Goal: Task Accomplishment & Management: Complete application form

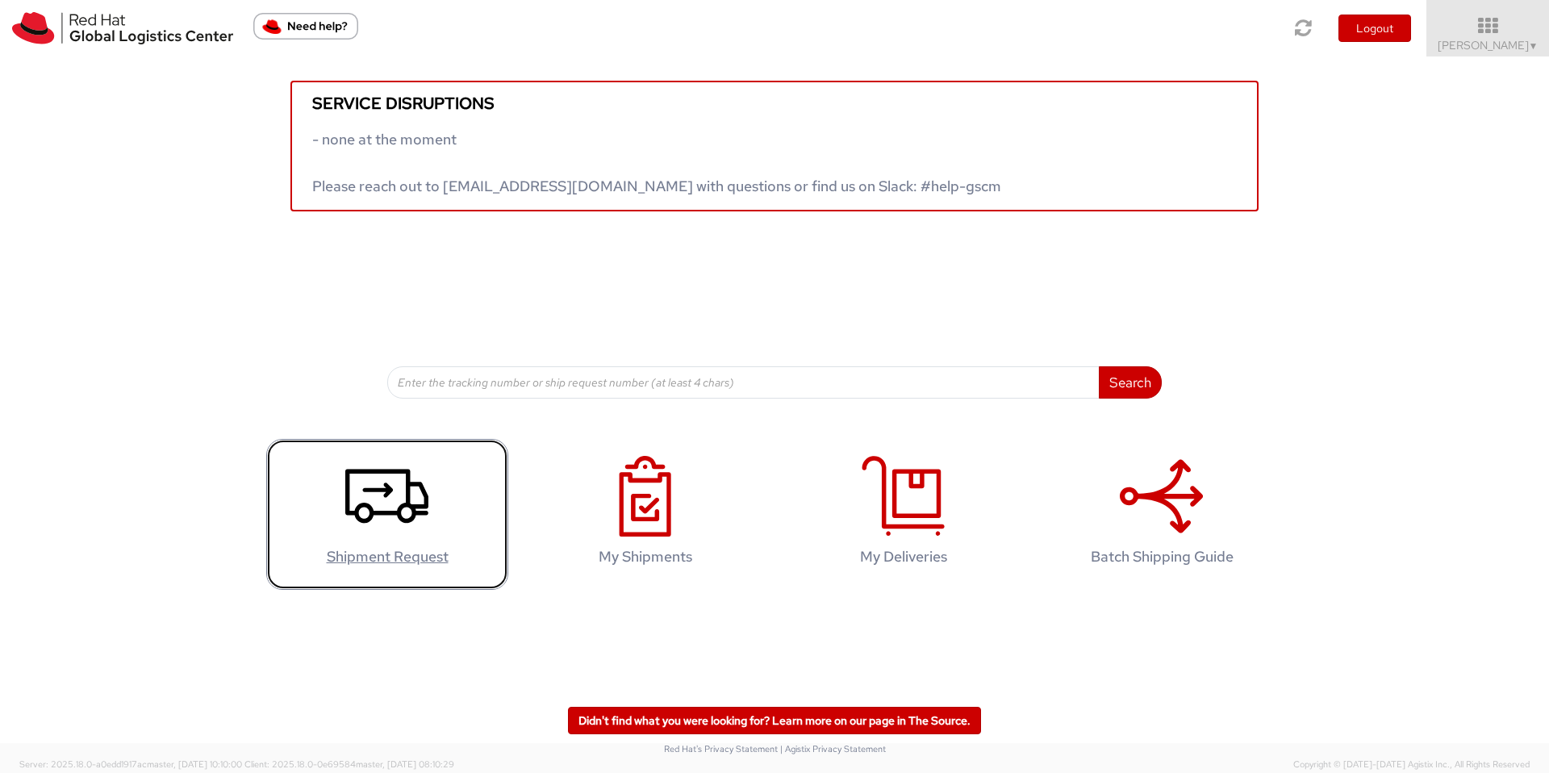
click at [369, 496] on icon at bounding box center [386, 496] width 83 height 81
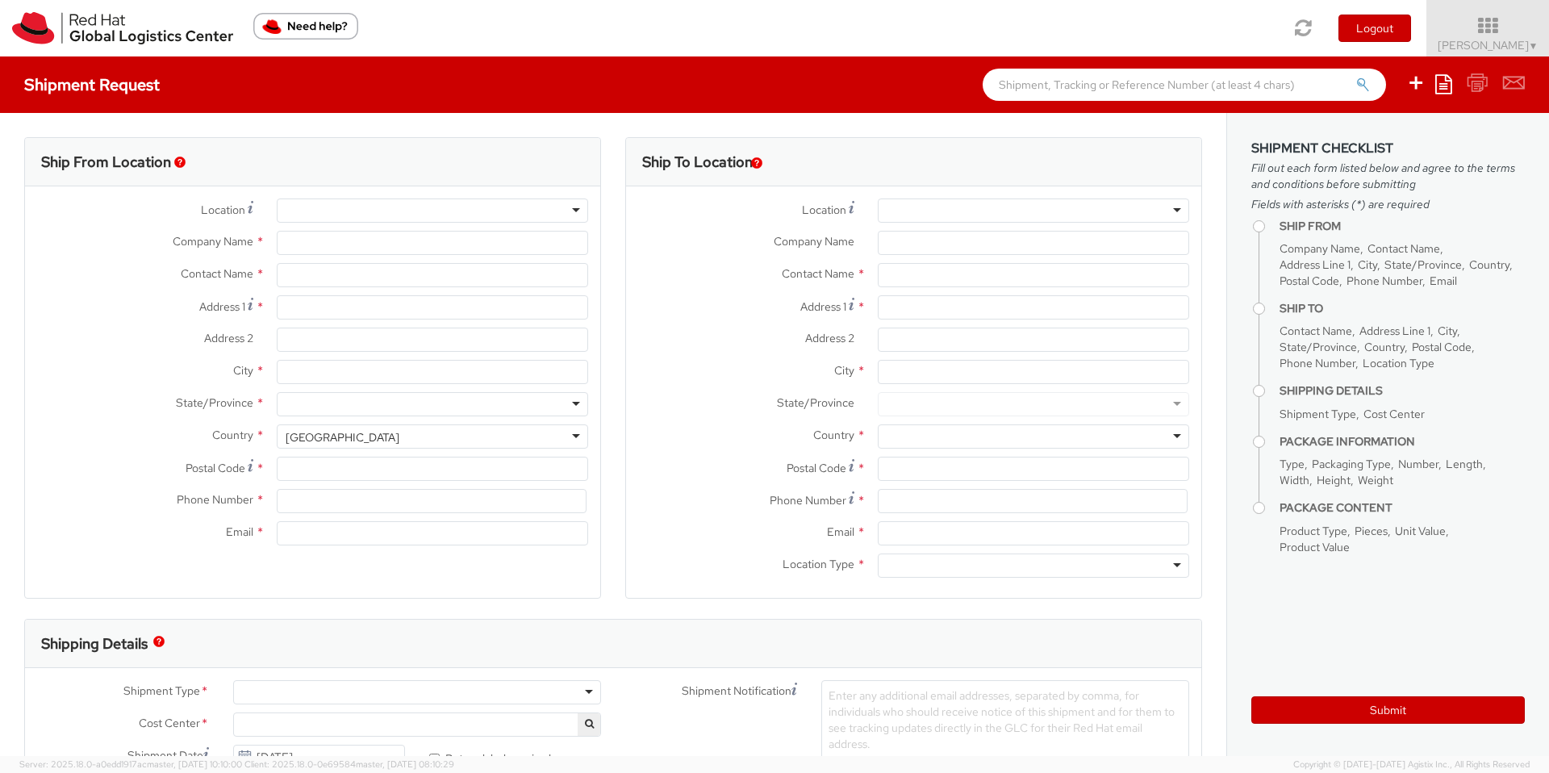
select select "160"
select select
click at [312, 221] on div at bounding box center [432, 210] width 311 height 24
click at [348, 211] on div at bounding box center [432, 210] width 311 height 24
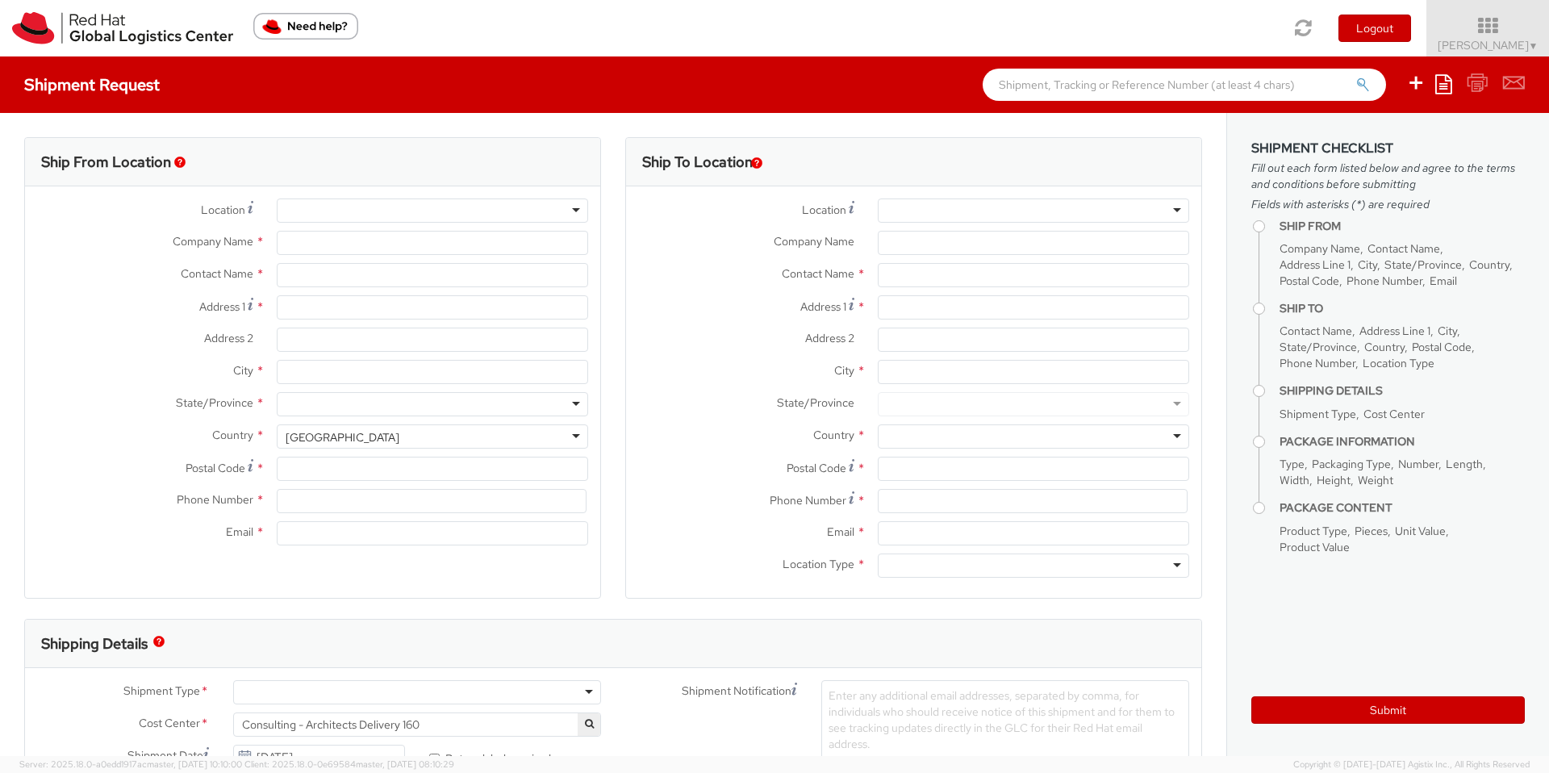
type input "Red Hat"
type input "[PERSON_NAME]"
type input "61396248130"
type input "[EMAIL_ADDRESS][DOMAIN_NAME]"
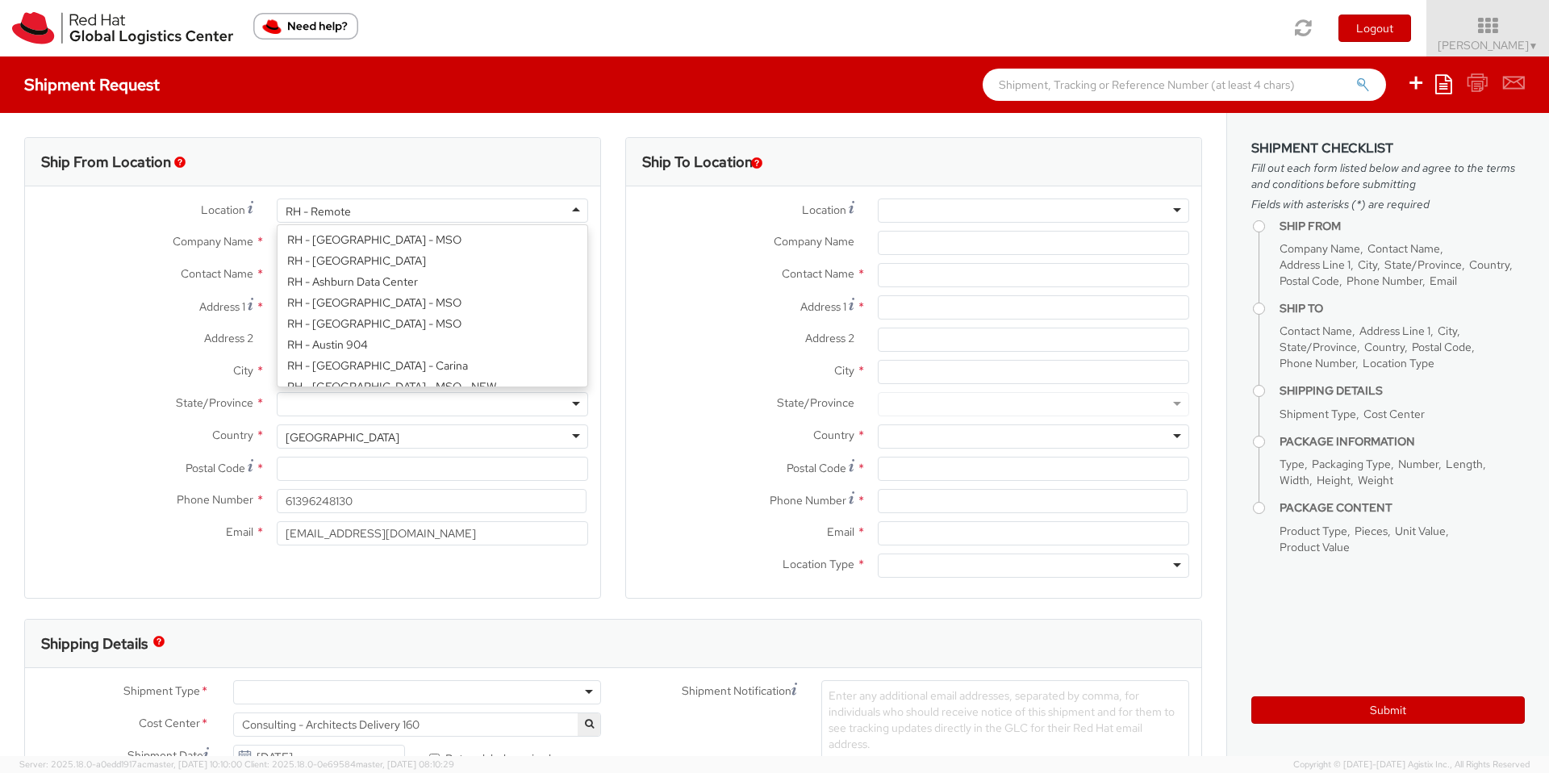
scroll to position [2074, 0]
click at [181, 260] on div "Company Name * Red Hat" at bounding box center [312, 247] width 575 height 32
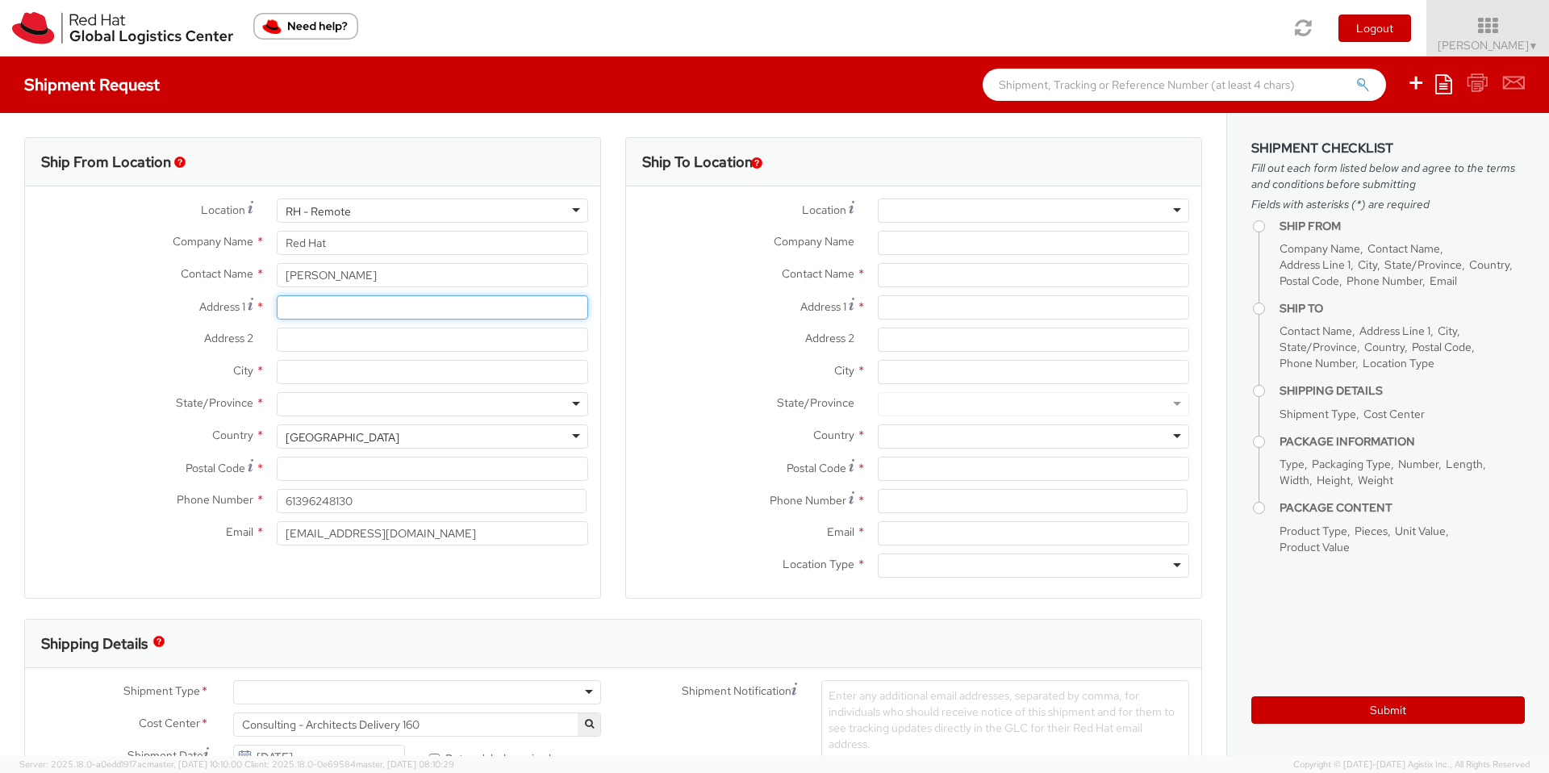
click at [311, 307] on input "Address 1 *" at bounding box center [432, 307] width 311 height 24
type input "[STREET_ADDRESS]"
type input "RedHat"
type input "Point cook"
type input "3030"
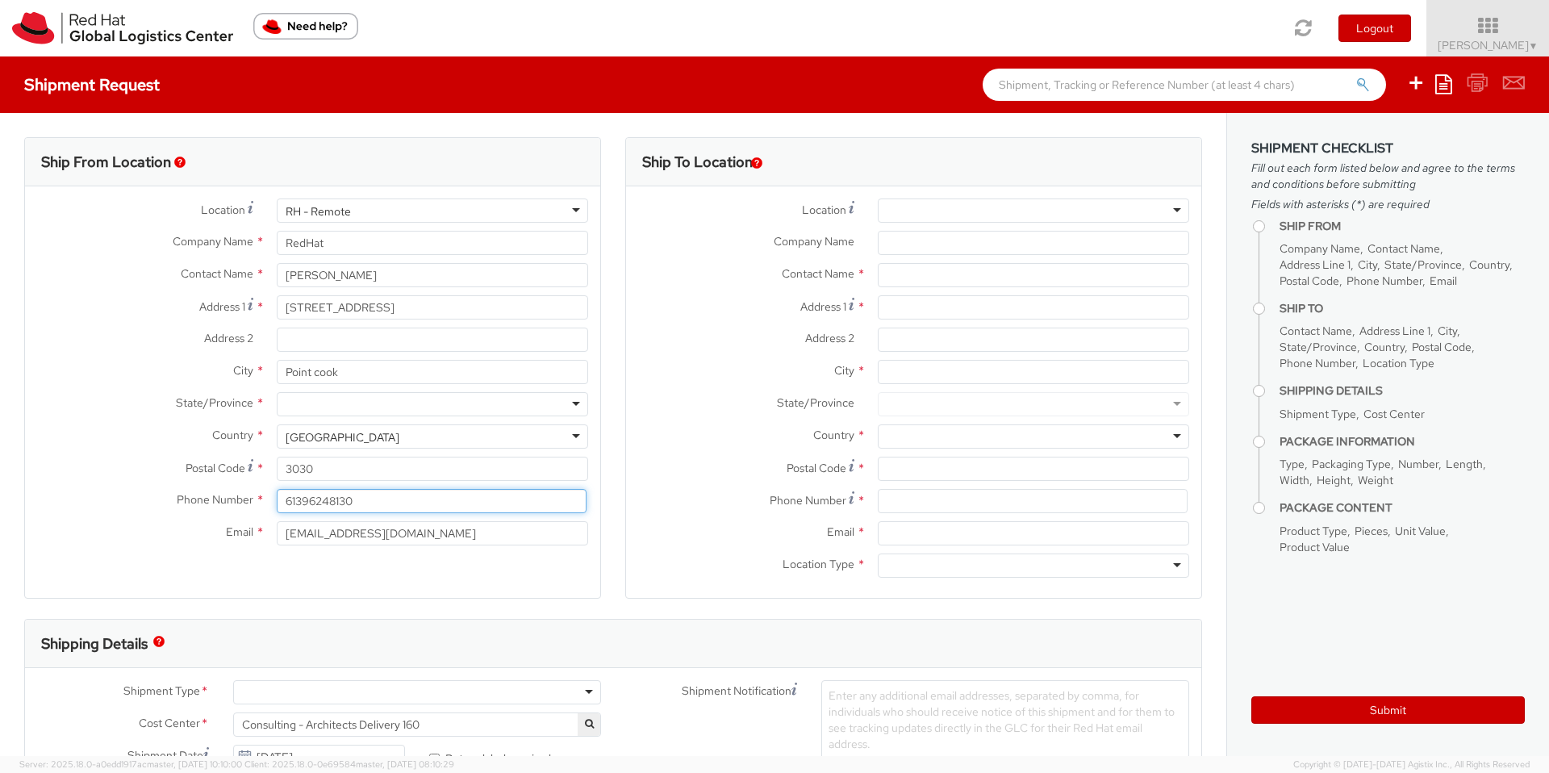
type input "0416702756"
type input "[EMAIL_ADDRESS][DOMAIN_NAME]"
click at [357, 405] on div at bounding box center [432, 404] width 311 height 24
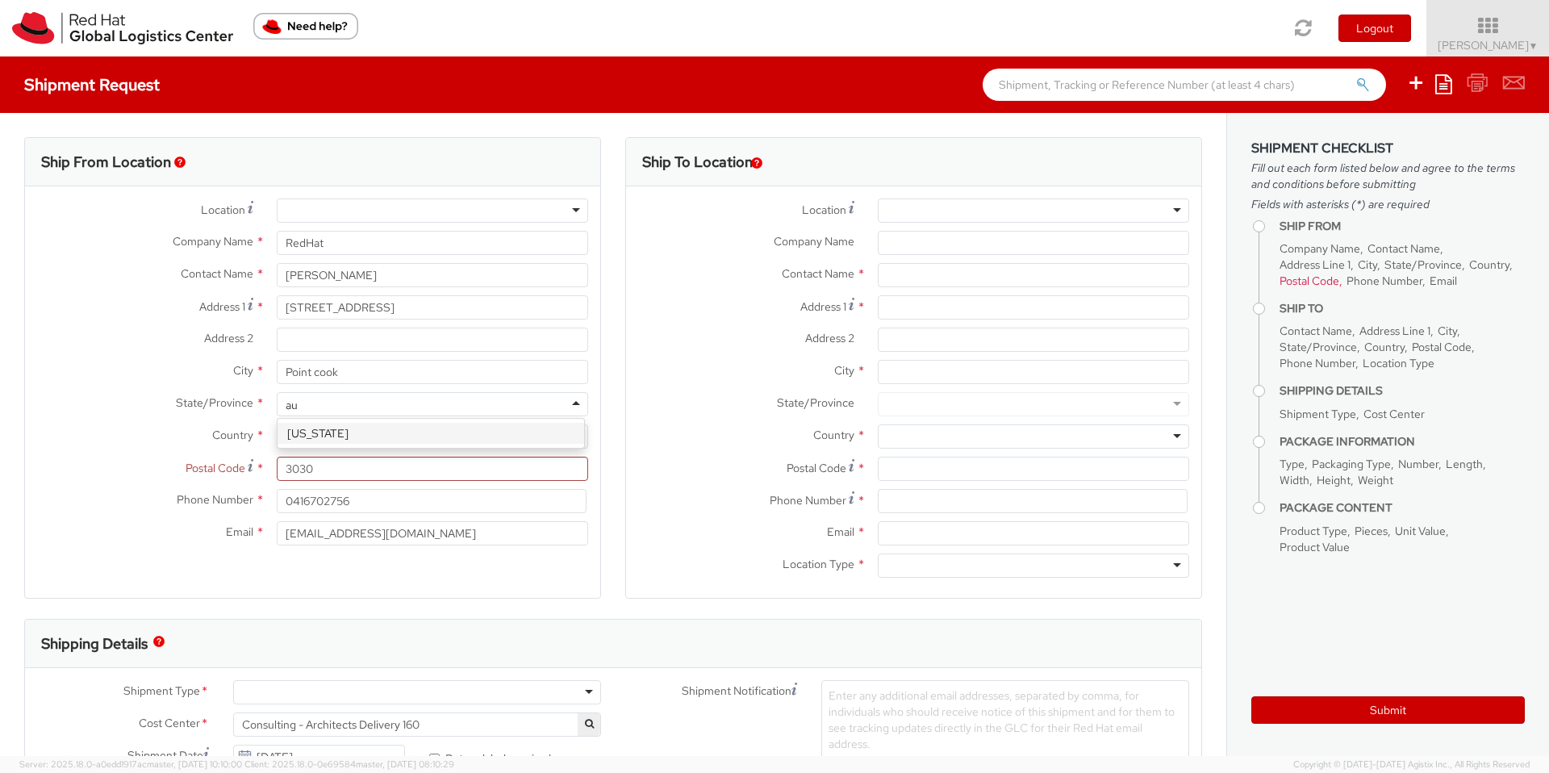
type input "a"
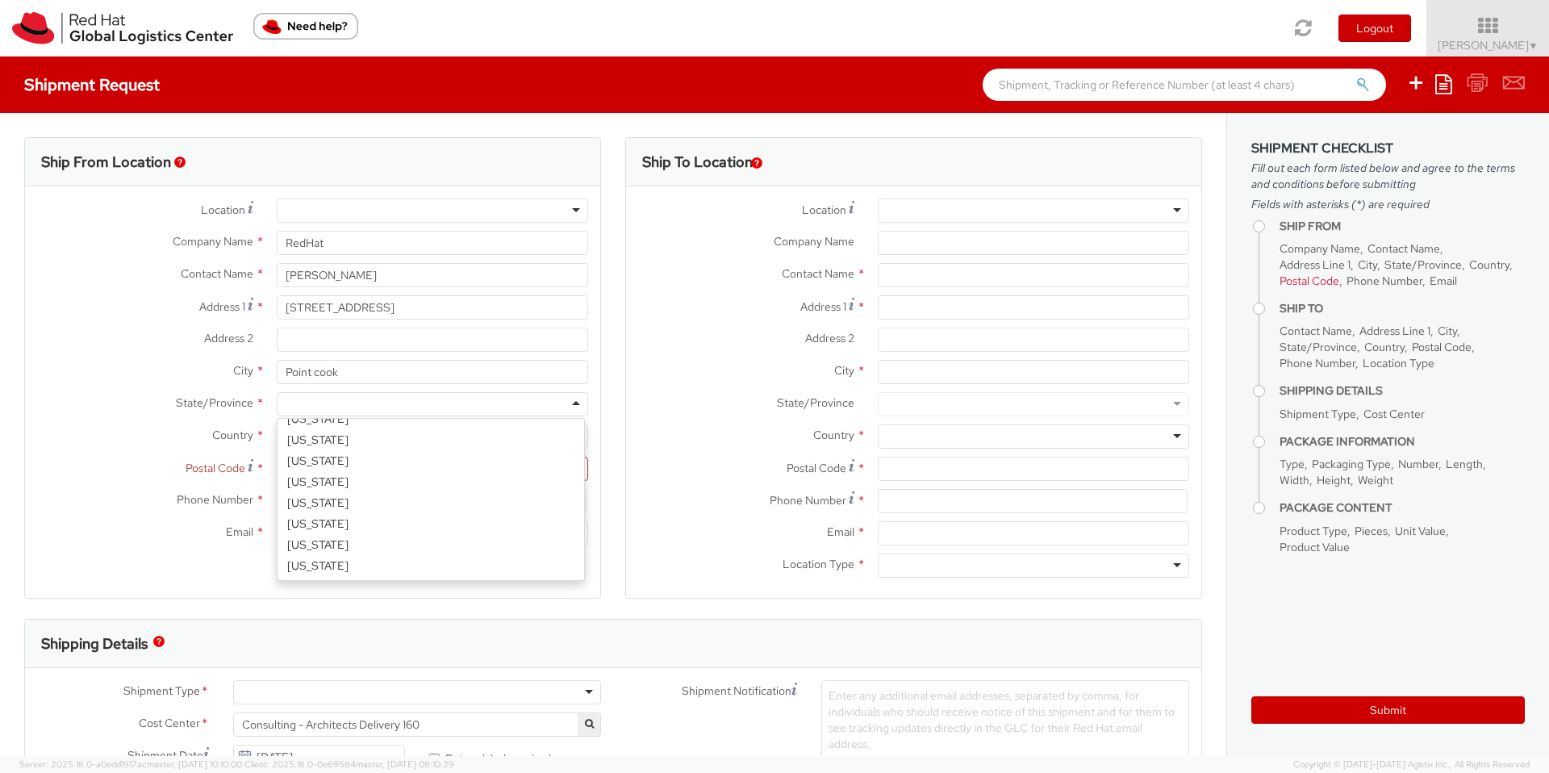
type input "i"
type input "v"
click at [189, 341] on label "Address 2 *" at bounding box center [145, 337] width 240 height 21
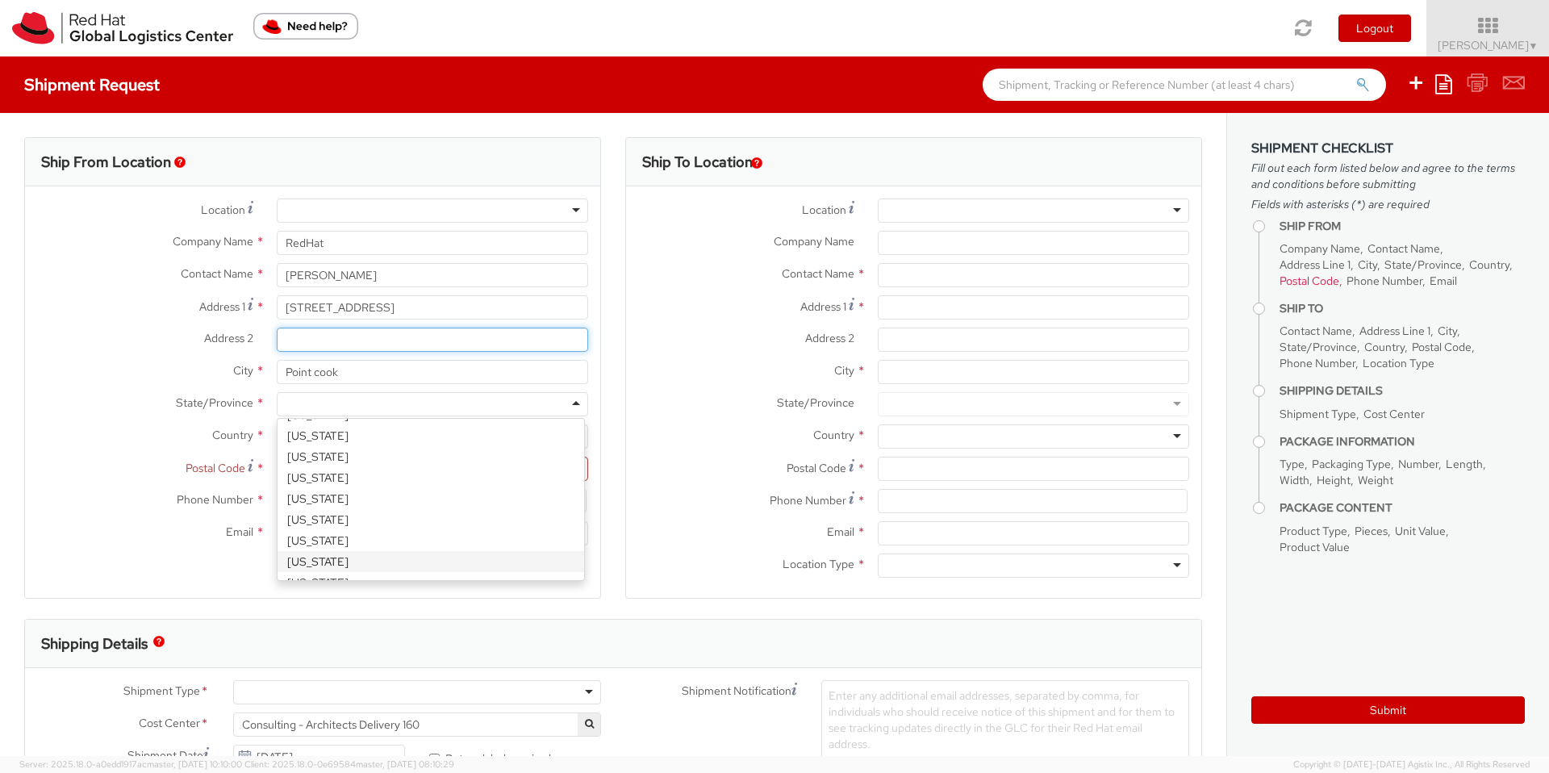
click at [277, 341] on input "Address 2 *" at bounding box center [432, 339] width 311 height 24
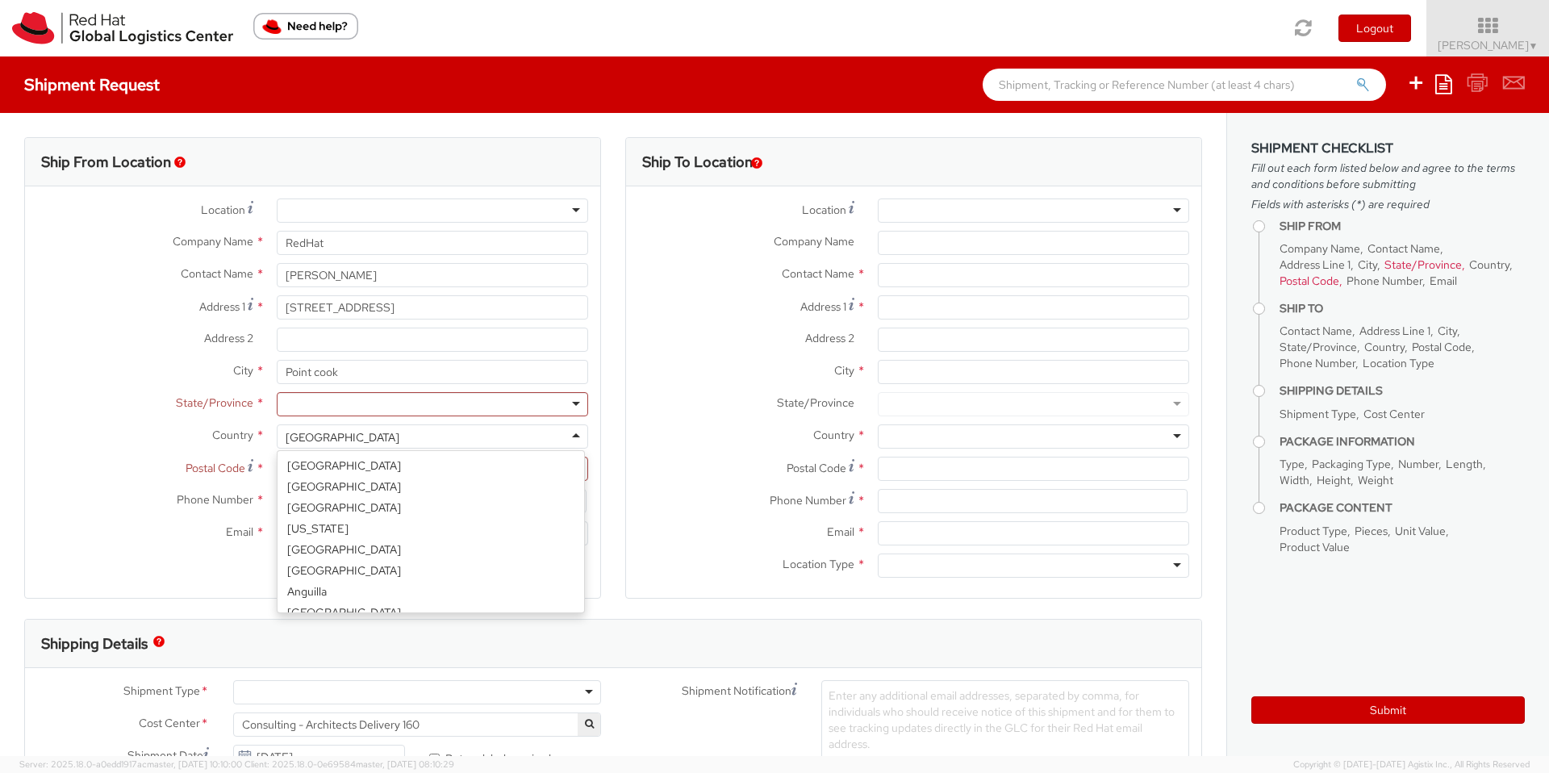
click at [402, 427] on div "[GEOGRAPHIC_DATA]" at bounding box center [432, 436] width 311 height 24
type input "aus"
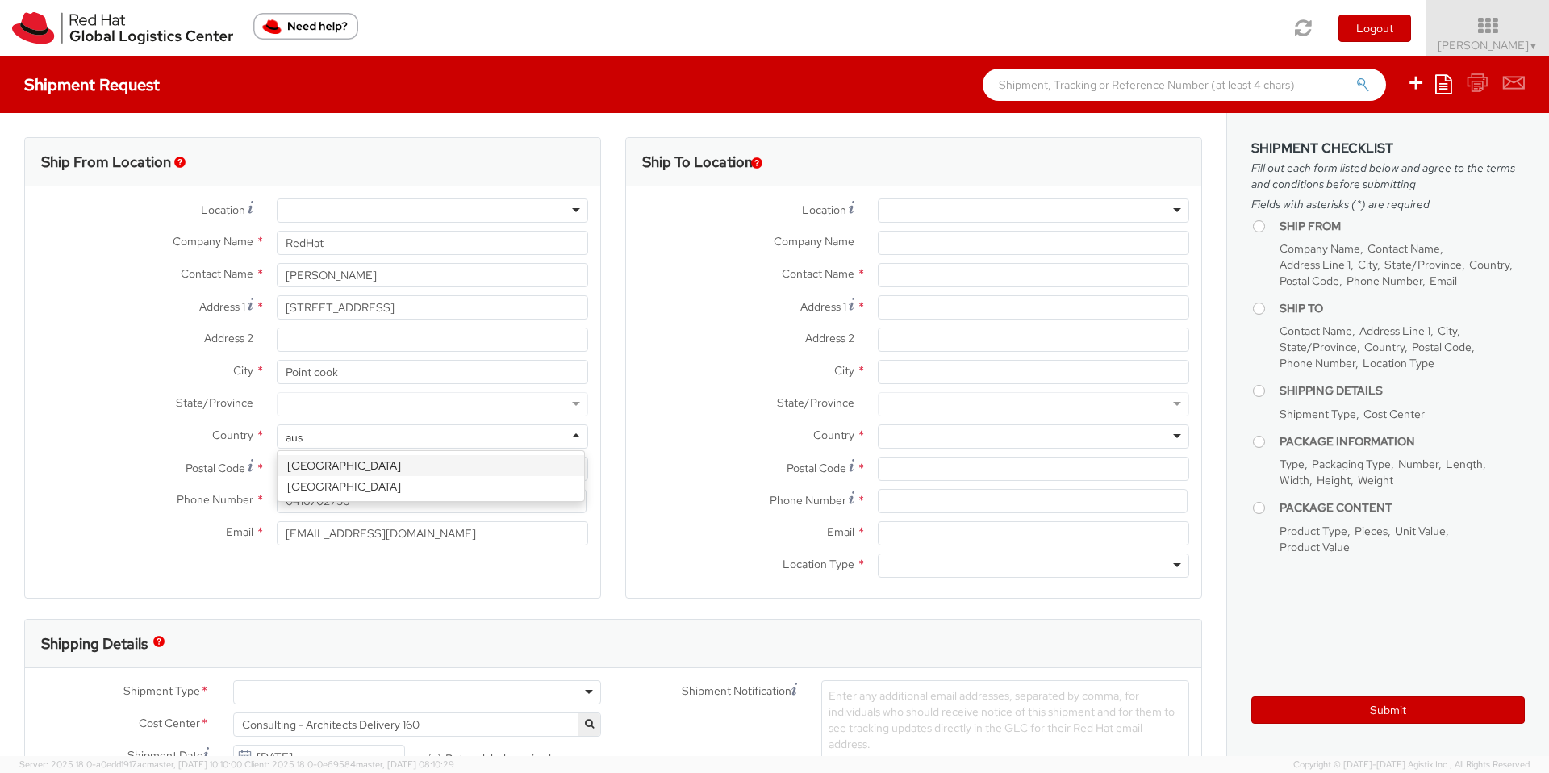
scroll to position [0, 0]
select select "CM"
select select "KGS"
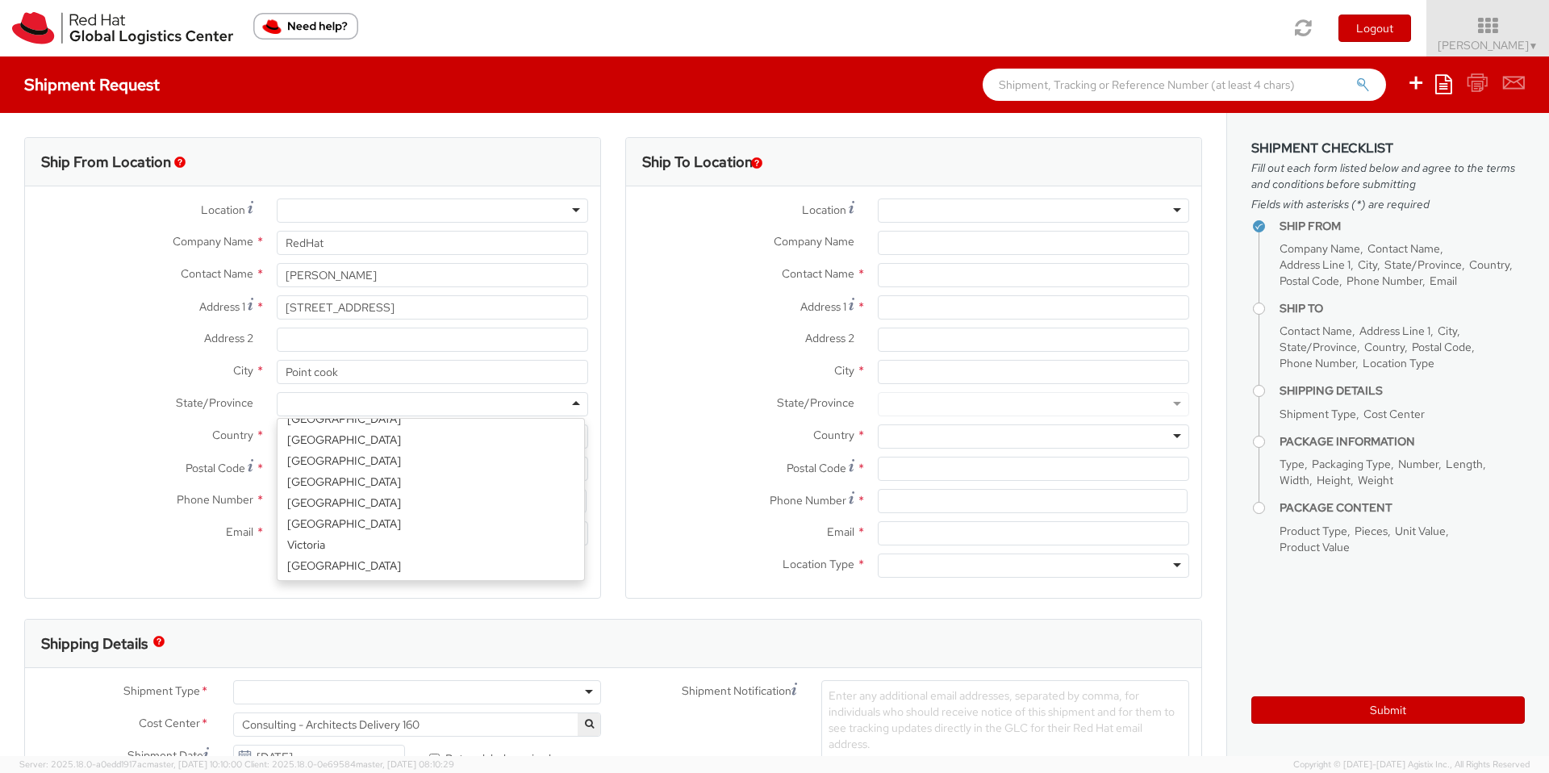
click at [315, 402] on div at bounding box center [432, 404] width 311 height 24
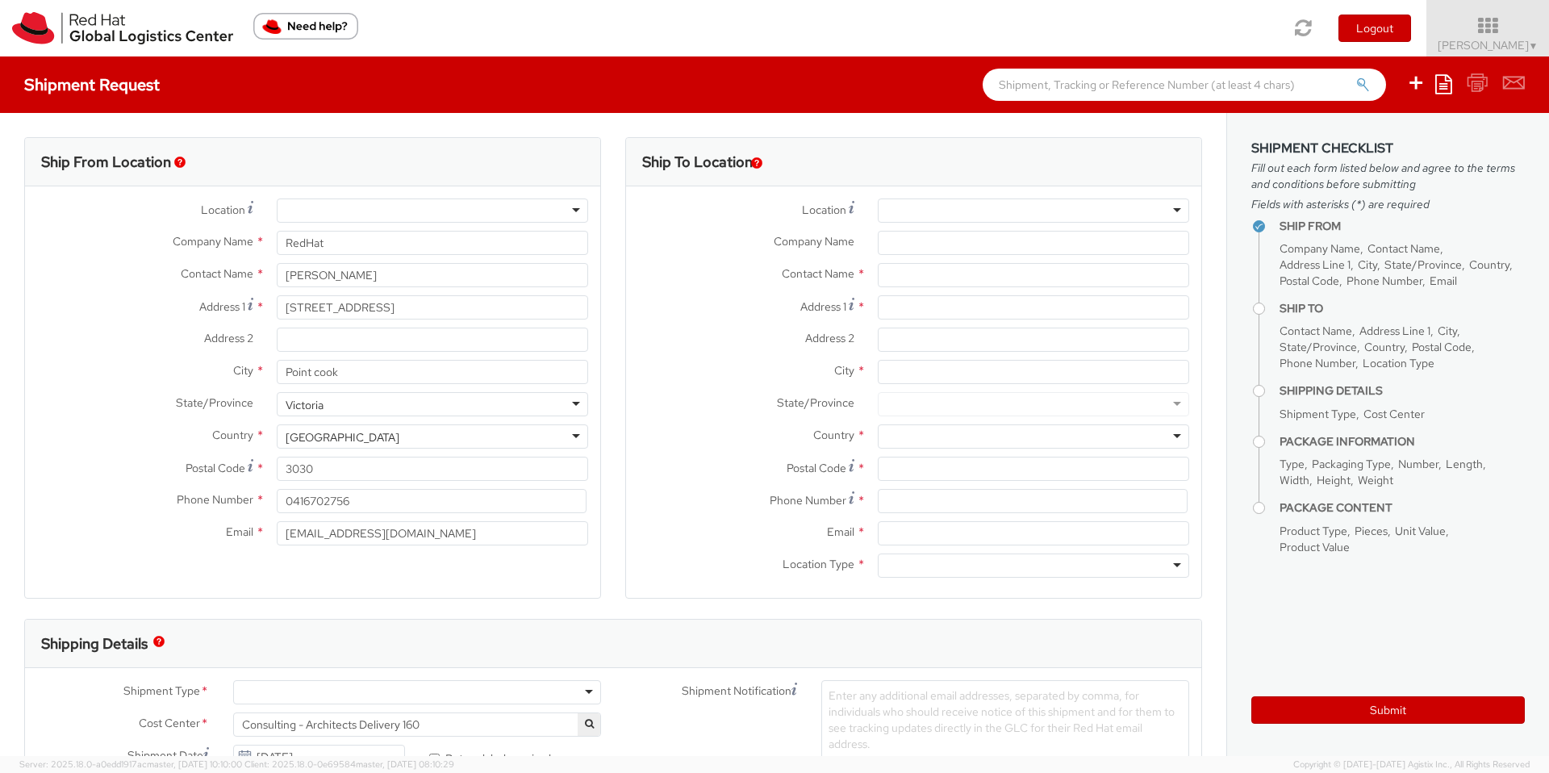
click at [131, 369] on label "City *" at bounding box center [145, 370] width 240 height 21
click at [277, 369] on input "Point cook" at bounding box center [432, 372] width 311 height 24
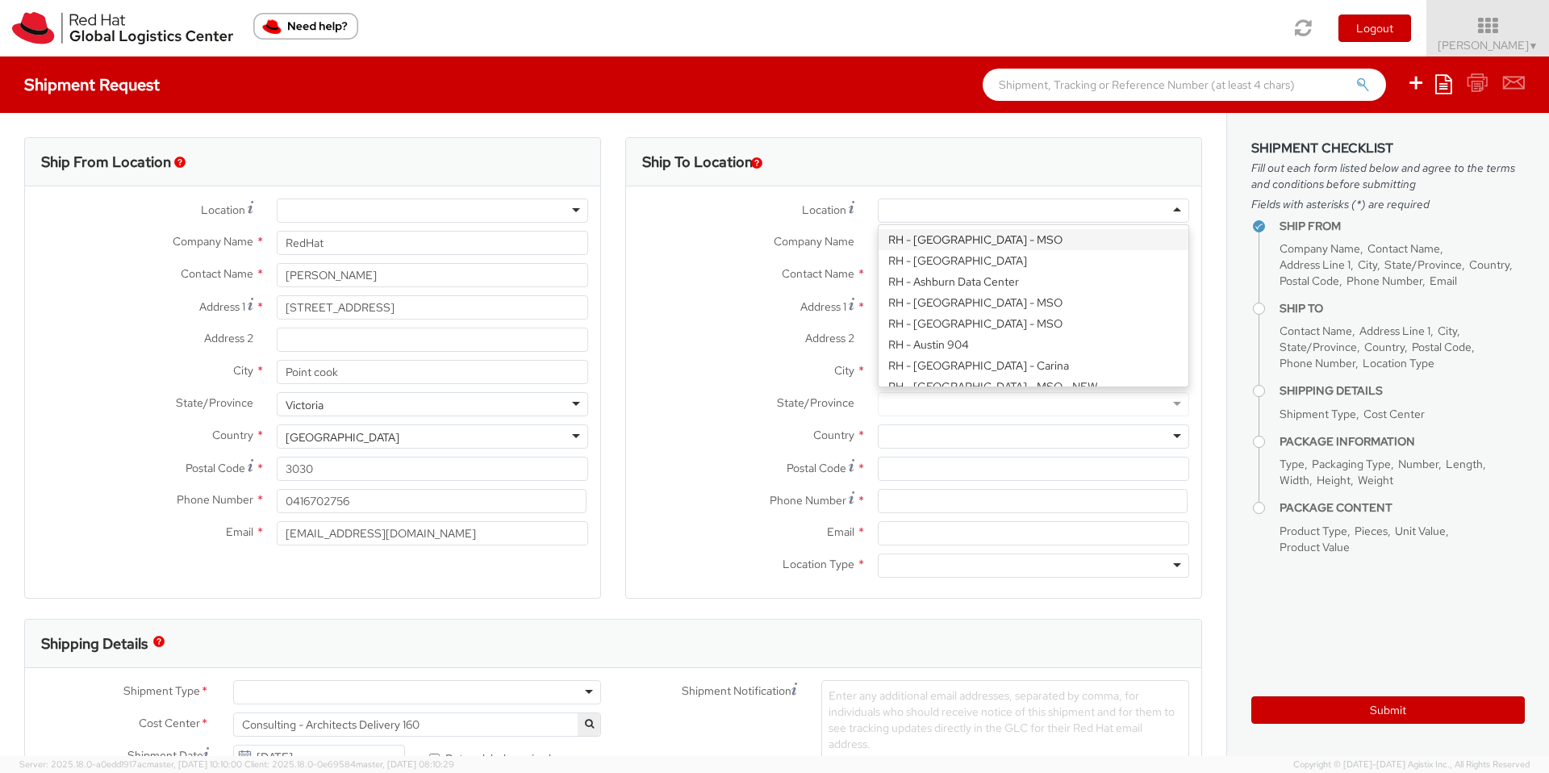
click at [963, 209] on div at bounding box center [1033, 210] width 311 height 24
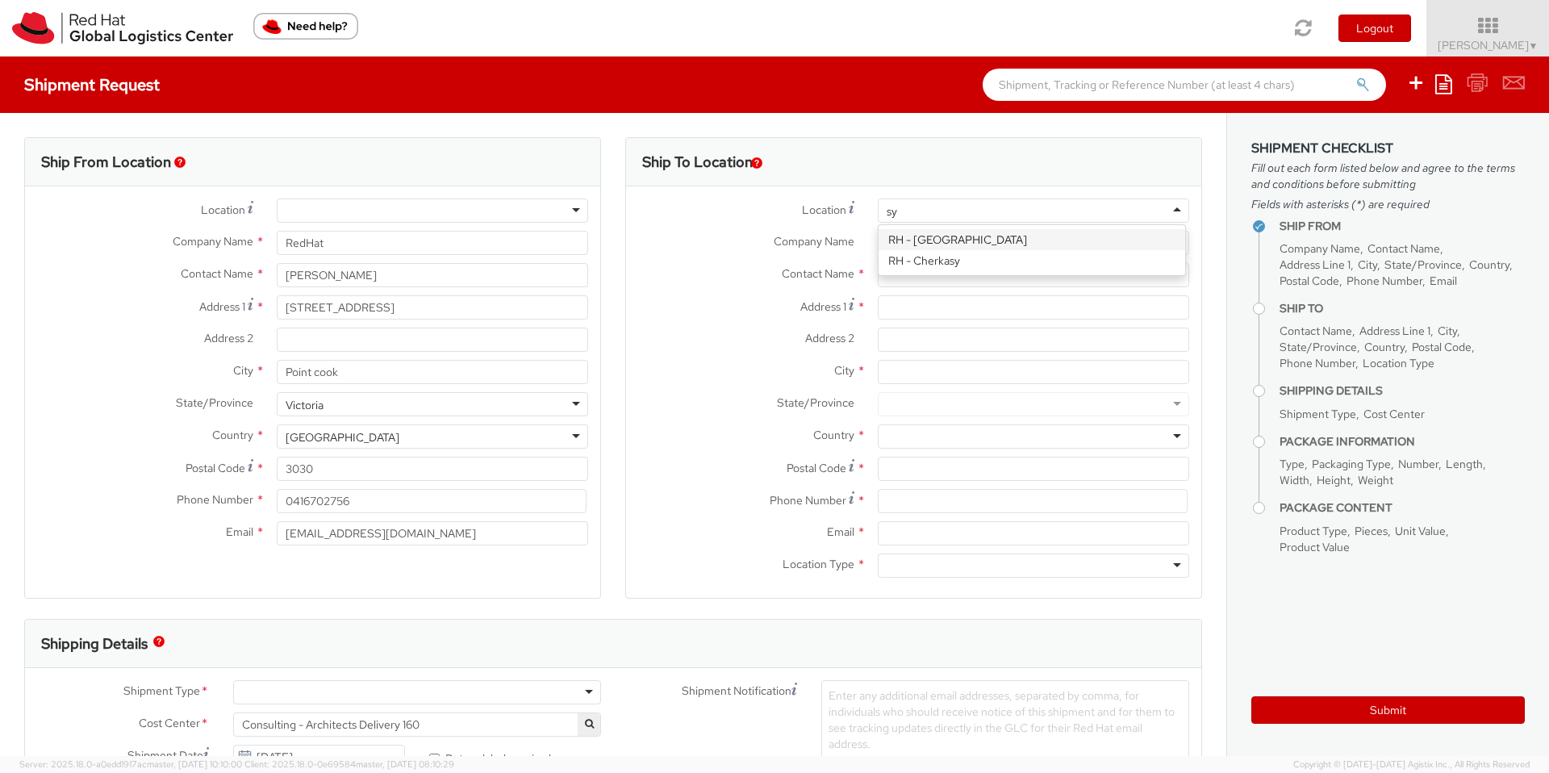
type input "syd"
type input "Red Hat Asia-Pacific Pty Ltd"
type input "Level [STREET_ADDRESS][PERSON_NAME]"
type input "[GEOGRAPHIC_DATA]"
type input "2060"
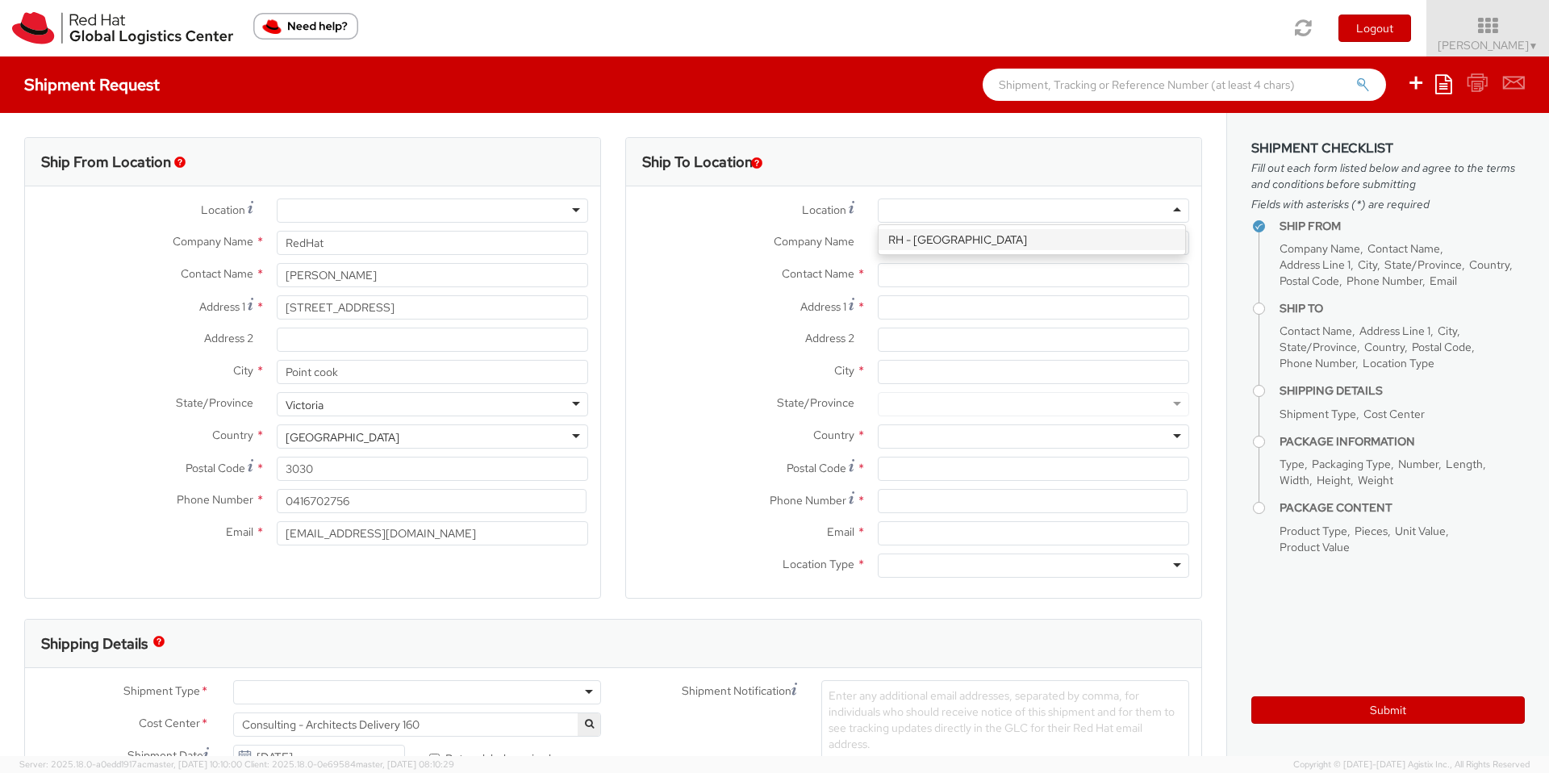
type input "[PHONE_NUMBER]"
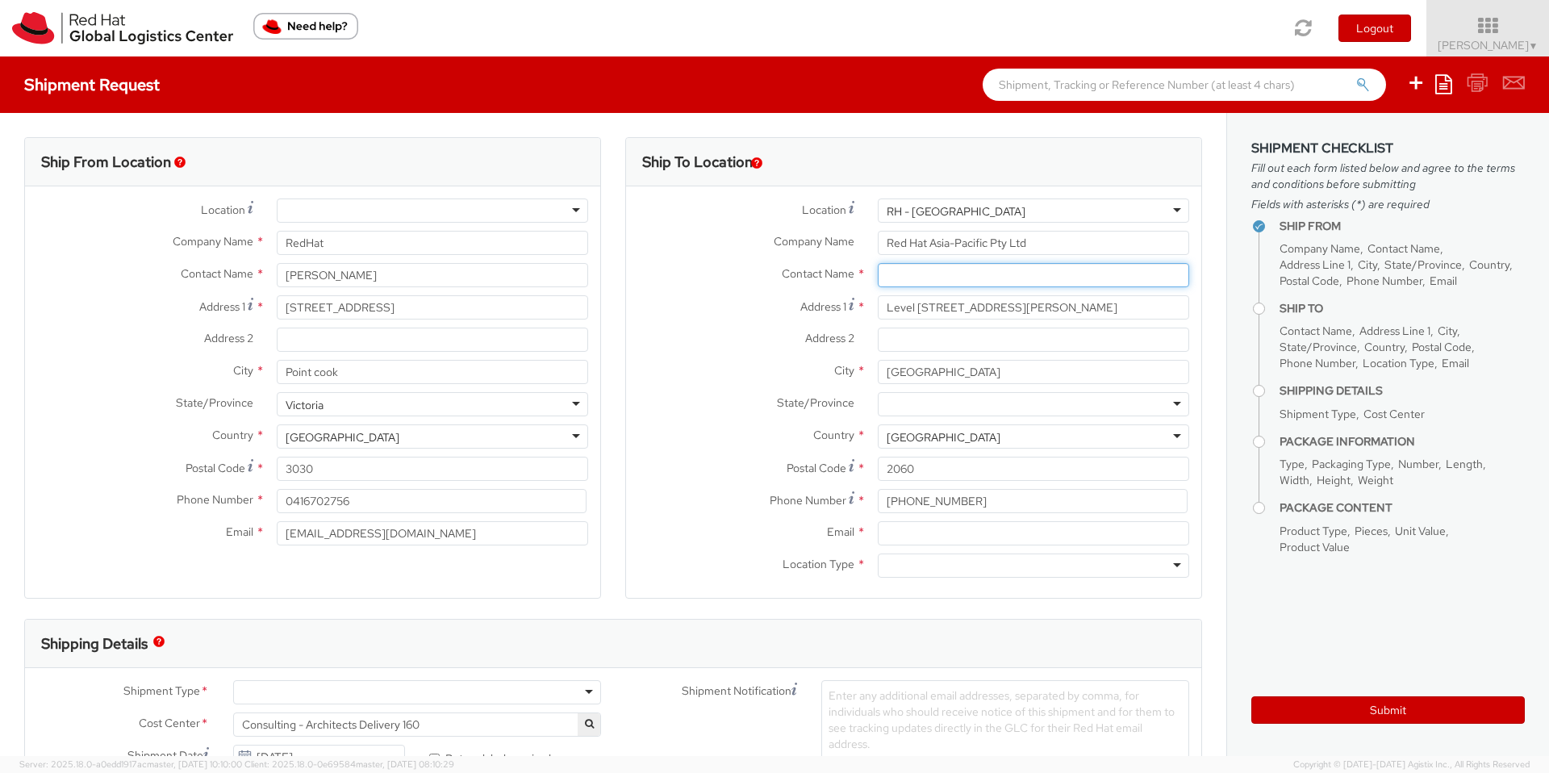
click at [928, 276] on input "text" at bounding box center [1033, 275] width 311 height 24
paste input "Red Hat IT - Endpoint Systems/[PERSON_NAME]"
type input "Red Hat IT - Endpoint Systems/[PERSON_NAME]"
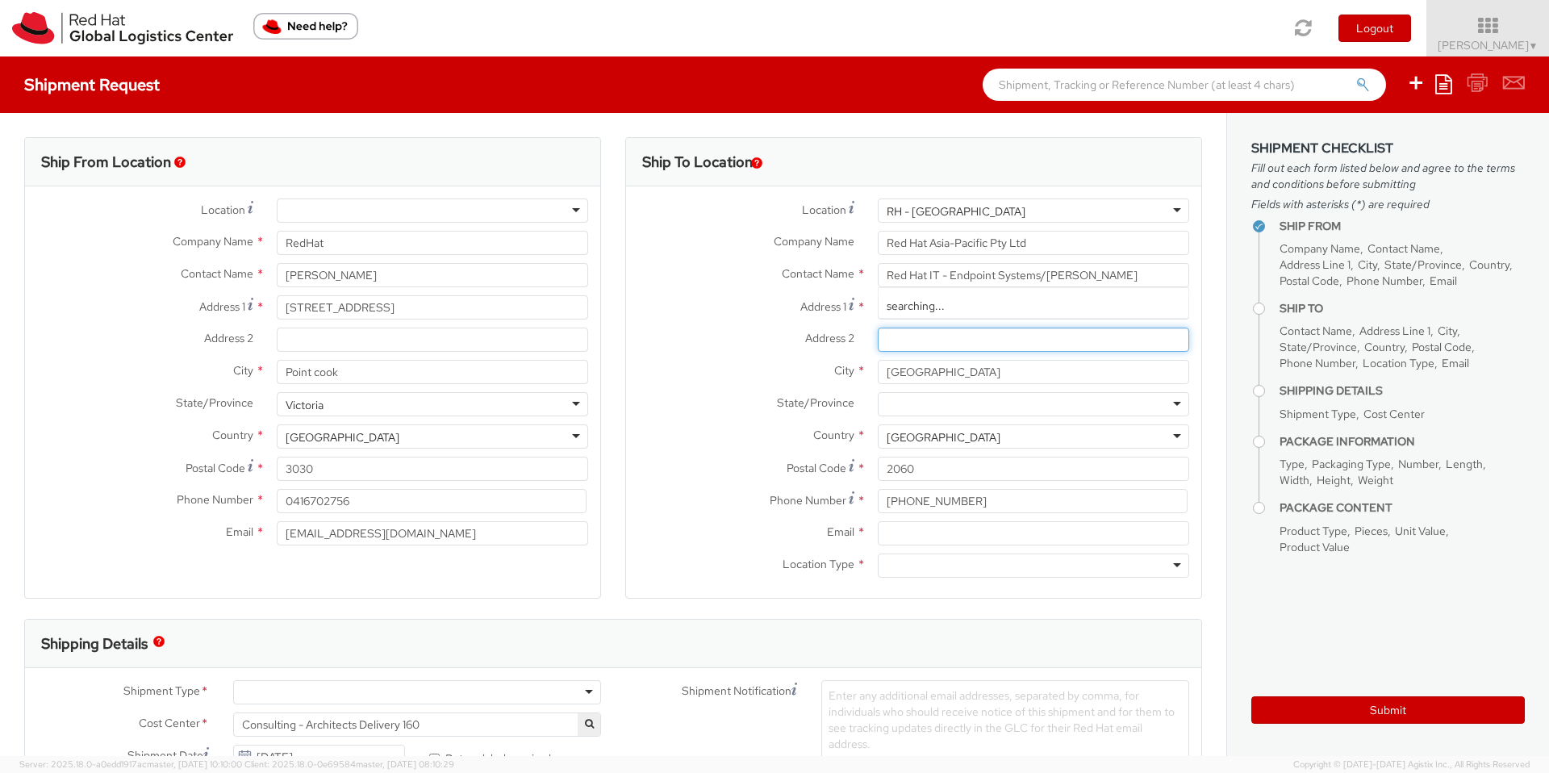
click at [915, 345] on input "Address 2 *" at bounding box center [1033, 339] width 311 height 24
click at [1015, 309] on input "Level [STREET_ADDRESS][PERSON_NAME]" at bounding box center [1033, 307] width 311 height 24
click at [1000, 333] on input "Address 2 *" at bounding box center [1033, 339] width 311 height 24
click at [928, 408] on div at bounding box center [1033, 404] width 311 height 24
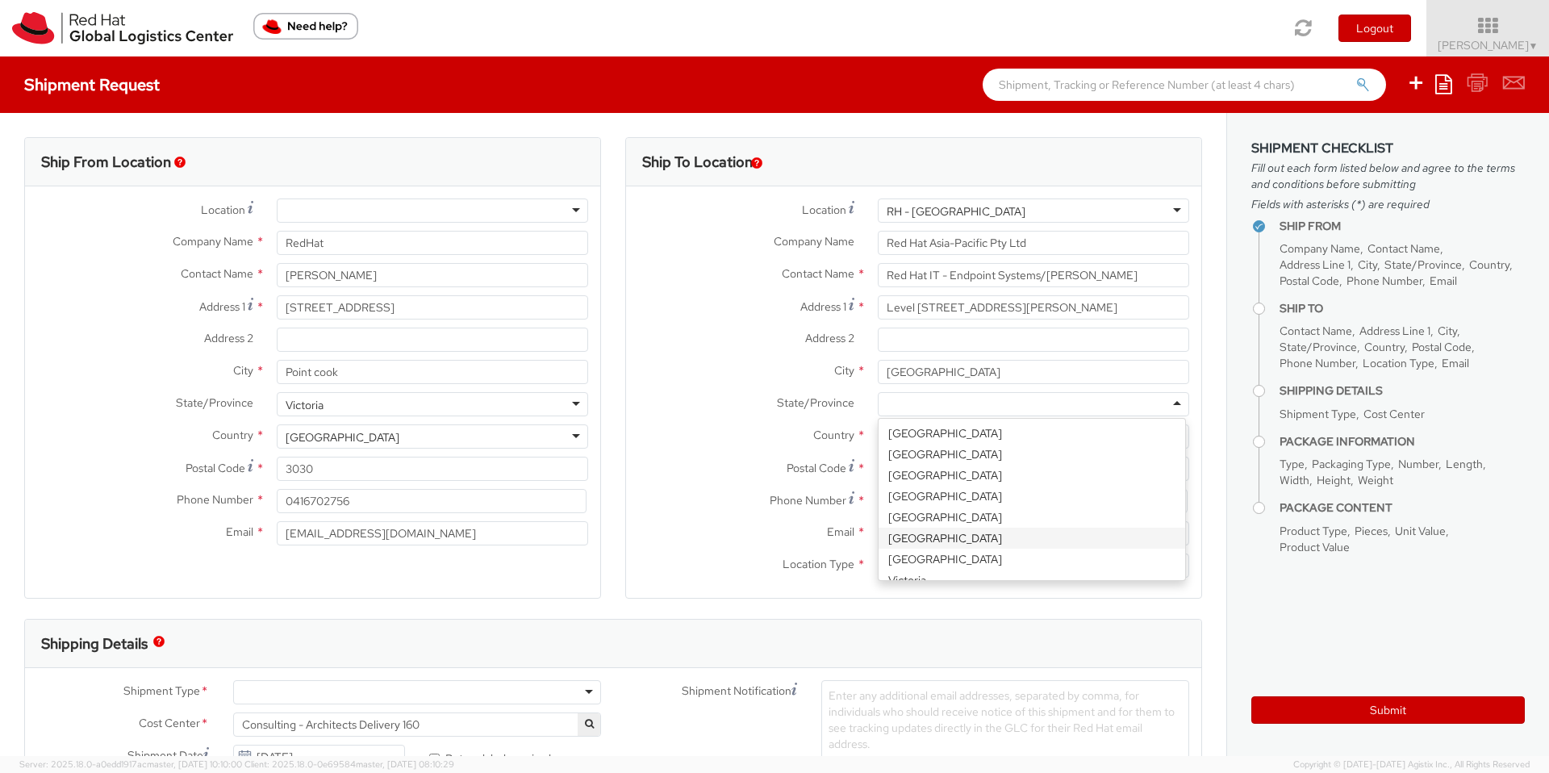
scroll to position [10, 0]
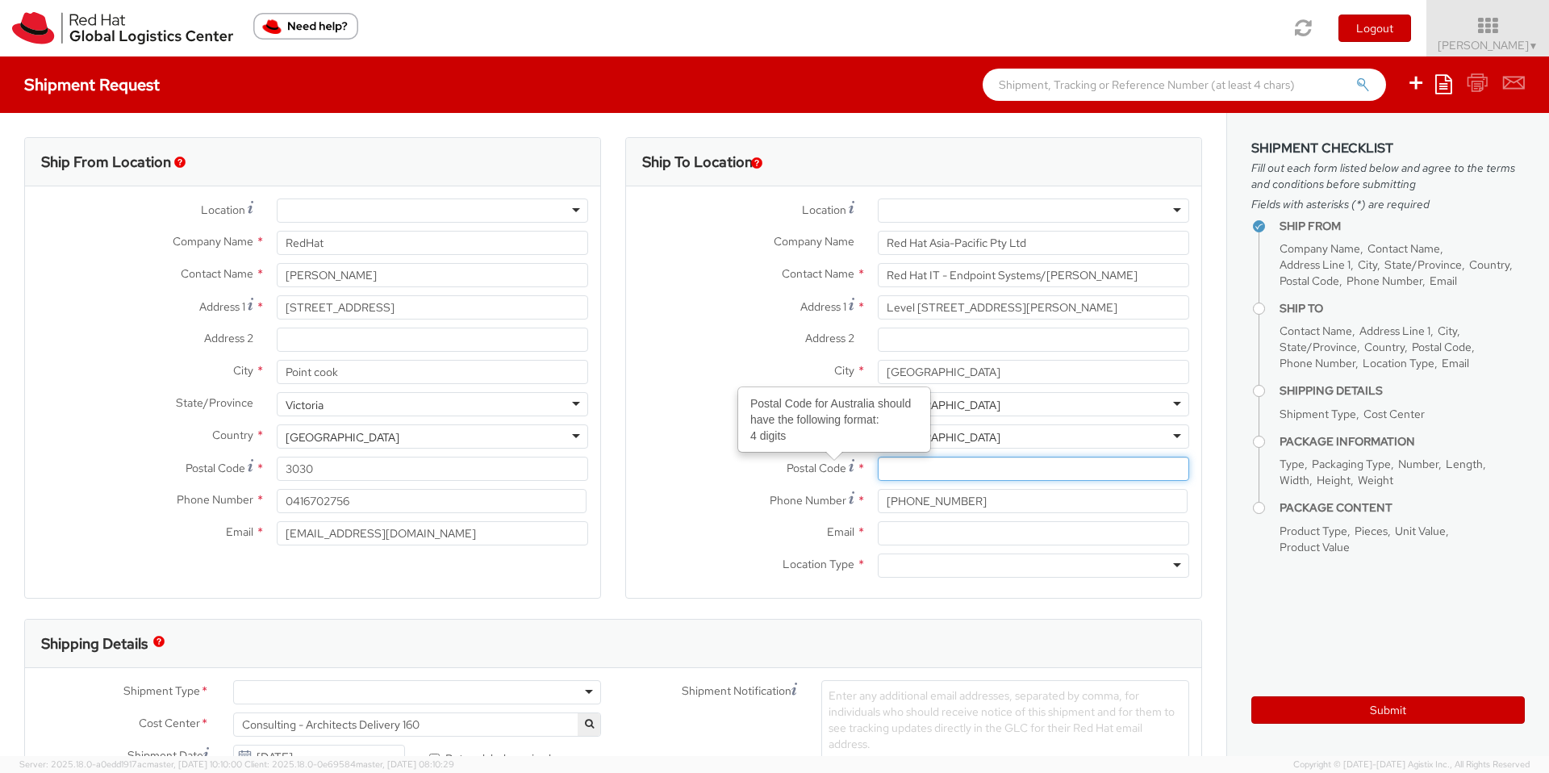
click at [897, 469] on input "Postal Code Postal Code for Australia should have the following format: 4 digit…" at bounding box center [1033, 469] width 311 height 24
click at [813, 482] on div "Postal Code *" at bounding box center [913, 473] width 575 height 32
click at [913, 540] on input "Email *" at bounding box center [1033, 533] width 311 height 24
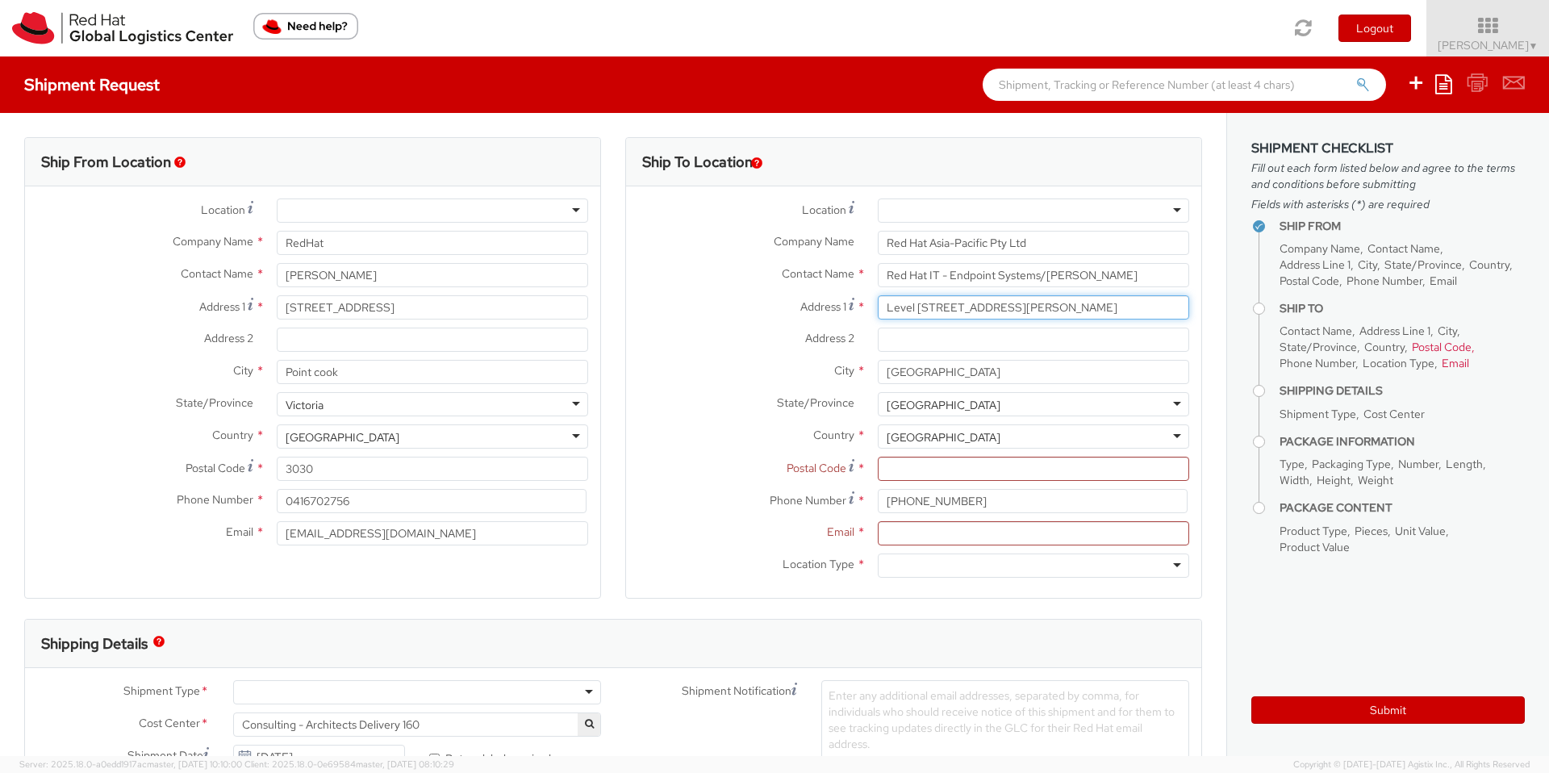
drag, startPoint x: 1018, startPoint y: 306, endPoint x: 874, endPoint y: 302, distance: 143.6
click at [878, 302] on input "Level [STREET_ADDRESS][PERSON_NAME]" at bounding box center [1033, 307] width 311 height 24
click at [921, 451] on div "Country * [GEOGRAPHIC_DATA] [GEOGRAPHIC_DATA] [GEOGRAPHIC_DATA] [GEOGRAPHIC_DAT…" at bounding box center [913, 440] width 575 height 32
click at [920, 469] on input "Postal Code *" at bounding box center [1033, 469] width 311 height 24
paste input "2060"
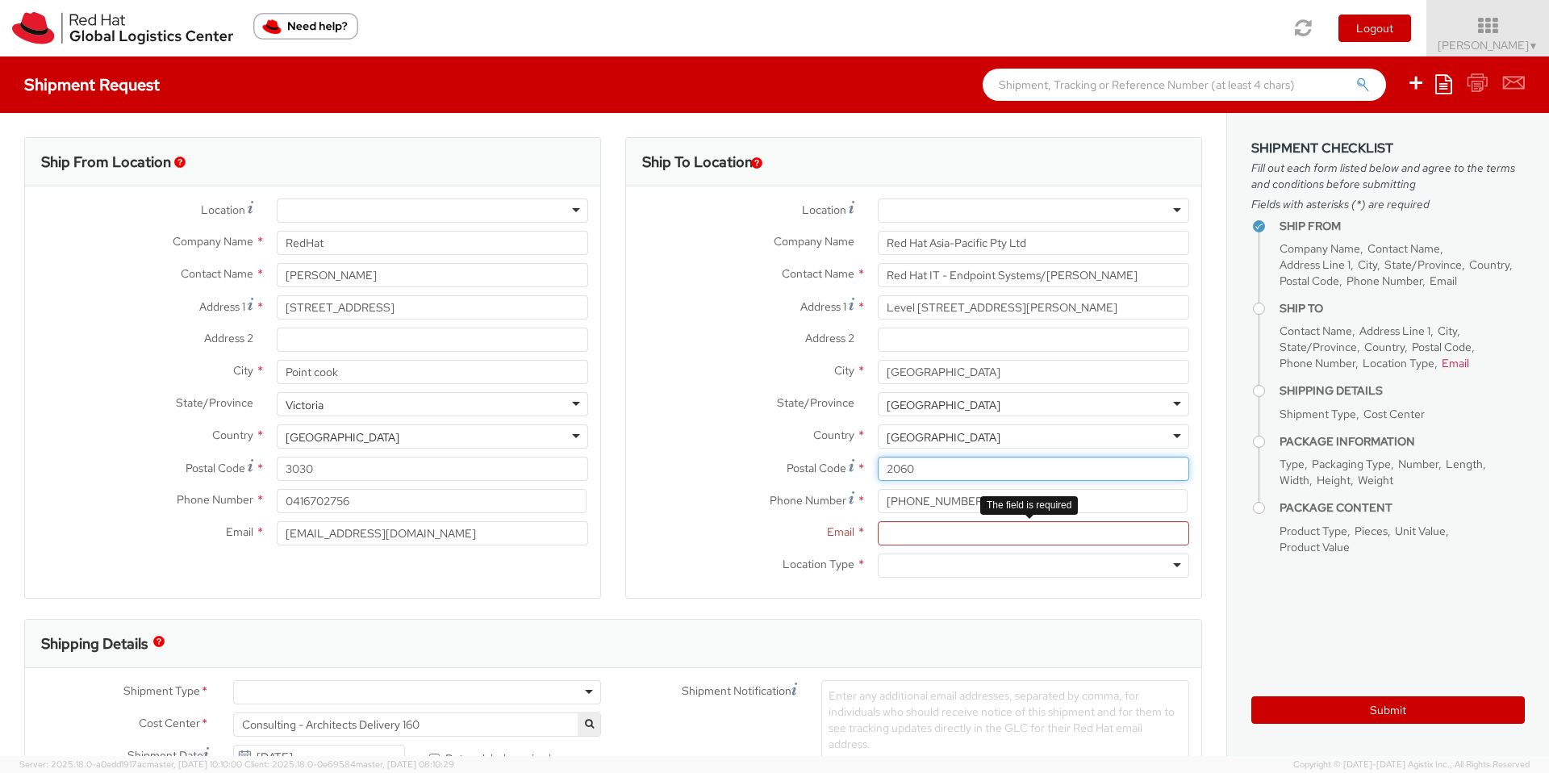
type input "2060"
click at [903, 524] on input "Email *" at bounding box center [1033, 533] width 311 height 24
paste input "[EMAIL_ADDRESS][DOMAIN_NAME]"
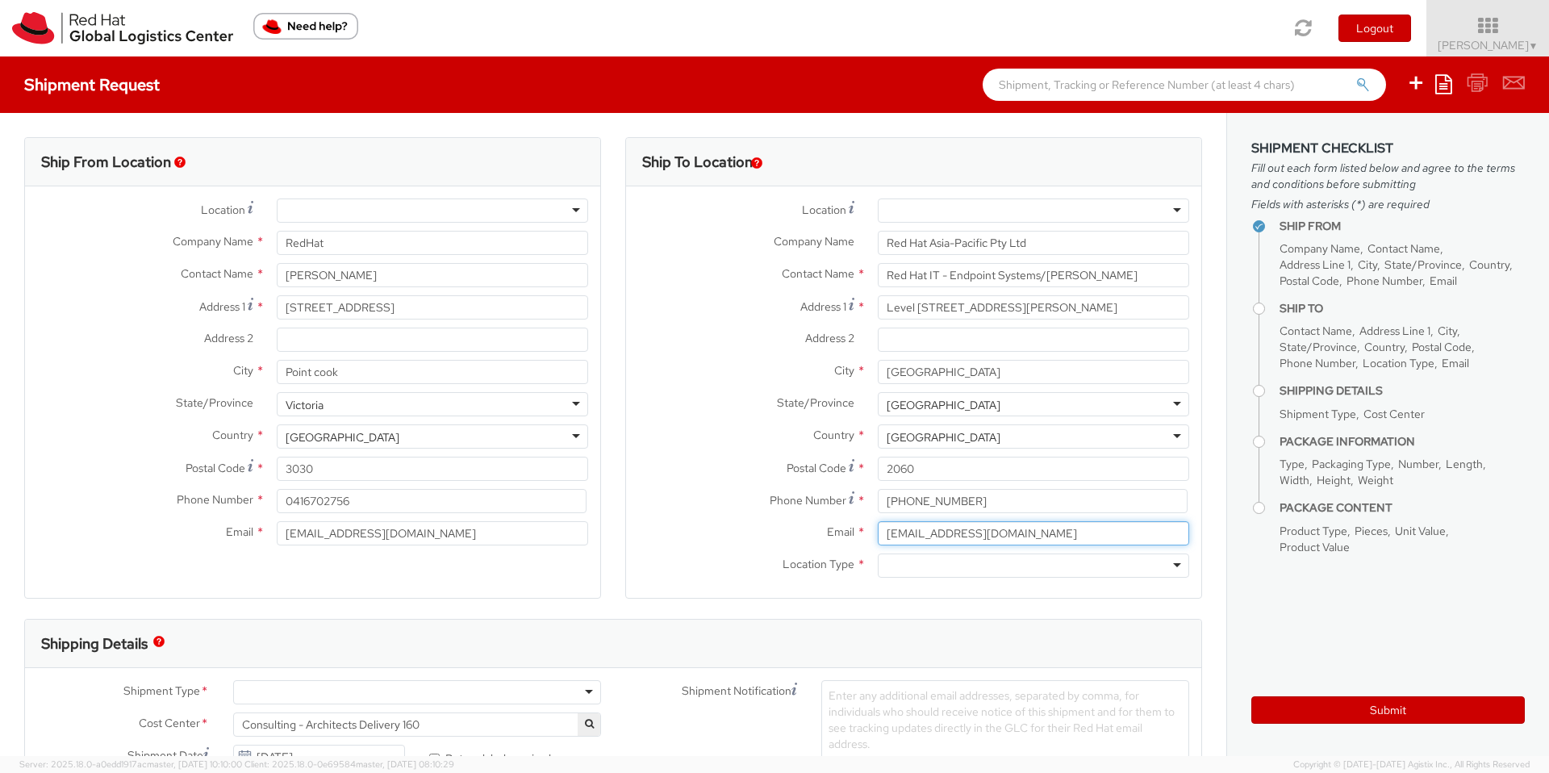
type input "[EMAIL_ADDRESS][DOMAIN_NAME]"
click at [917, 550] on div "Email * [EMAIL_ADDRESS][DOMAIN_NAME]" at bounding box center [913, 537] width 575 height 32
click at [917, 561] on div at bounding box center [1033, 565] width 311 height 24
click at [713, 482] on div "Postal Code * 2060" at bounding box center [913, 473] width 575 height 32
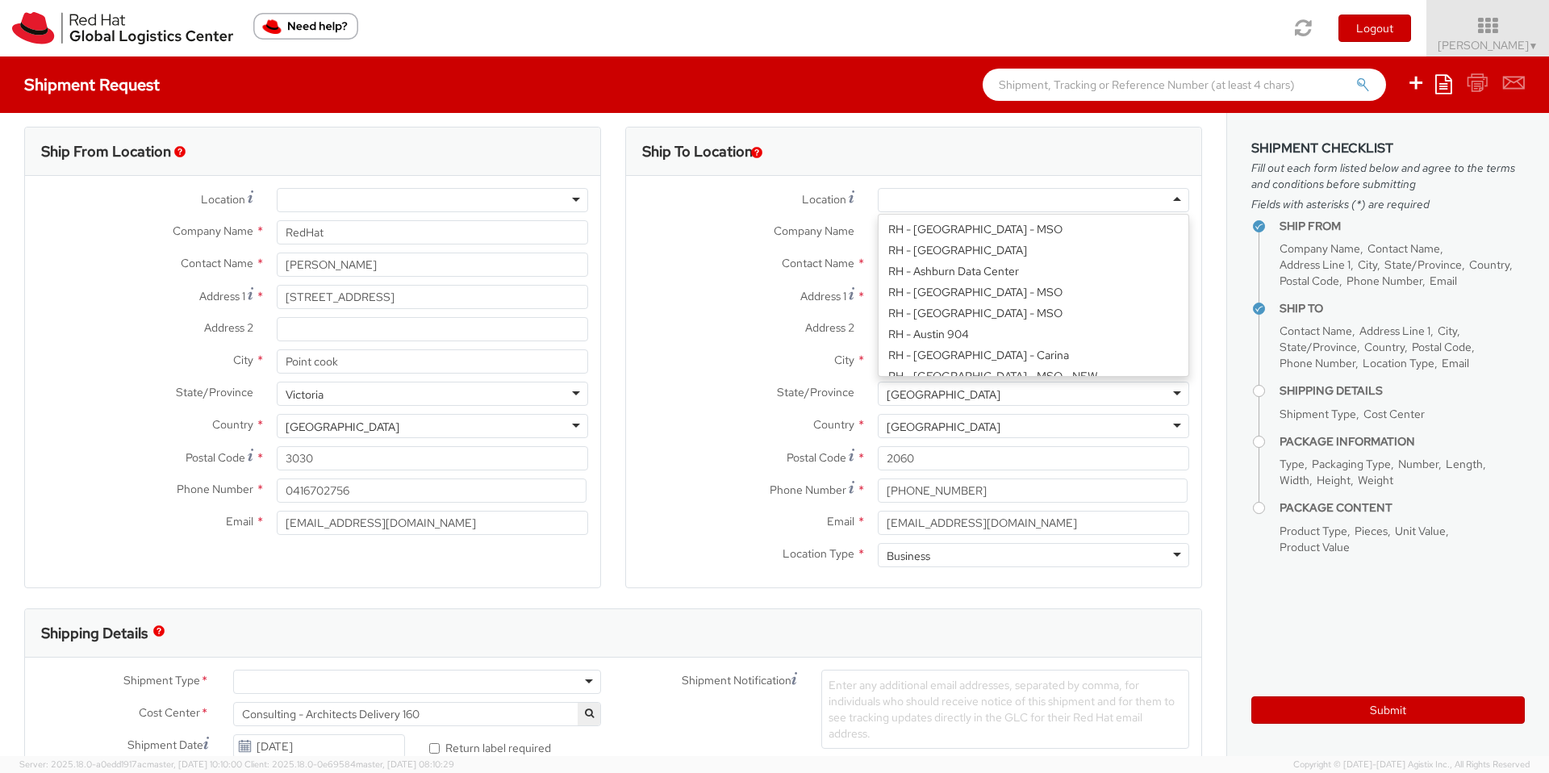
click at [995, 198] on div at bounding box center [1033, 200] width 311 height 24
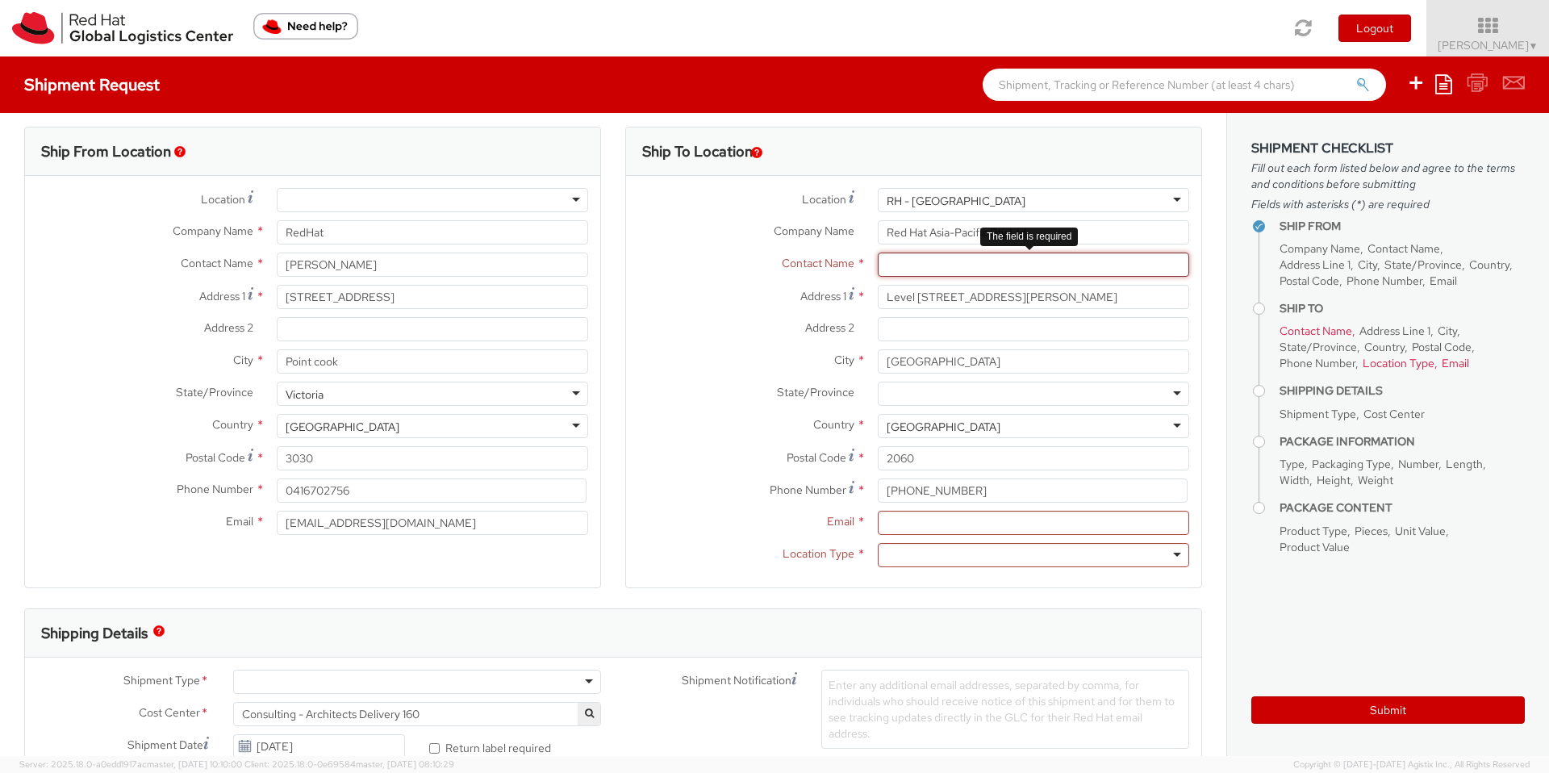
click at [919, 256] on input "text" at bounding box center [1033, 264] width 311 height 24
click at [915, 528] on input "Email *" at bounding box center [1033, 523] width 311 height 24
paste input "[EMAIL_ADDRESS][DOMAIN_NAME]"
type input "[EMAIL_ADDRESS][DOMAIN_NAME]"
click at [955, 271] on input "text" at bounding box center [1033, 264] width 311 height 24
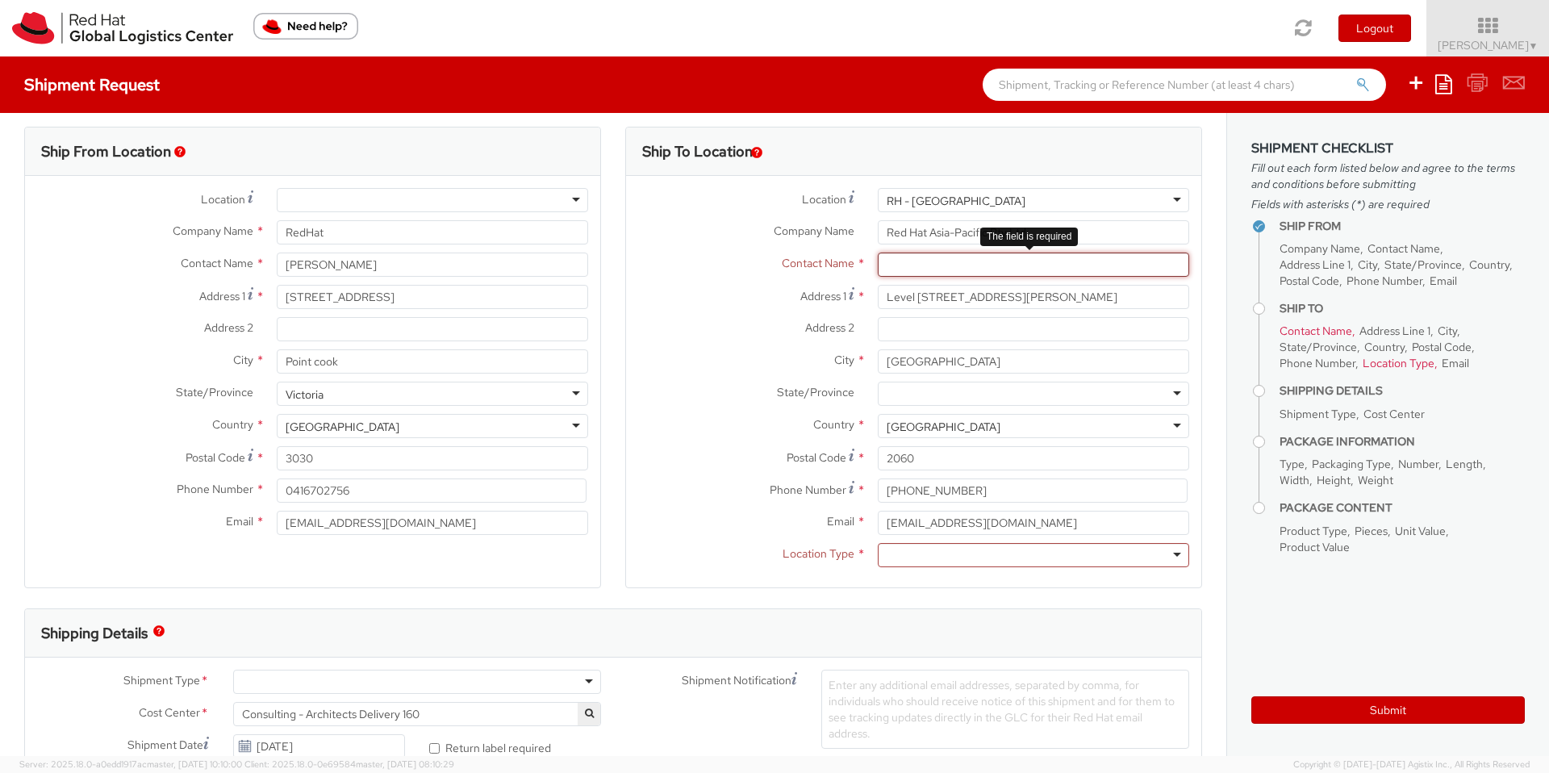
paste input "Red Hat IT - Endpoint Systems/[PERSON_NAME]"
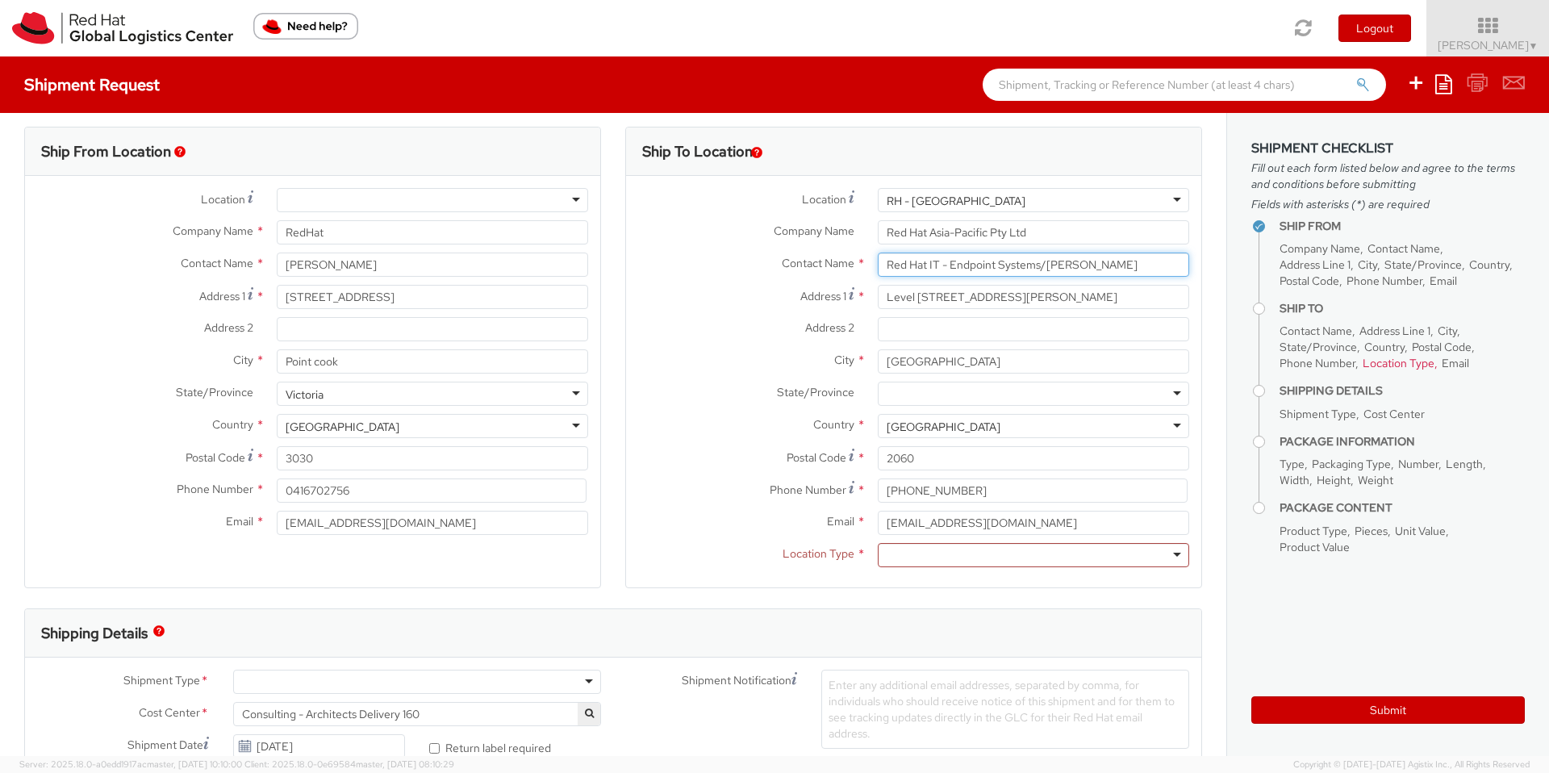
click at [936, 264] on input "Red Hat IT - Endpoint Systems/[PERSON_NAME]" at bounding box center [1033, 264] width 311 height 24
type input "Red Hat IT - Endpoint Systems/[PERSON_NAME]"
click at [791, 268] on span "Contact Name" at bounding box center [818, 263] width 73 height 15
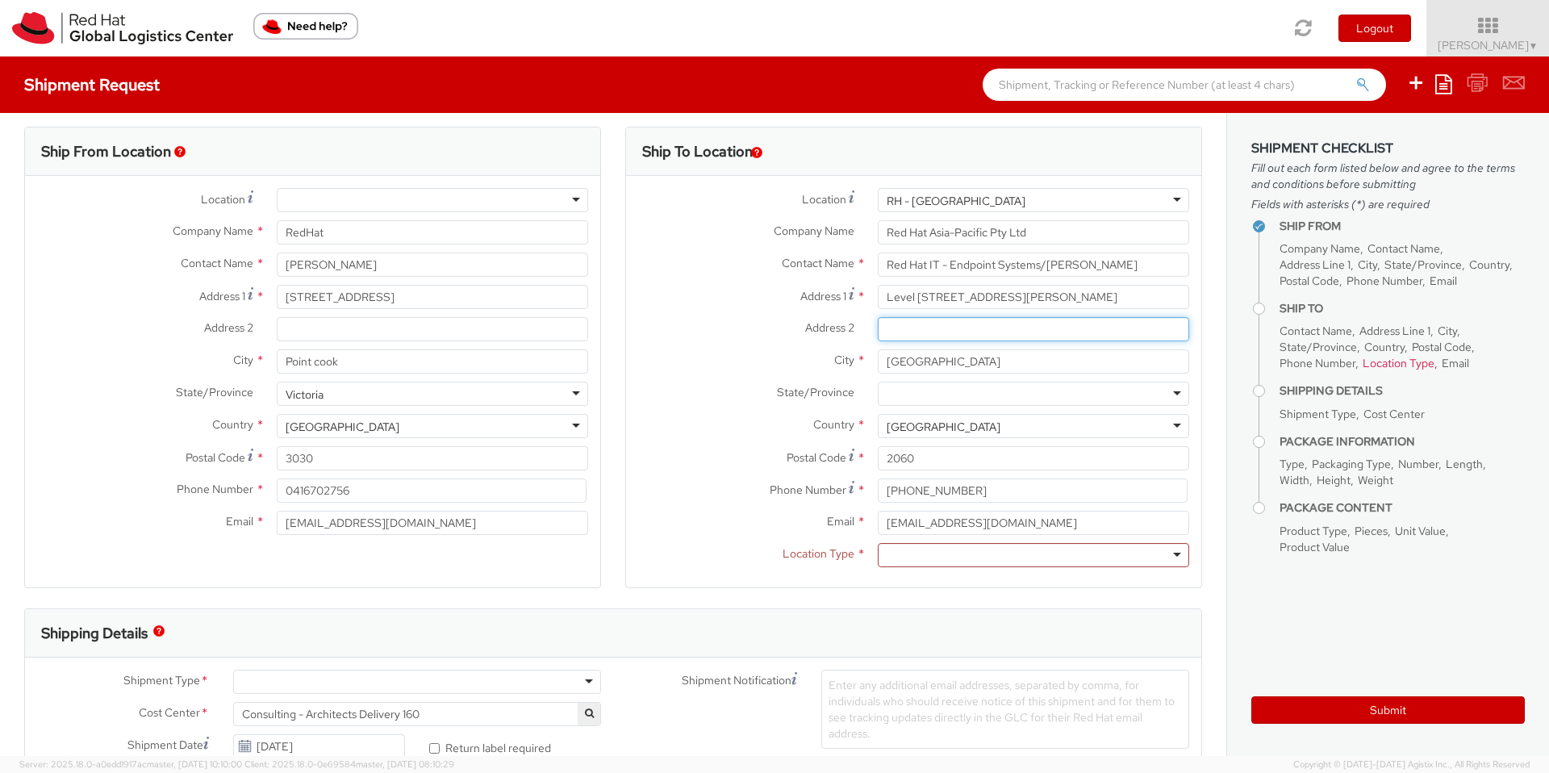
click at [988, 321] on input "Address 2 *" at bounding box center [1033, 329] width 311 height 24
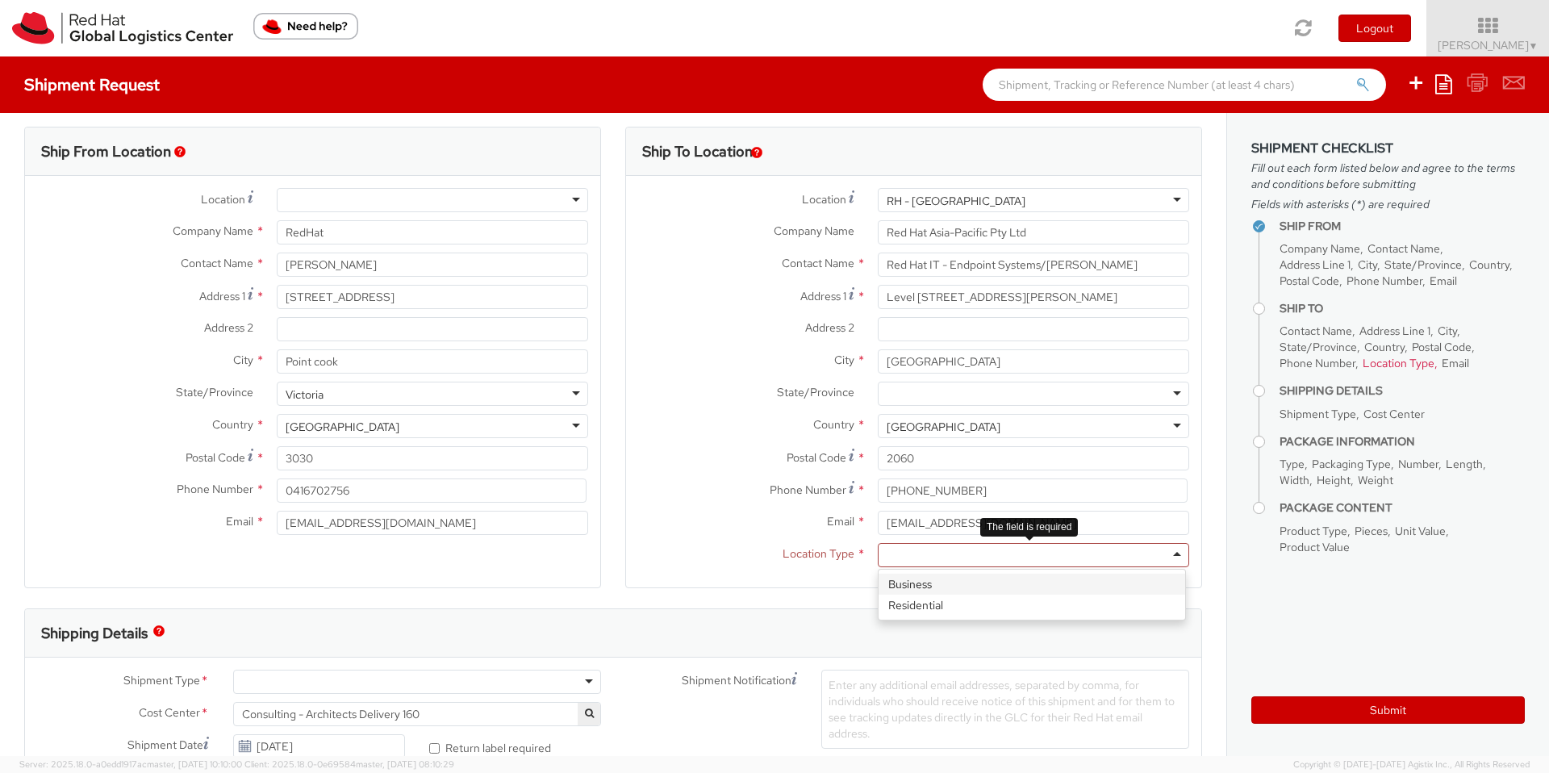
click at [914, 557] on div at bounding box center [1033, 555] width 311 height 24
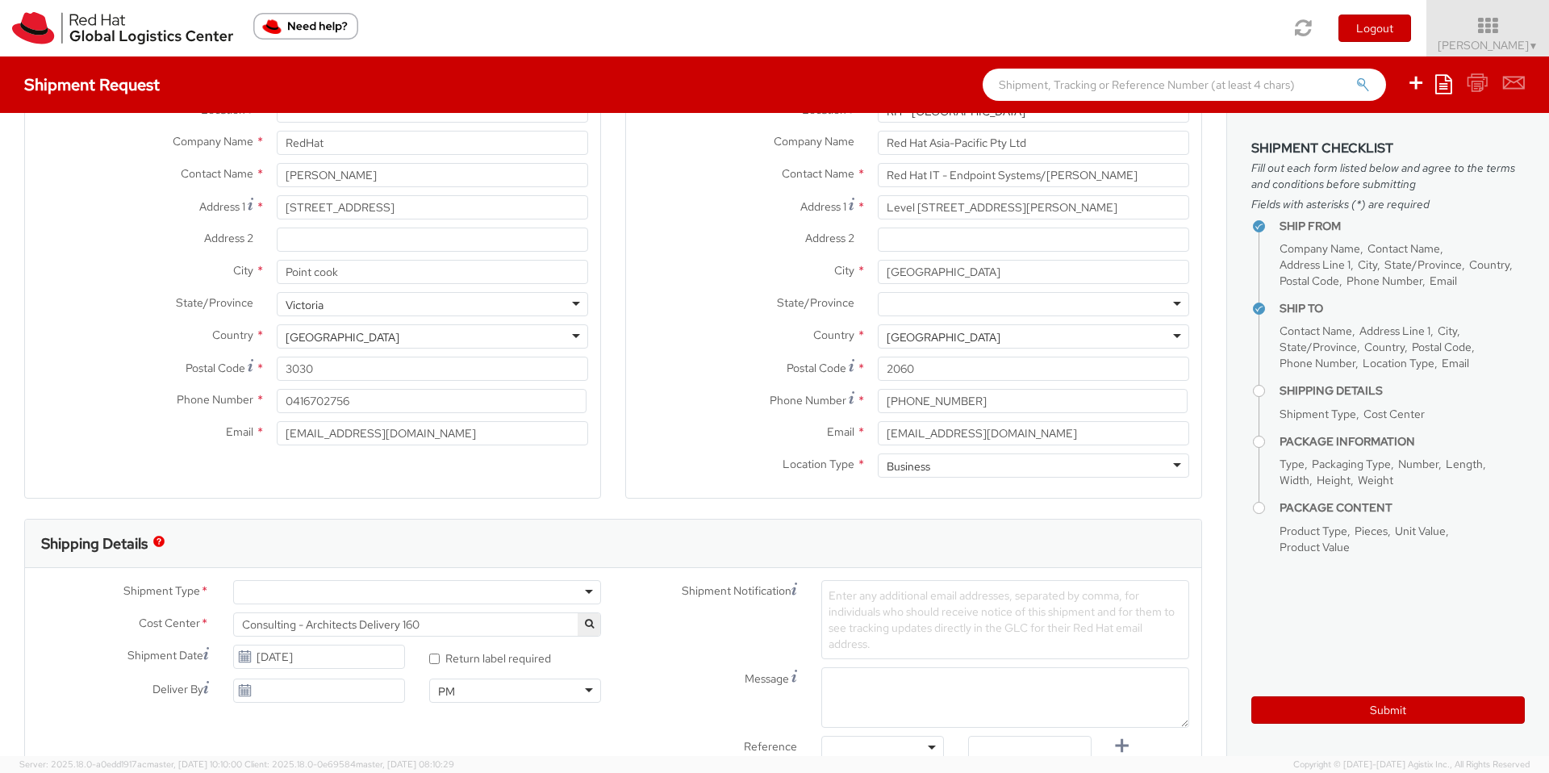
scroll to position [193, 0]
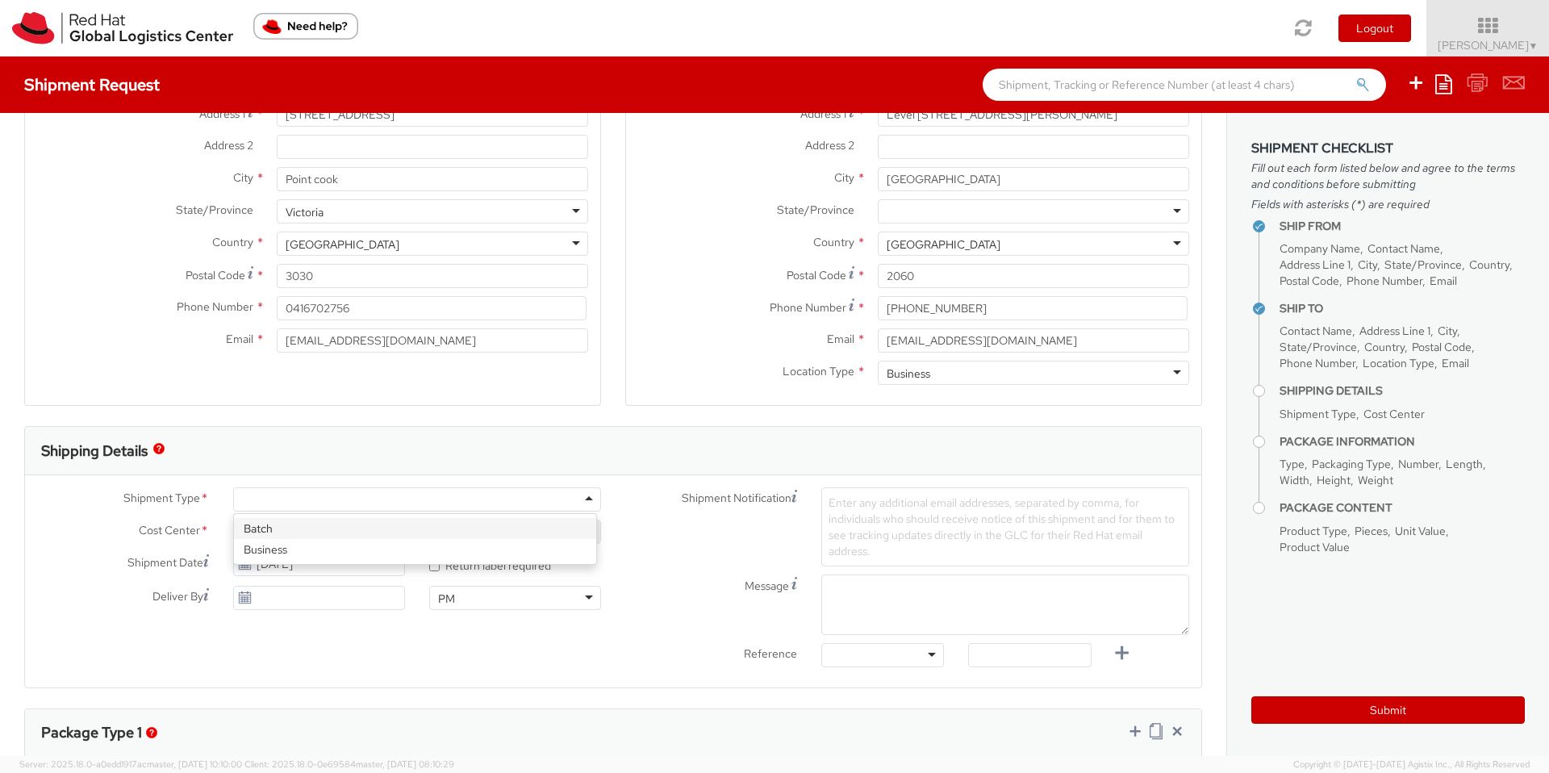
click at [589, 497] on div at bounding box center [417, 499] width 368 height 24
click at [962, 515] on span "Enter any additional email addresses, separated by comma, for individuals who s…" at bounding box center [1001, 526] width 346 height 63
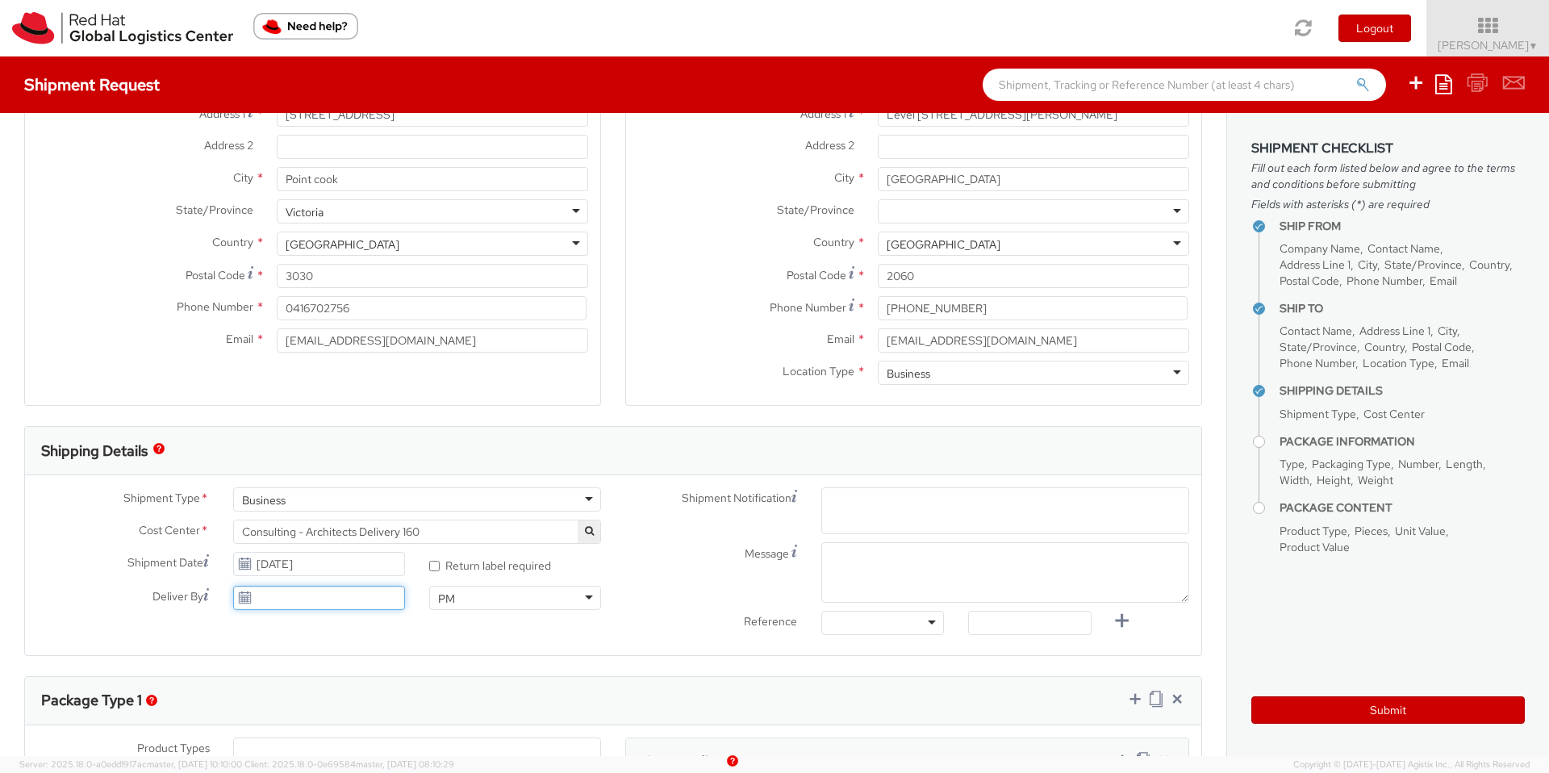
click at [308, 602] on input "Deliver By" at bounding box center [319, 598] width 172 height 24
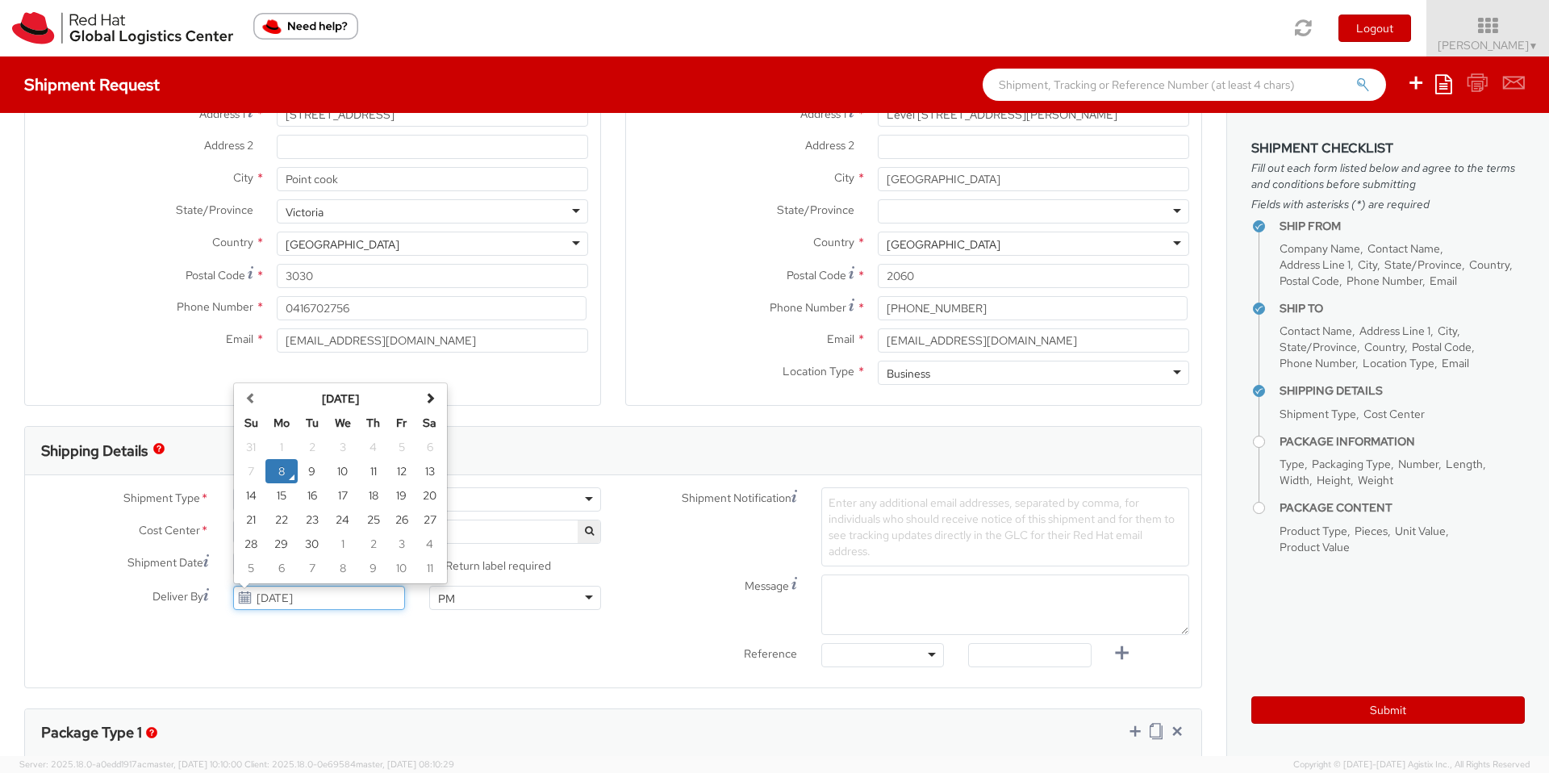
click at [373, 608] on input "[DATE]" at bounding box center [319, 598] width 172 height 24
click at [366, 640] on div "Shipment Type * Business Business Batch Business Cost Center * Consulting - Arc…" at bounding box center [613, 581] width 1176 height 188
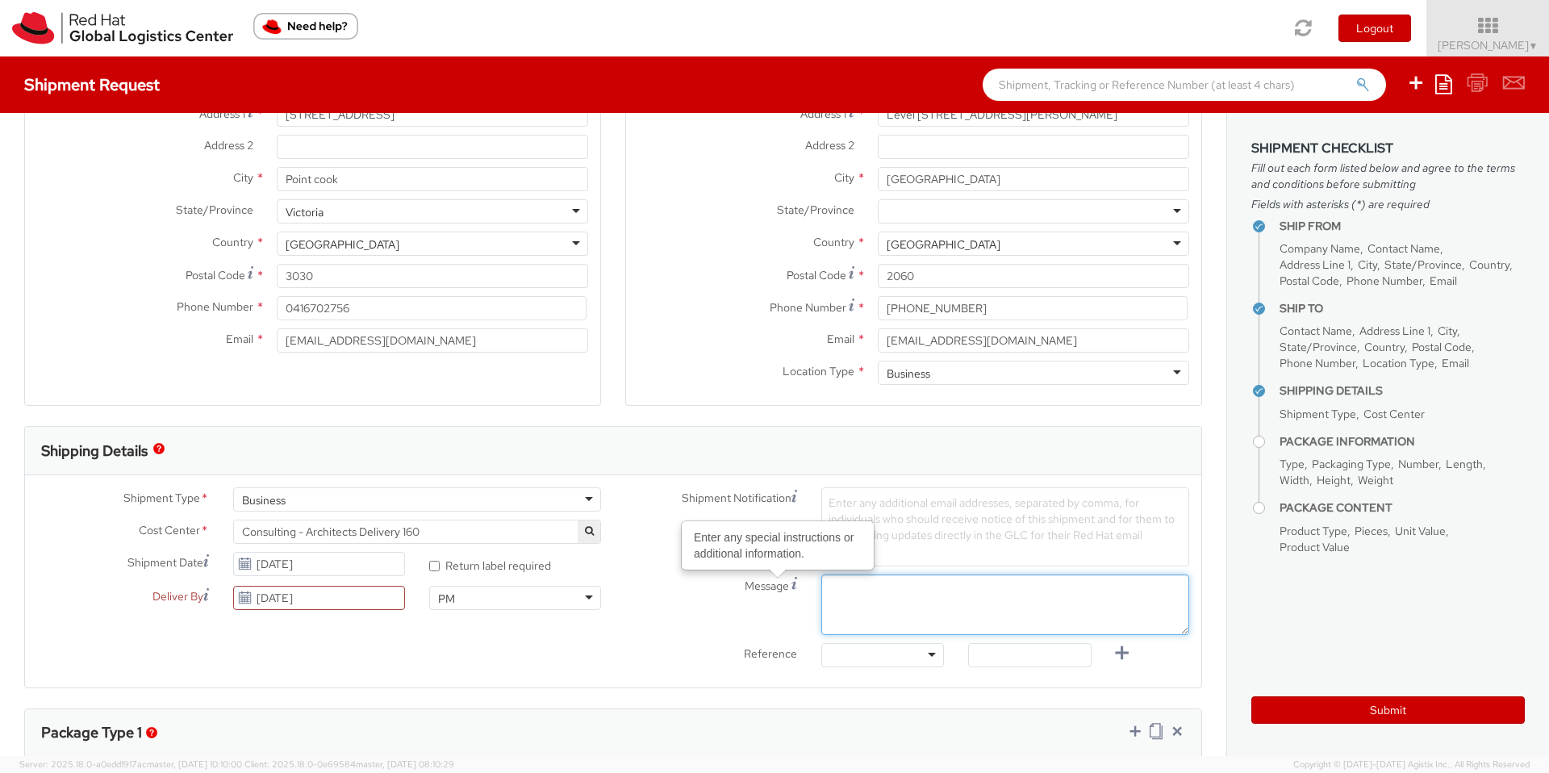
click at [874, 594] on textarea "Message Enter any special instructions or additional information." at bounding box center [1005, 604] width 368 height 60
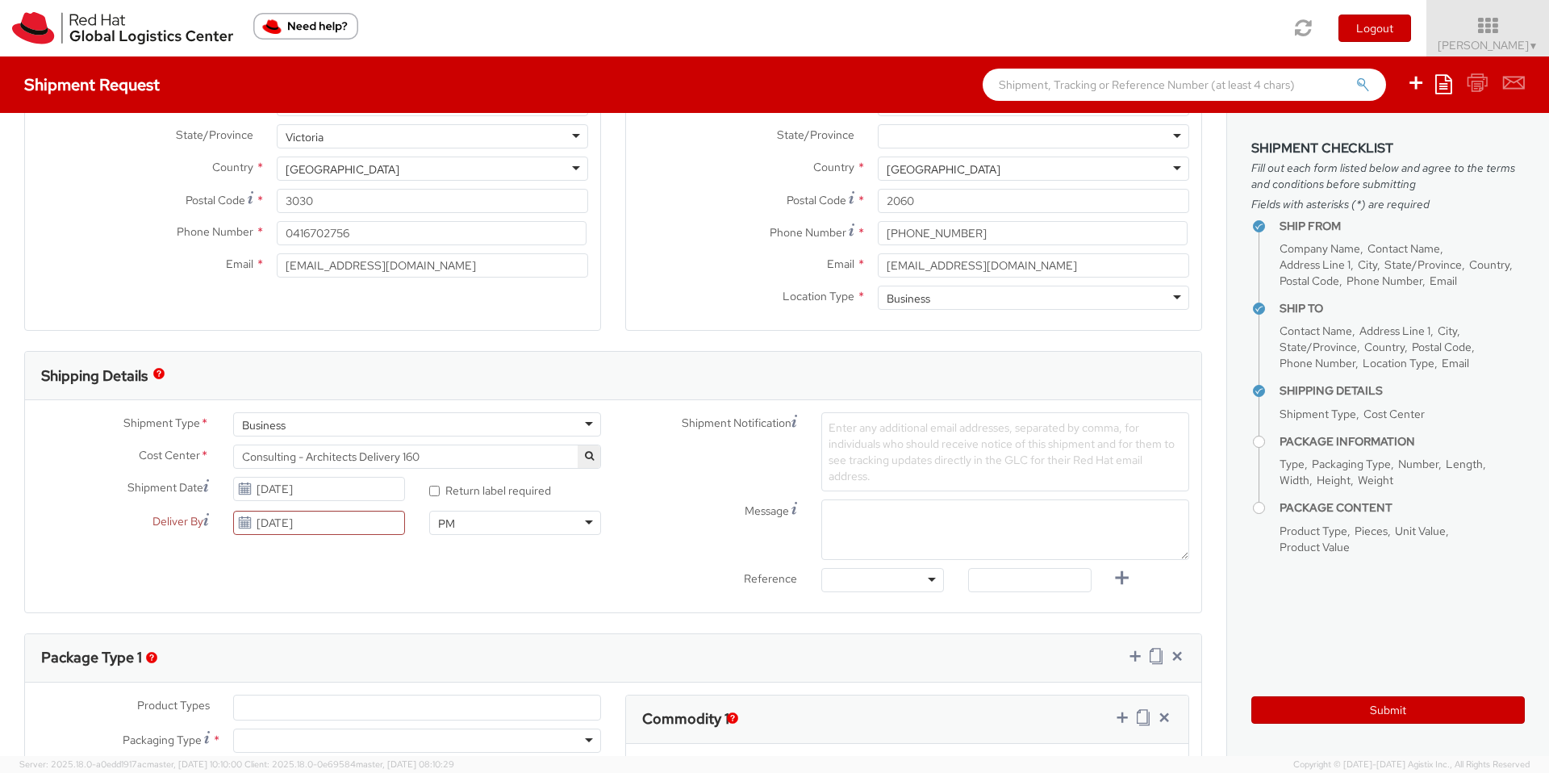
click at [928, 438] on span "Enter any additional email addresses, separated by comma, for individuals who s…" at bounding box center [1001, 451] width 346 height 63
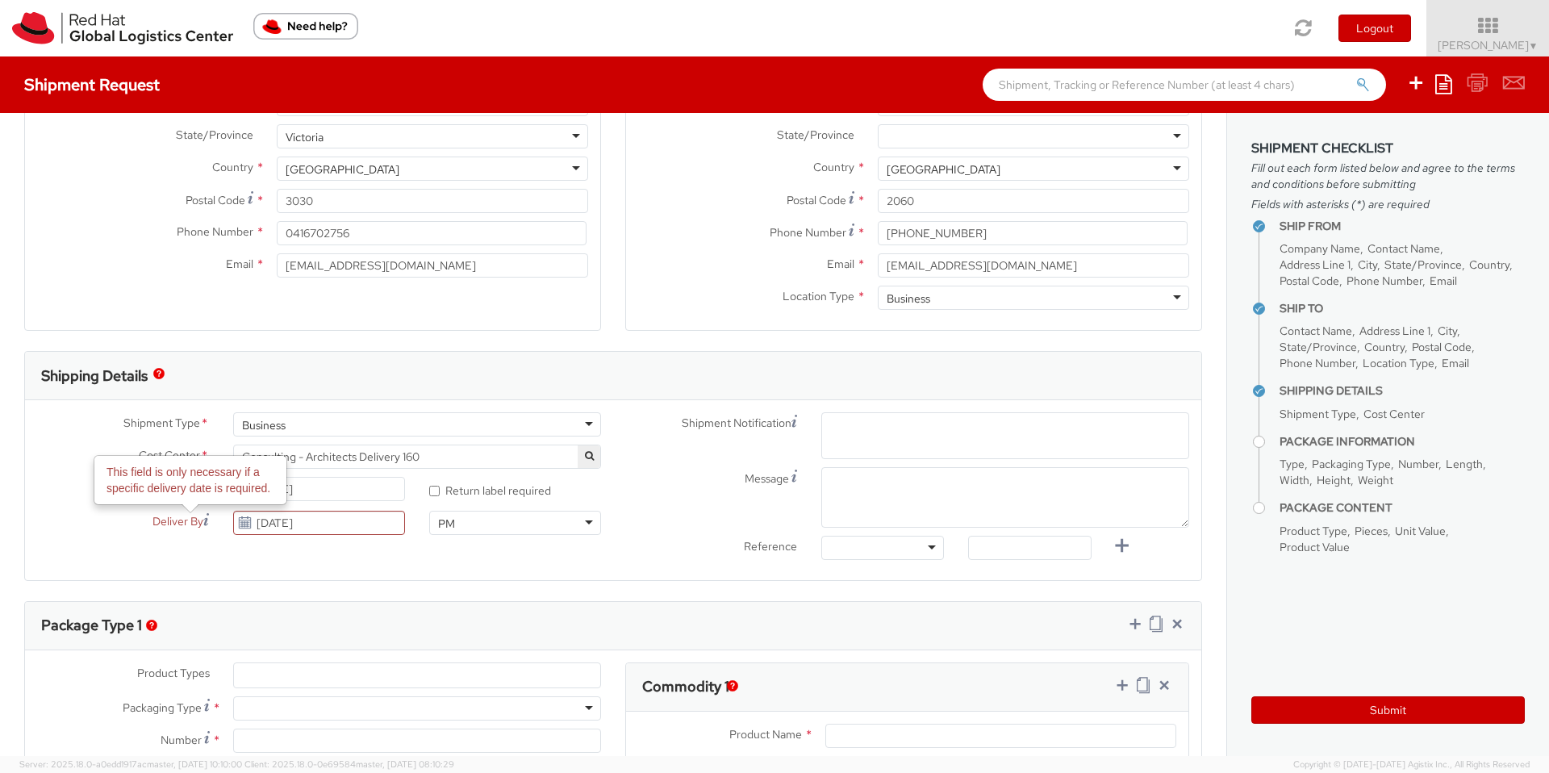
click at [402, 555] on div "Shipment Type * Business Business Batch Business Cost Center * Consulting - Arc…" at bounding box center [613, 490] width 1176 height 156
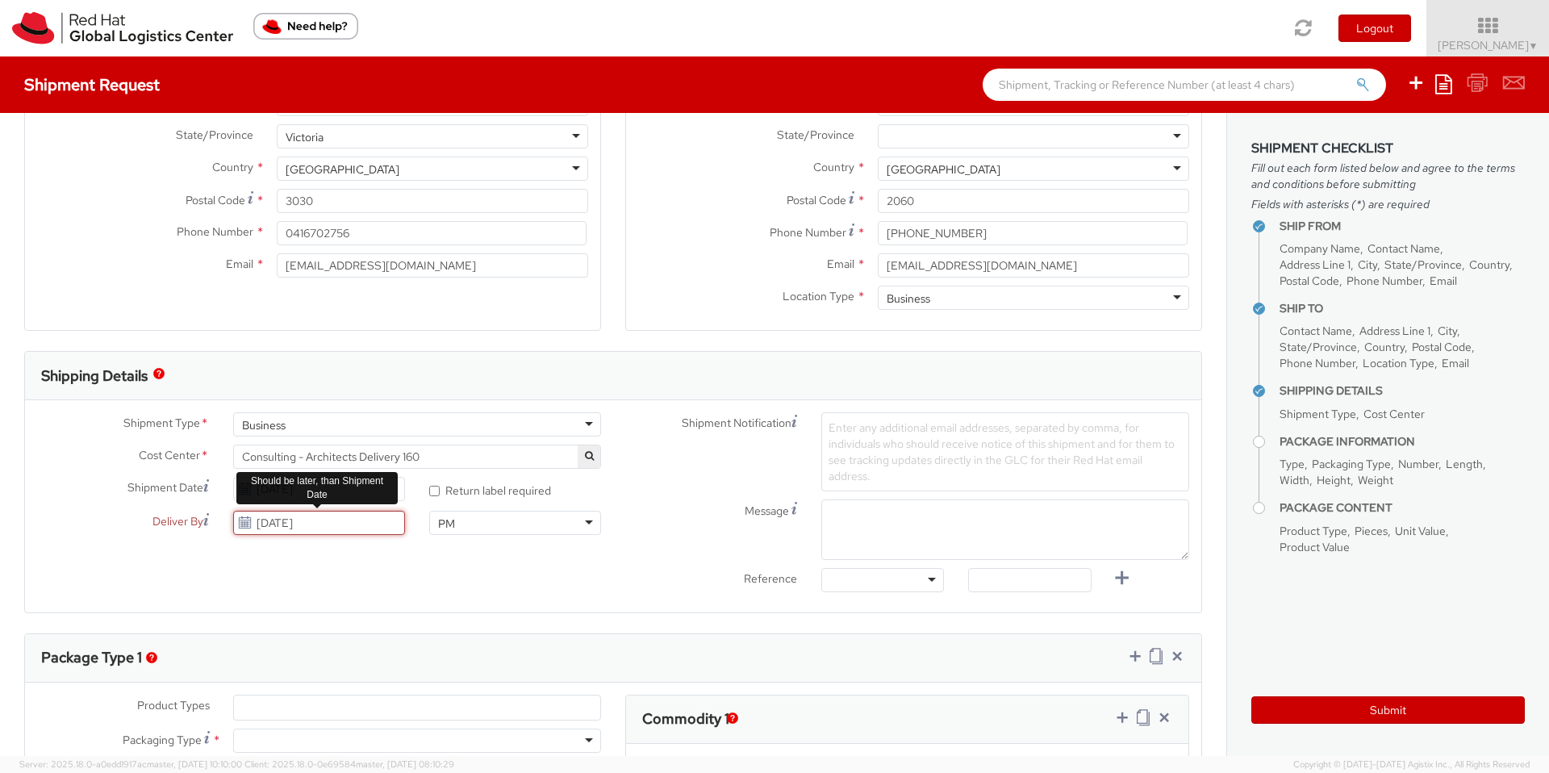
click at [360, 511] on input "[DATE]" at bounding box center [319, 523] width 172 height 24
click at [272, 420] on td "15" at bounding box center [281, 420] width 32 height 24
click at [408, 569] on div "Shipment Type * Business Business Batch Business Cost Center * Consulting - Arc…" at bounding box center [613, 506] width 1176 height 188
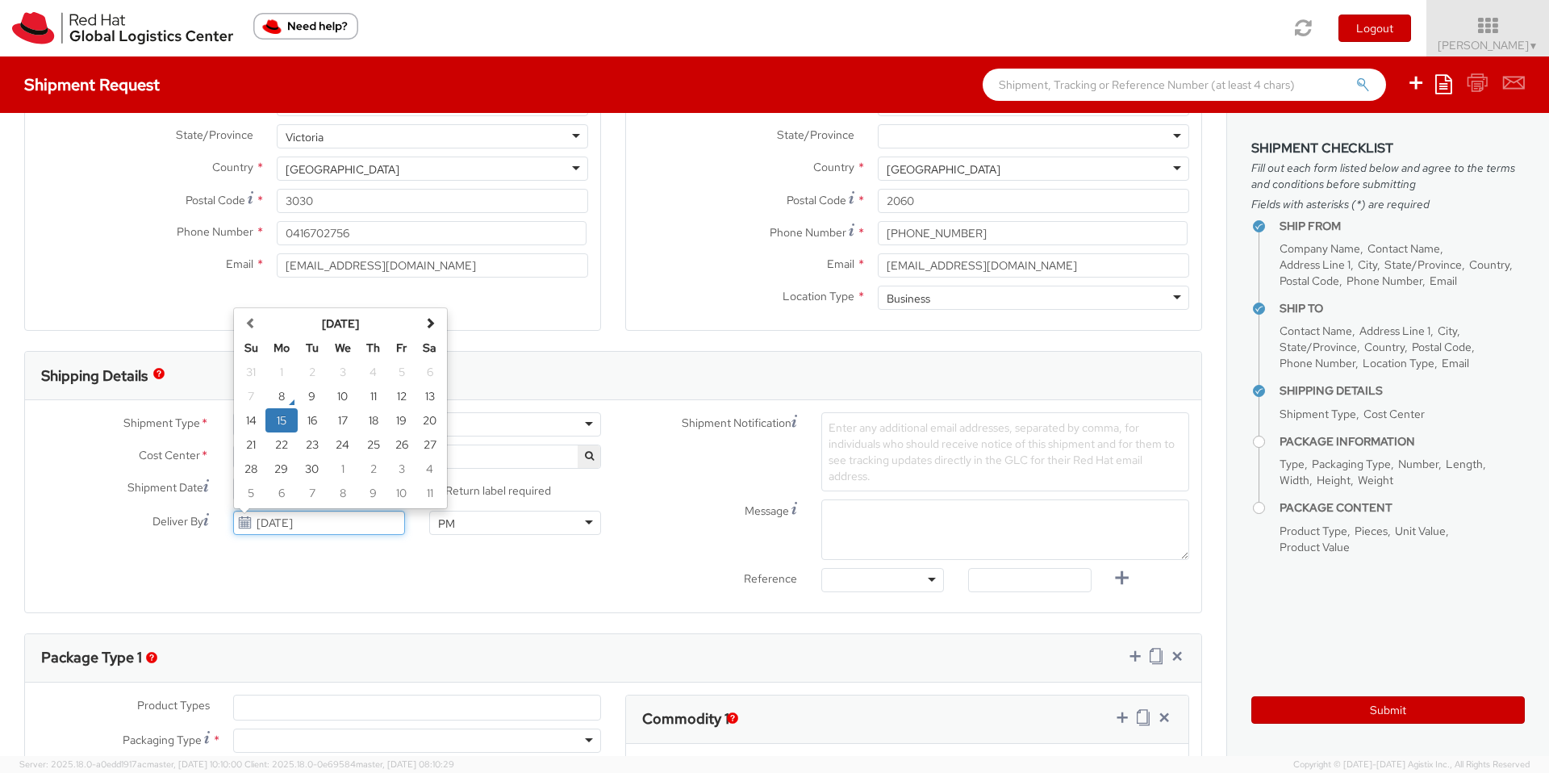
click at [284, 523] on input "[DATE]" at bounding box center [319, 523] width 172 height 24
click at [396, 419] on td "19" at bounding box center [402, 420] width 28 height 24
type input "[DATE]"
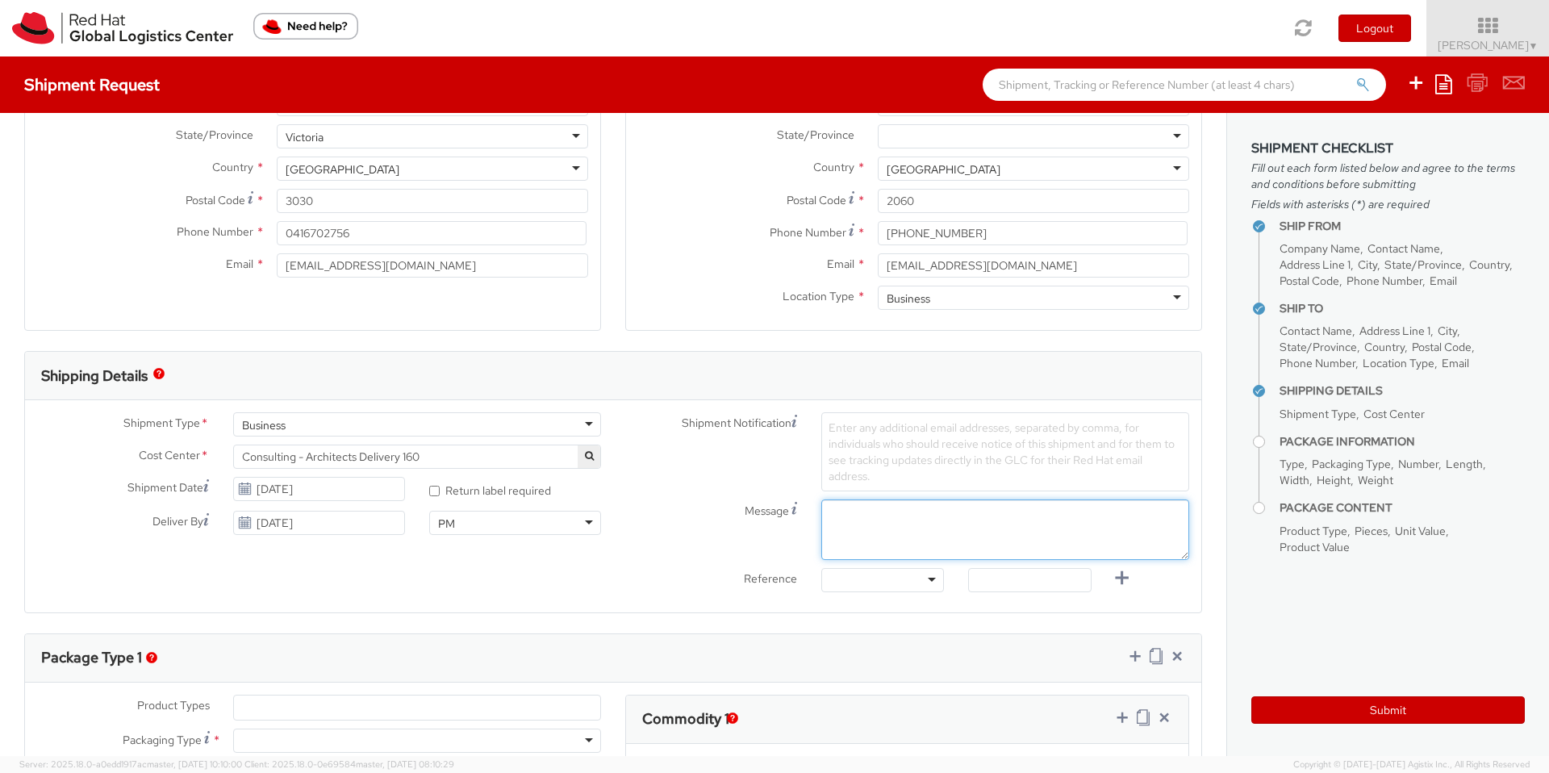
drag, startPoint x: 928, startPoint y: 530, endPoint x: 882, endPoint y: 527, distance: 46.1
click at [928, 530] on textarea "Message" at bounding box center [1005, 529] width 368 height 60
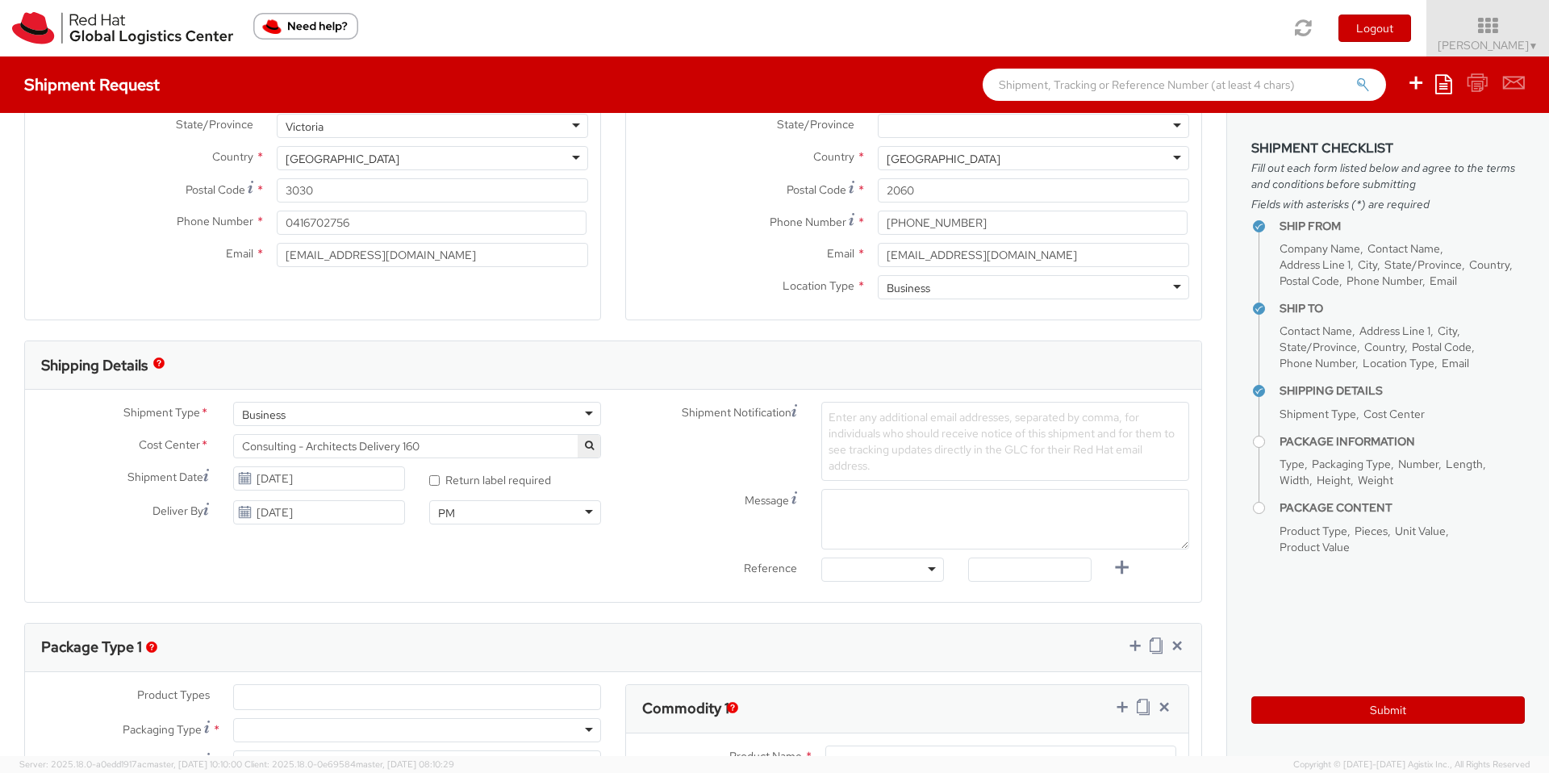
click at [882, 440] on div "Enter any additional email addresses, separated by comma, for individuals who s…" at bounding box center [1005, 441] width 368 height 79
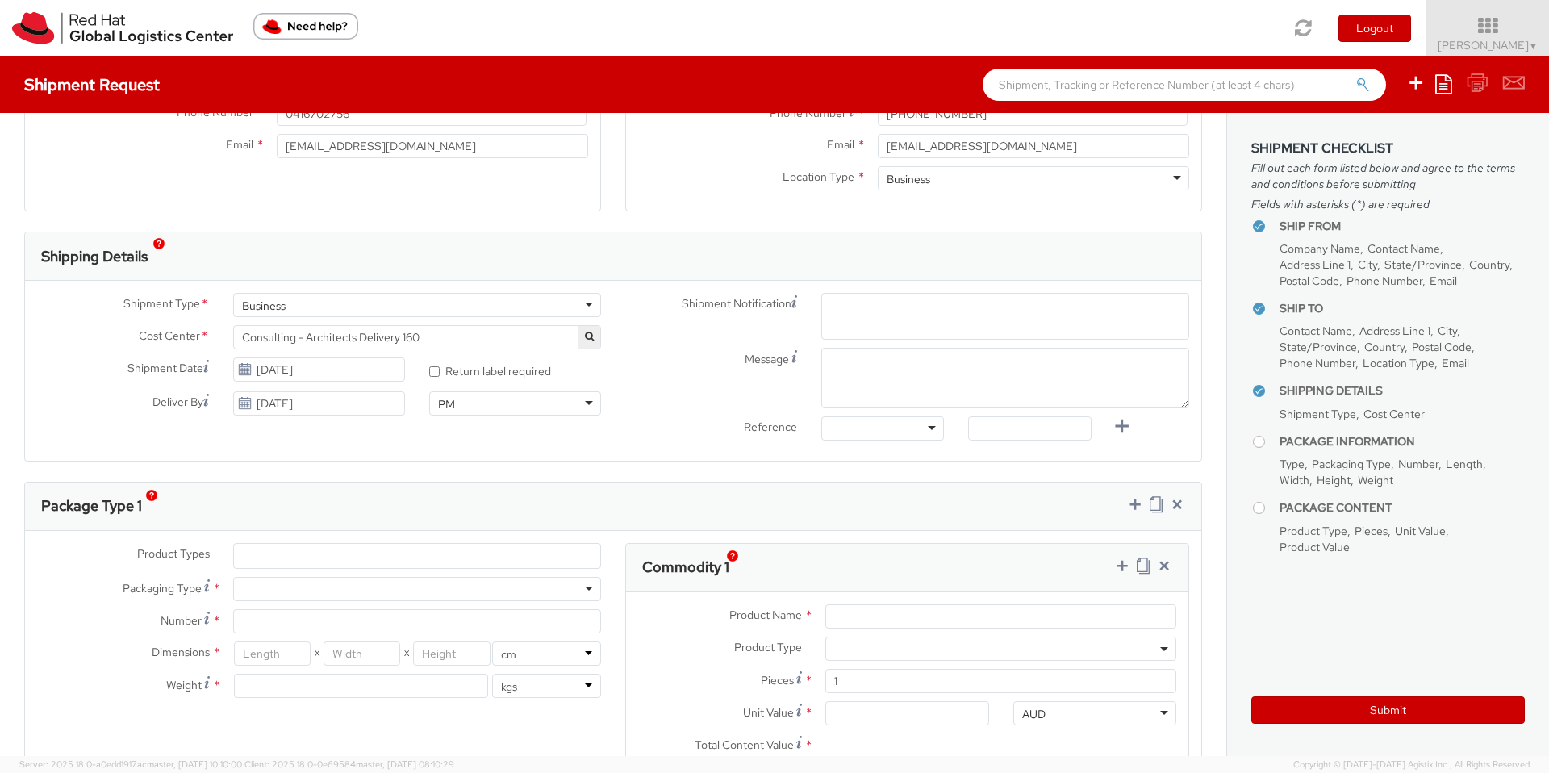
scroll to position [408, 0]
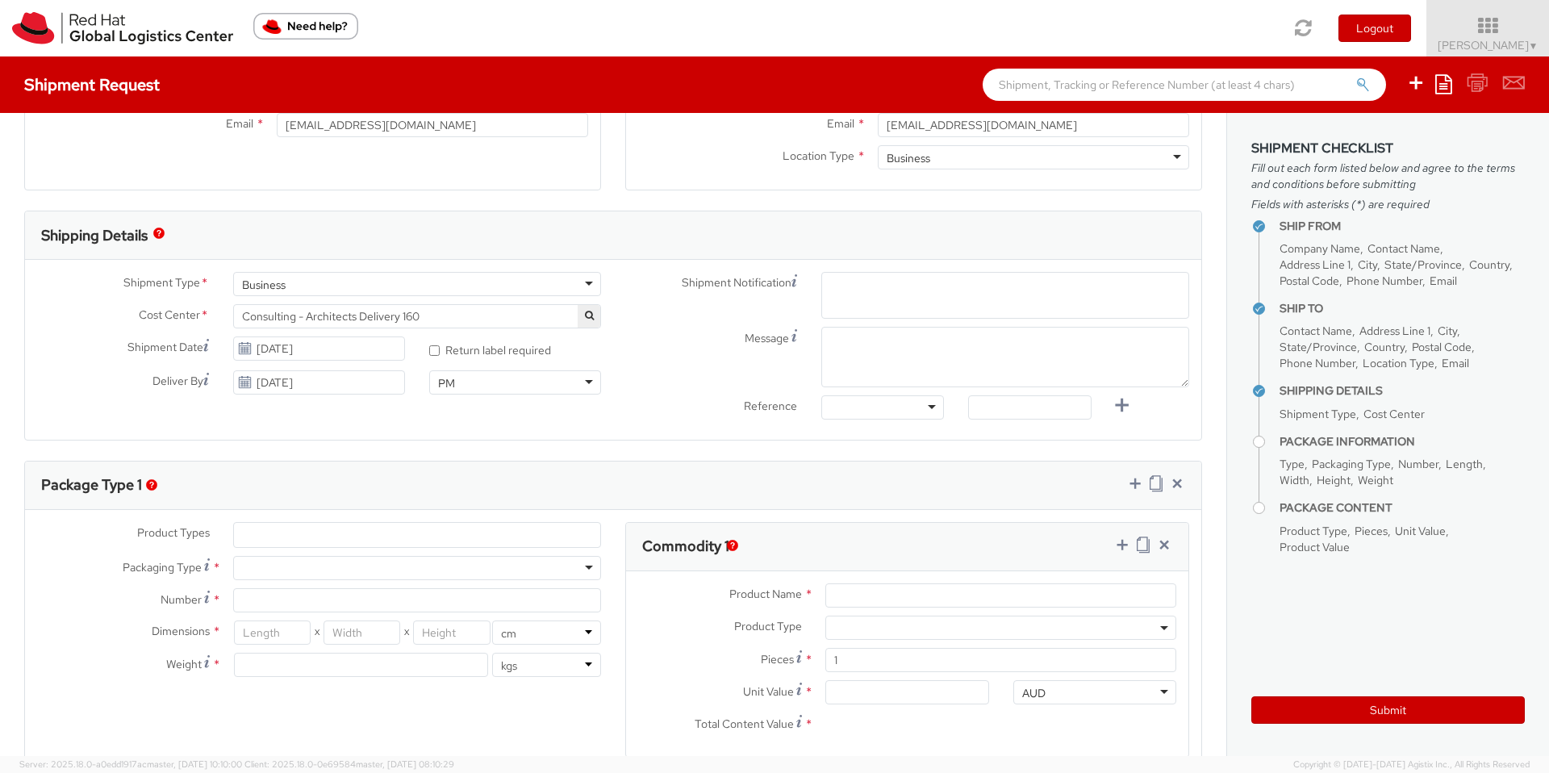
click at [432, 522] on div "Package Type 1 Product Types * Documents Docking Station Laptop Monitor Other H…" at bounding box center [613, 618] width 1178 height 314
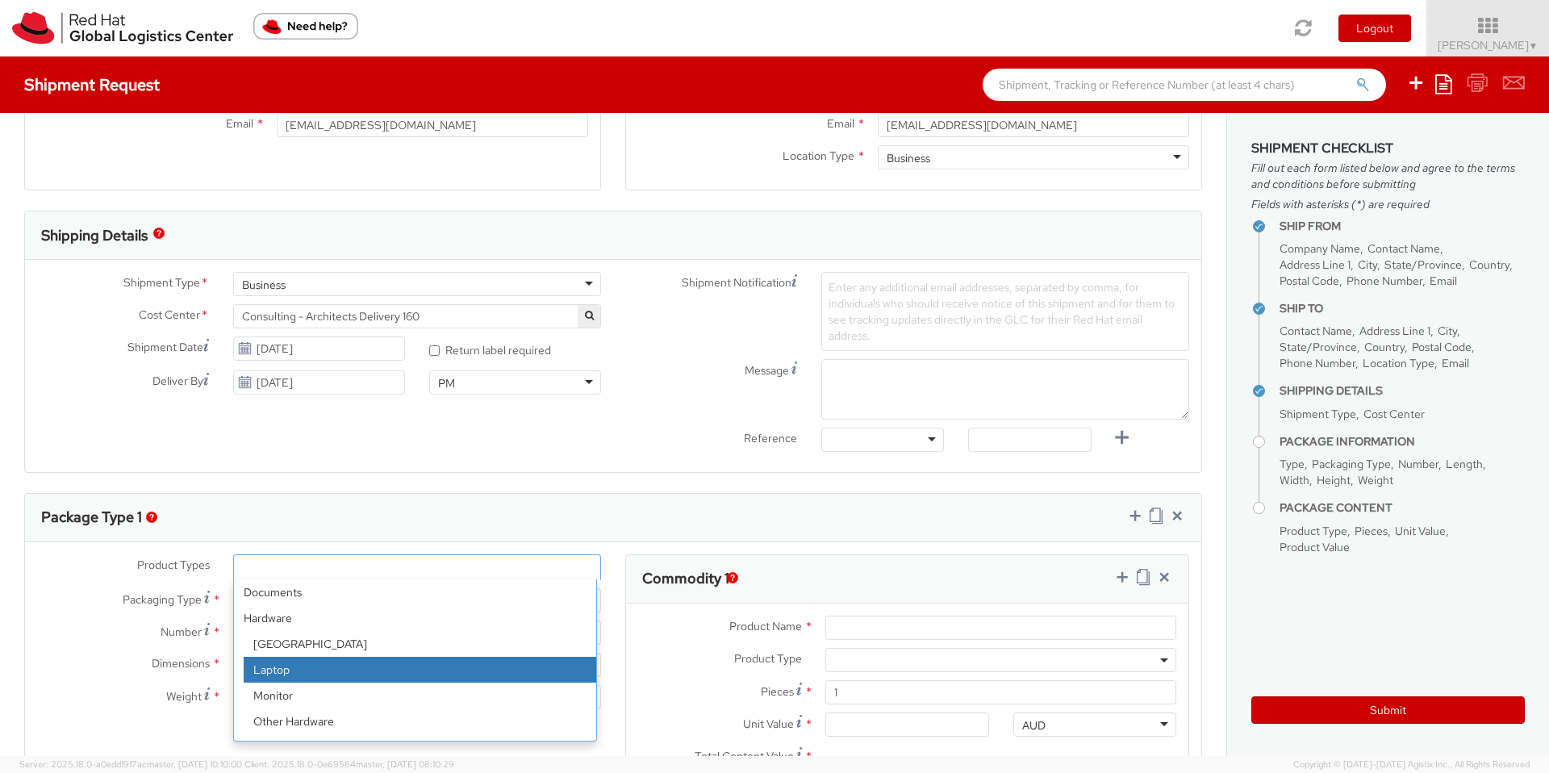
select select "LAPTOP"
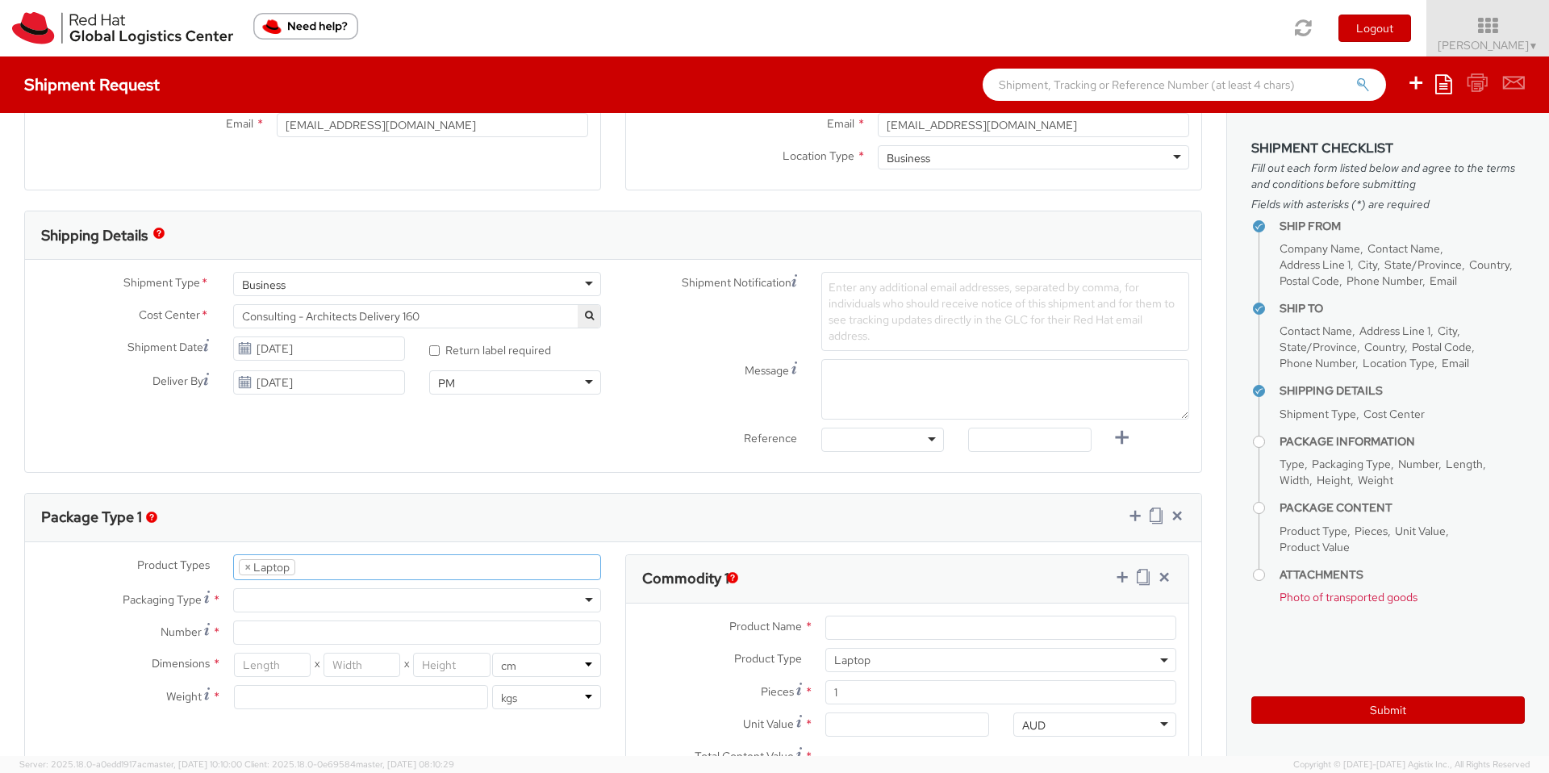
scroll to position [46, 0]
click at [327, 593] on div at bounding box center [417, 600] width 368 height 24
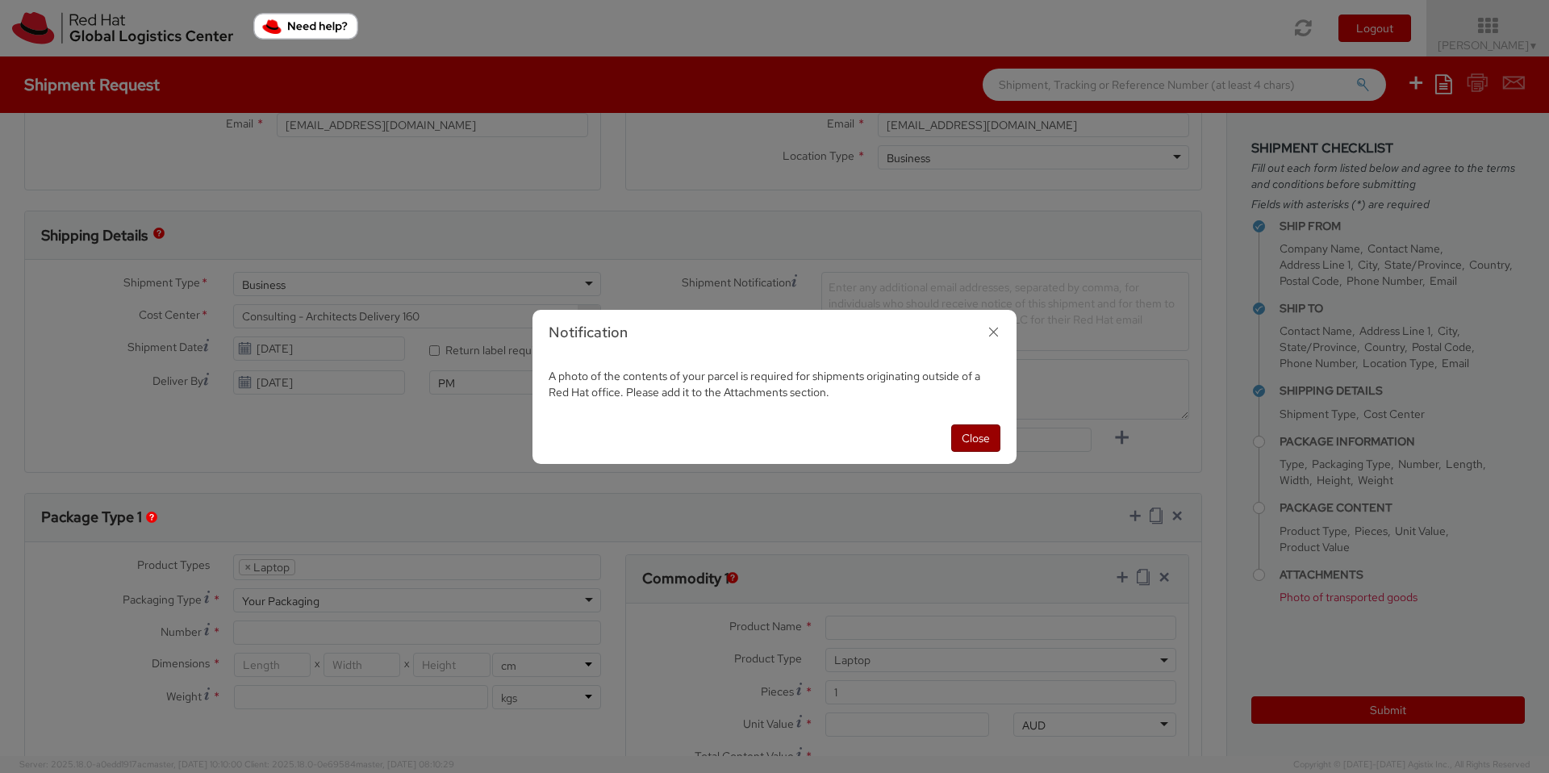
click at [982, 440] on button "Close" at bounding box center [975, 437] width 49 height 27
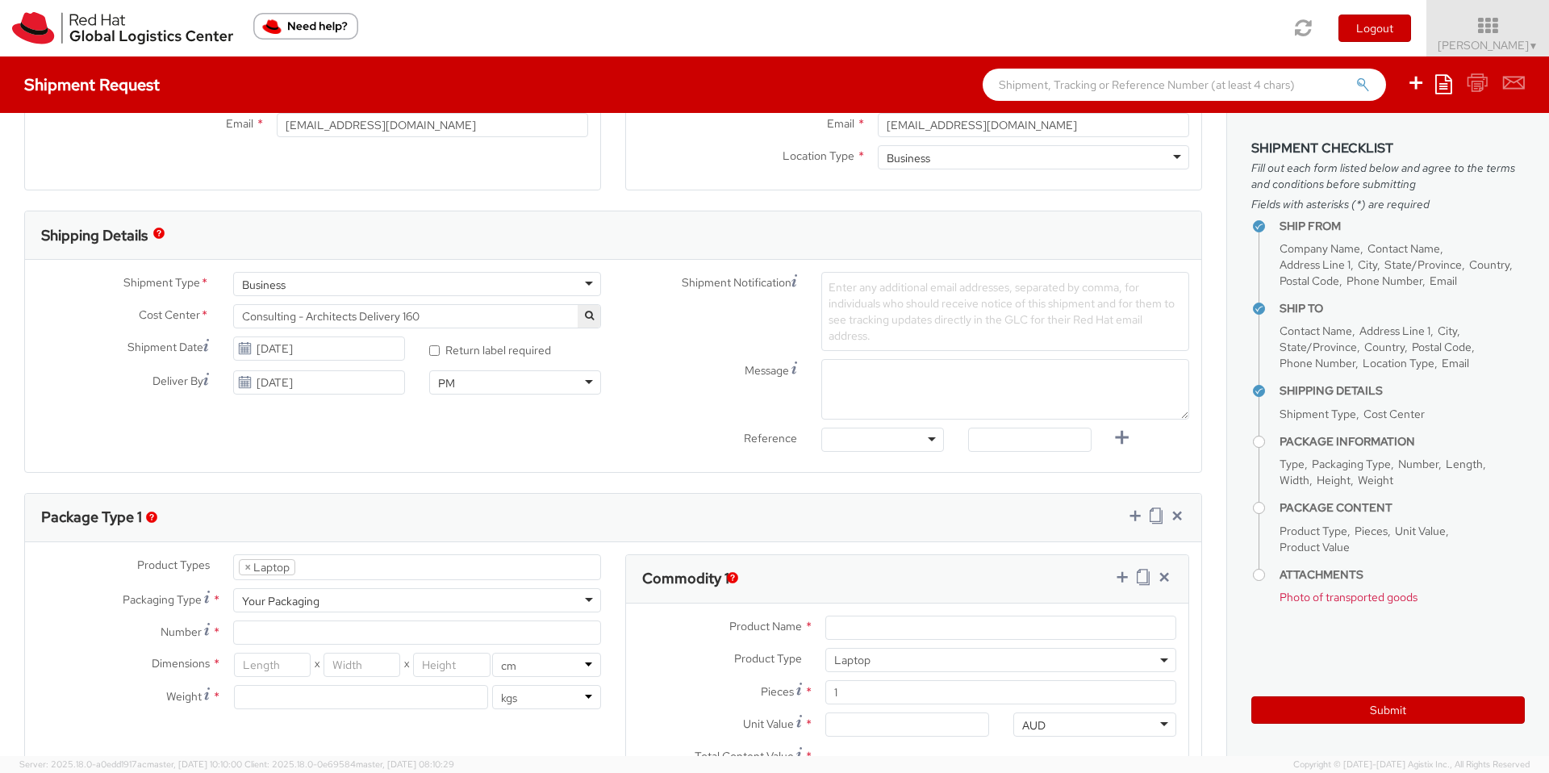
scroll to position [536, 0]
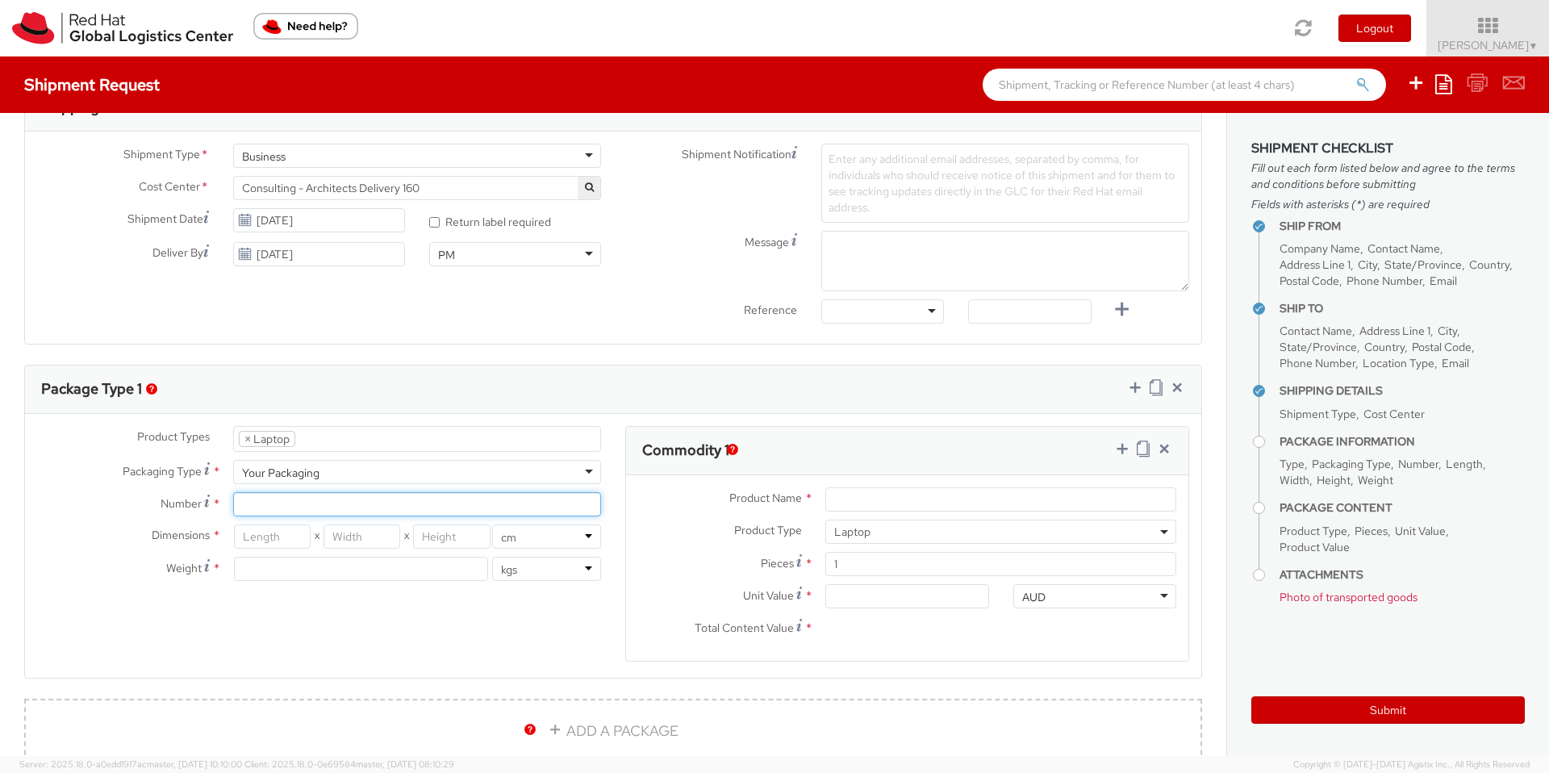
click at [465, 500] on input "Number *" at bounding box center [417, 504] width 368 height 24
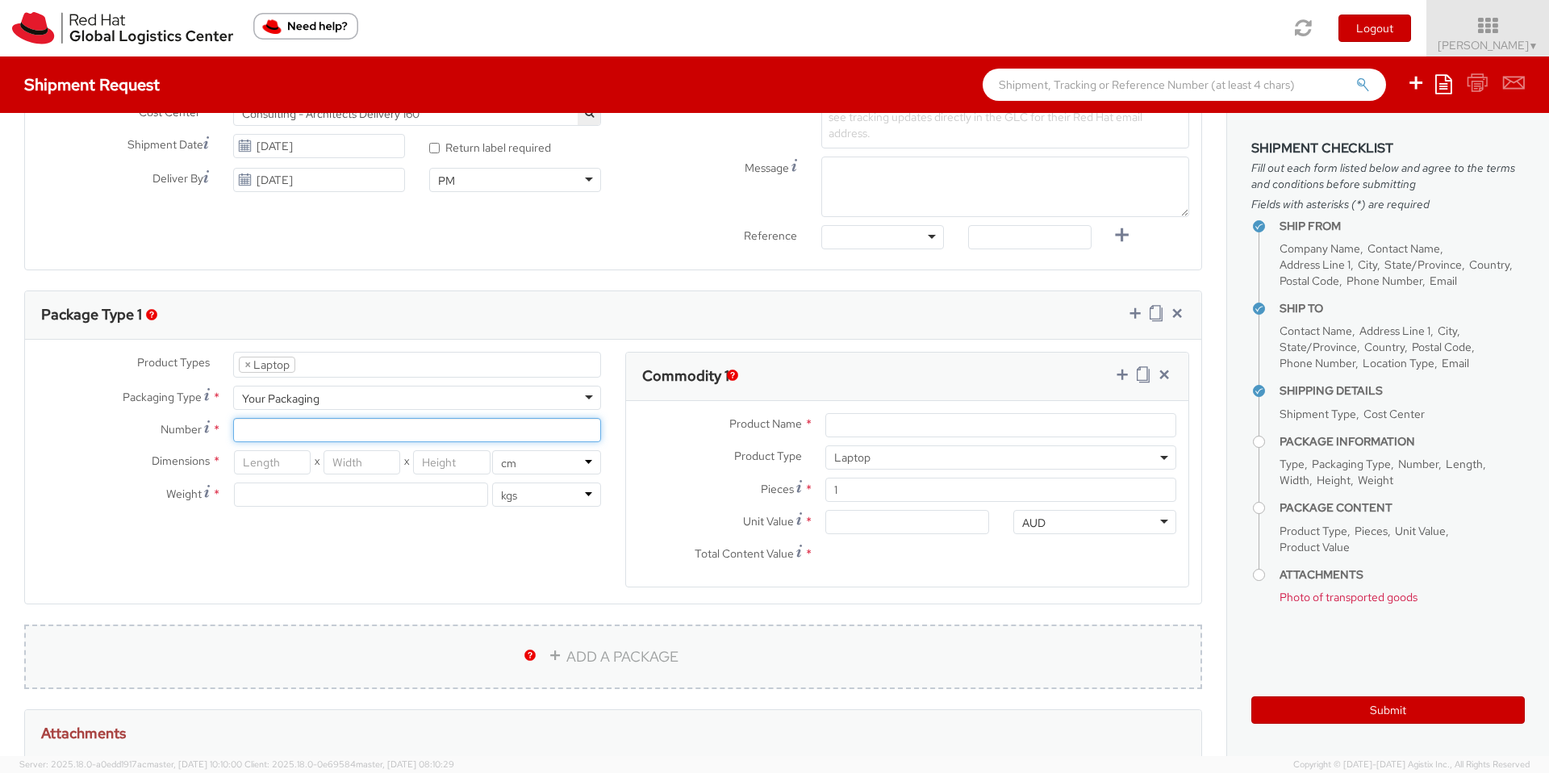
scroll to position [685, 0]
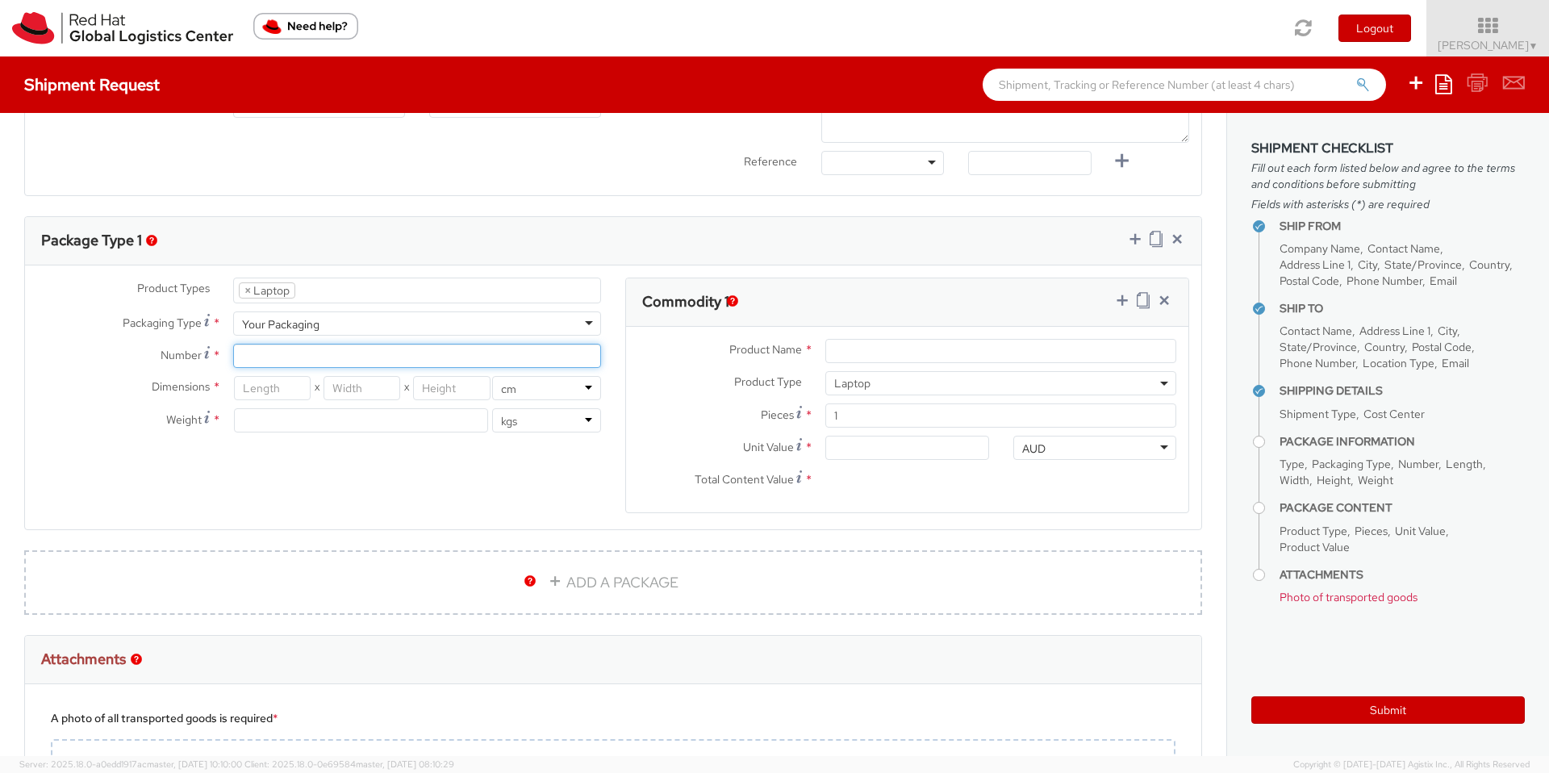
click at [427, 362] on input "Number *" at bounding box center [417, 356] width 368 height 24
type input "1"
click at [323, 455] on div "Product Types * Documents Docking Station Laptop Monitor Other Hardware Server …" at bounding box center [613, 405] width 1176 height 256
click at [296, 390] on input "number" at bounding box center [272, 388] width 77 height 24
click at [556, 384] on select "in cm" at bounding box center [546, 388] width 109 height 24
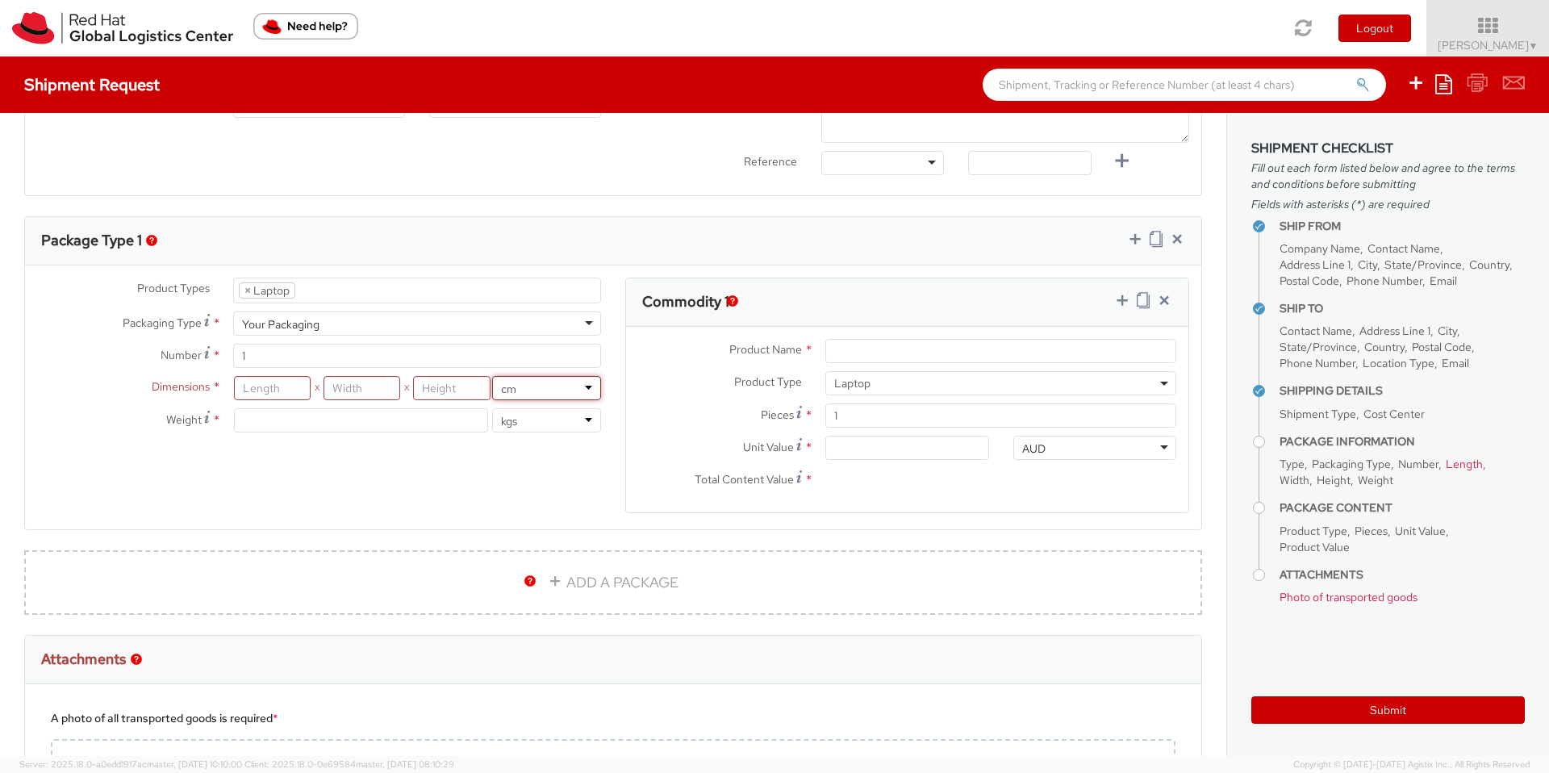
click at [492, 376] on select "in cm" at bounding box center [546, 388] width 109 height 24
click at [265, 387] on input "number" at bounding box center [272, 388] width 77 height 24
type input "1.55"
click at [365, 374] on div "Product Types * Documents Docking Station Laptop Monitor Other Hardware Server …" at bounding box center [319, 362] width 588 height 171
click at [371, 389] on input "number" at bounding box center [361, 388] width 77 height 24
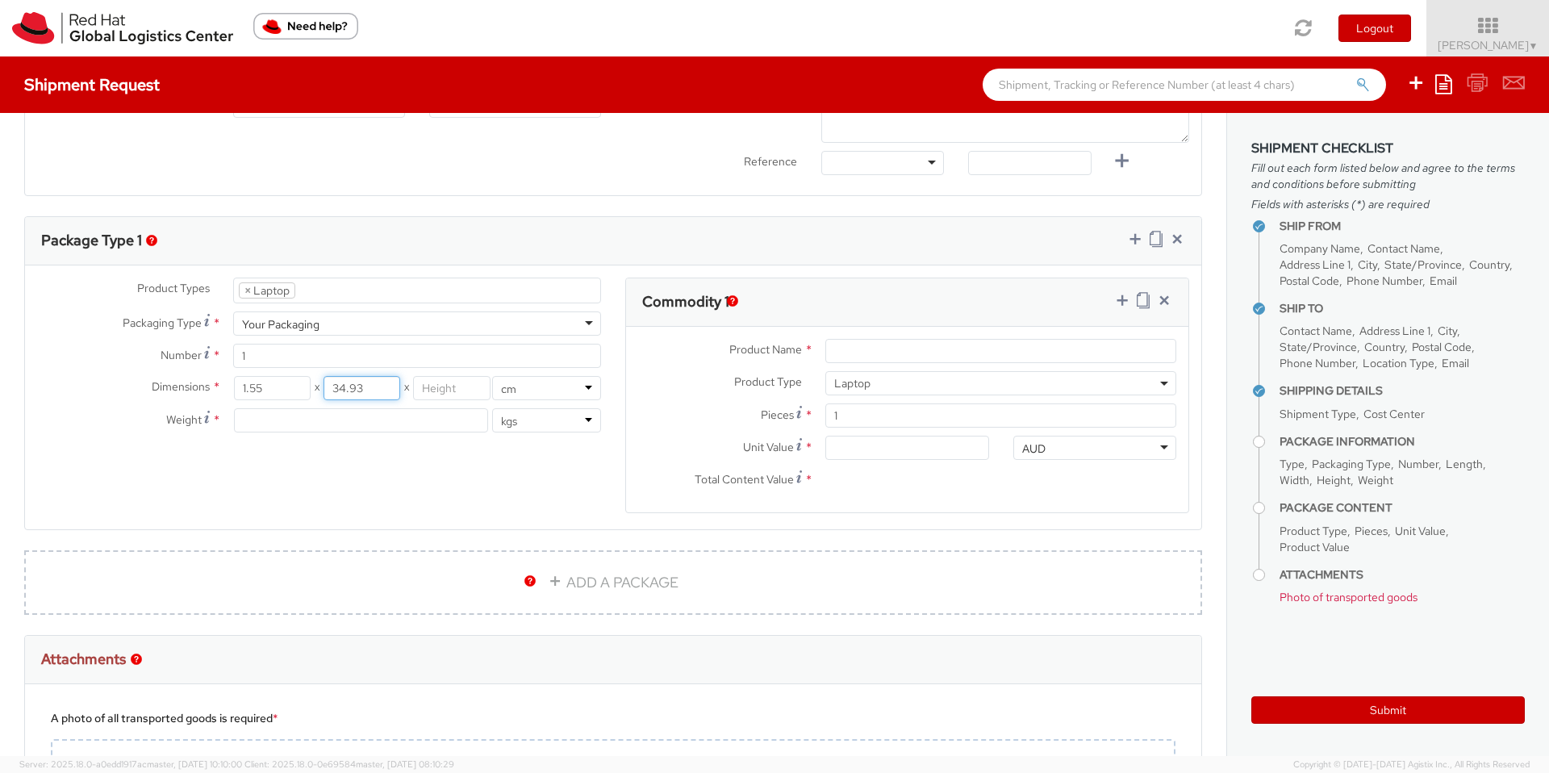
type input "34.93"
click at [436, 393] on input "number" at bounding box center [451, 388] width 77 height 24
type input "24.7"
click at [386, 425] on input "number" at bounding box center [361, 420] width 254 height 24
type input "4.02"
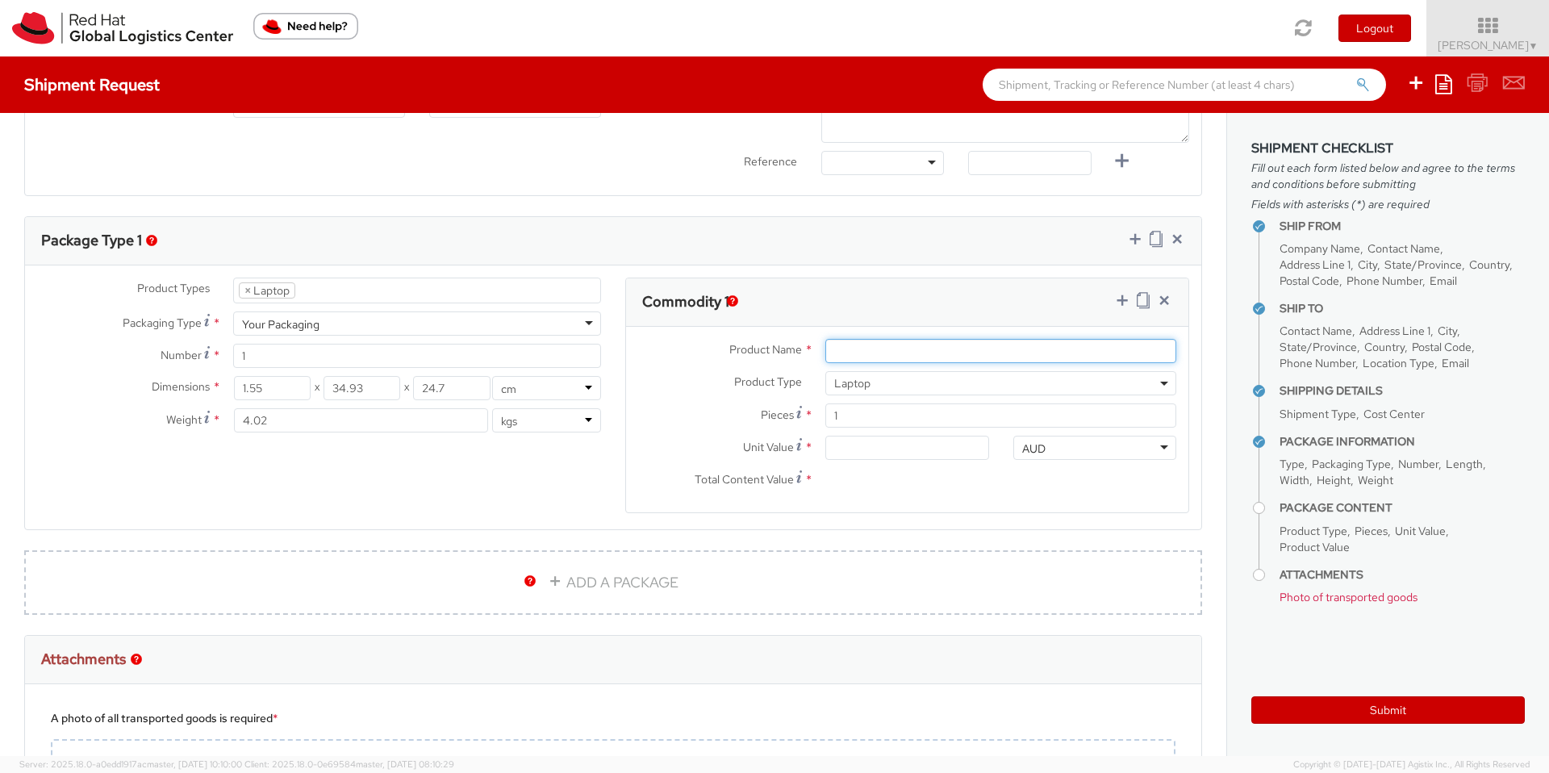
click at [930, 343] on input "Product Name *" at bounding box center [1000, 351] width 351 height 24
click at [927, 357] on input "Product Name *" at bounding box center [1000, 351] width 351 height 24
type input "Apple mac book pro"
click at [919, 457] on input "Unit Value *" at bounding box center [906, 448] width 163 height 24
click at [924, 452] on input "Unit Value *" at bounding box center [906, 448] width 163 height 24
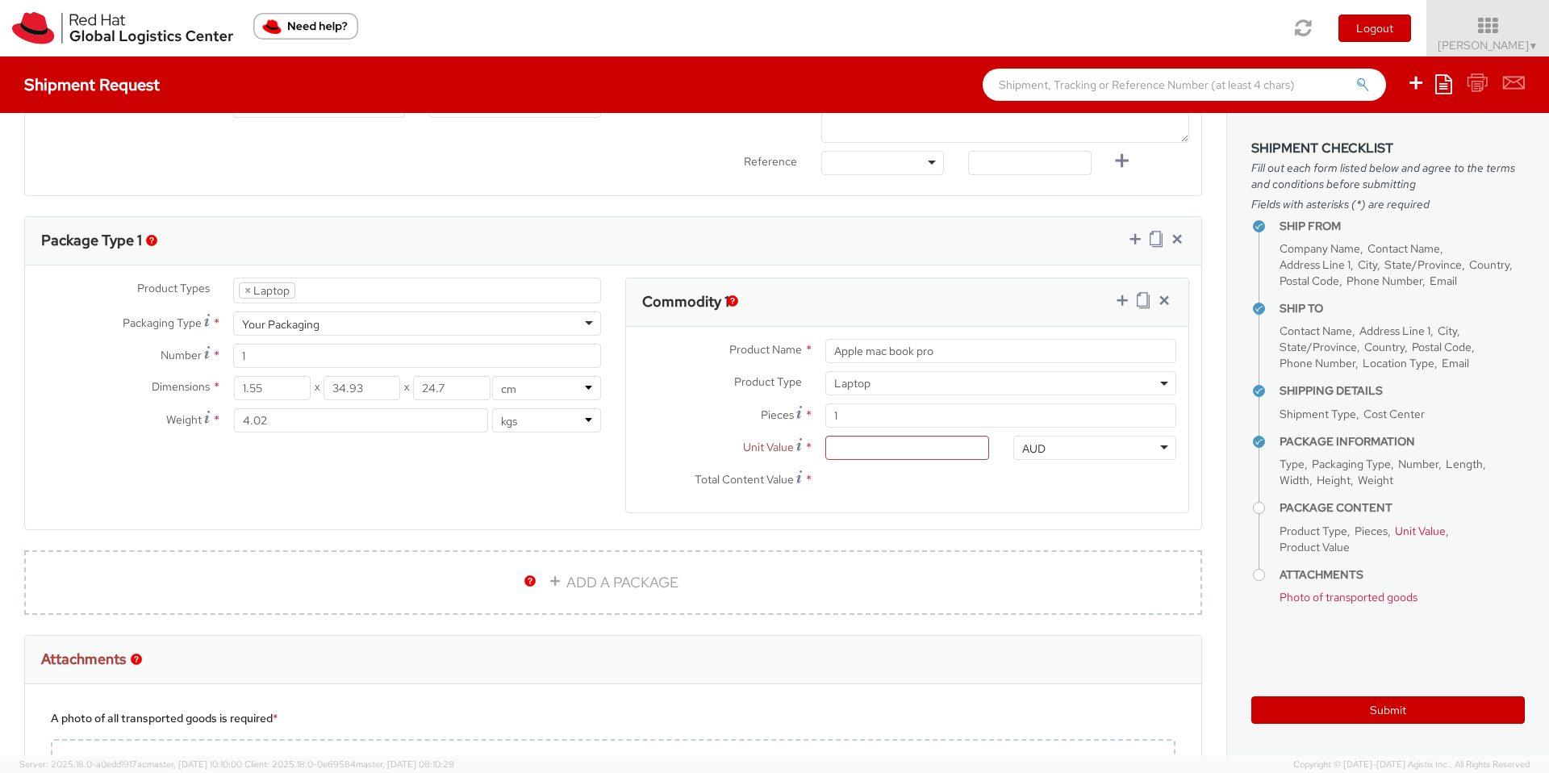
click at [861, 468] on input "Total Content Value *" at bounding box center [906, 480] width 163 height 24
click at [881, 459] on div "Unit Value *" at bounding box center [813, 452] width 375 height 32
click at [890, 456] on input "Unit Value *" at bounding box center [906, 448] width 163 height 24
type input "3.00"
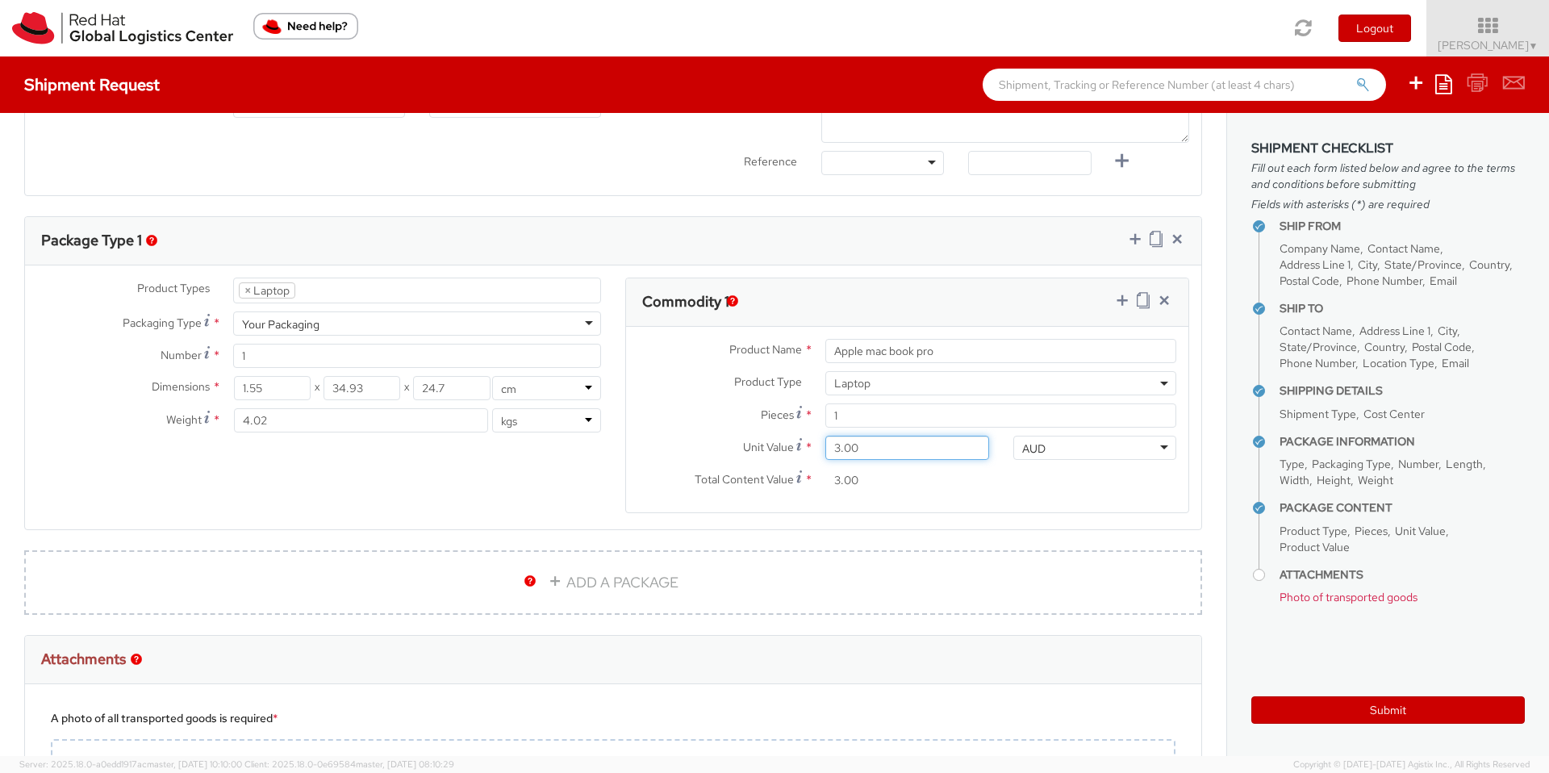
type input "34.00"
type input "340.00"
type input "3,400.00"
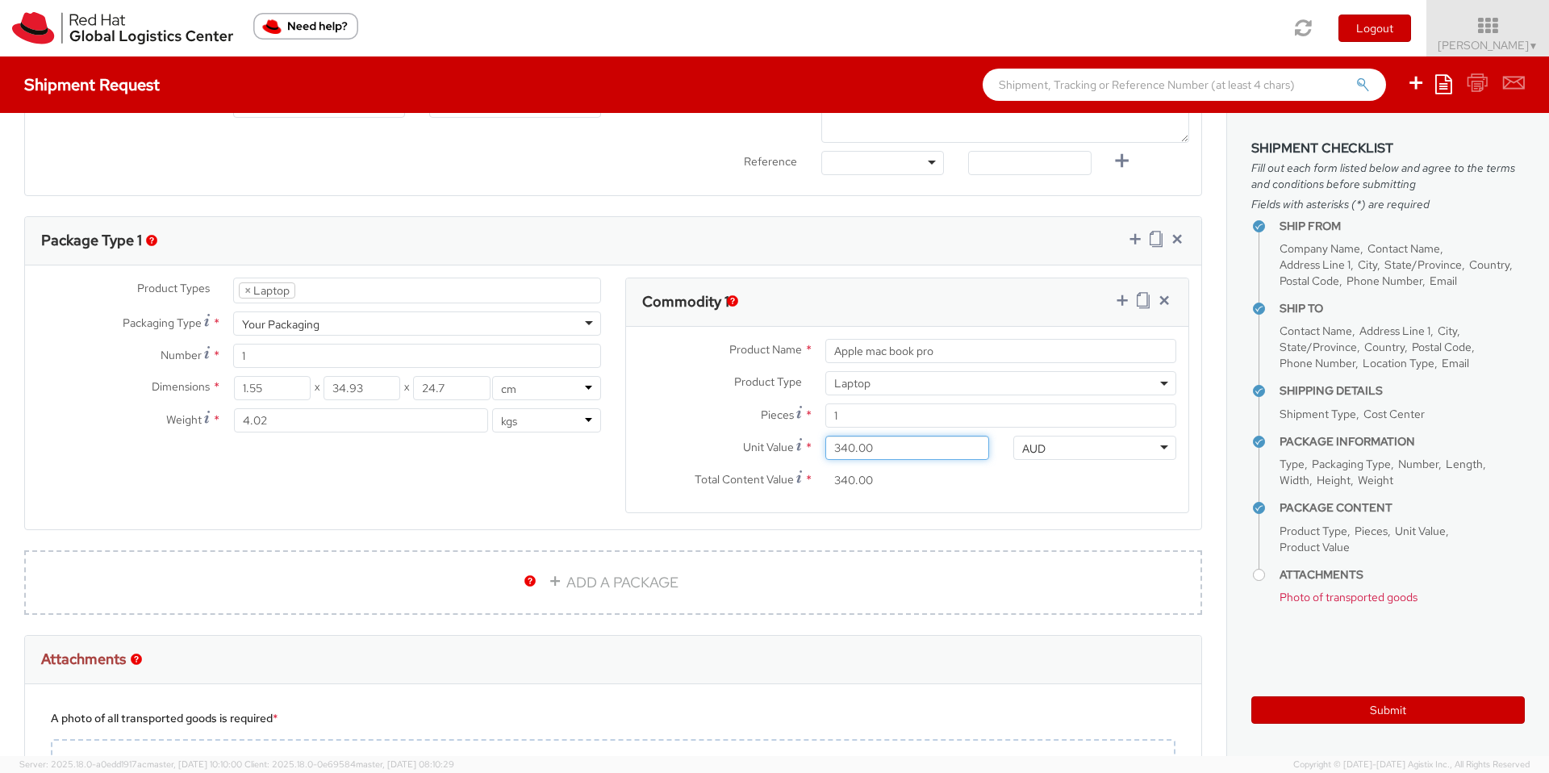
type input "3,400.00"
click at [534, 532] on div "Product Types * Documents Docking Station Laptop Monitor Other Hardware Server …" at bounding box center [613, 405] width 1176 height 256
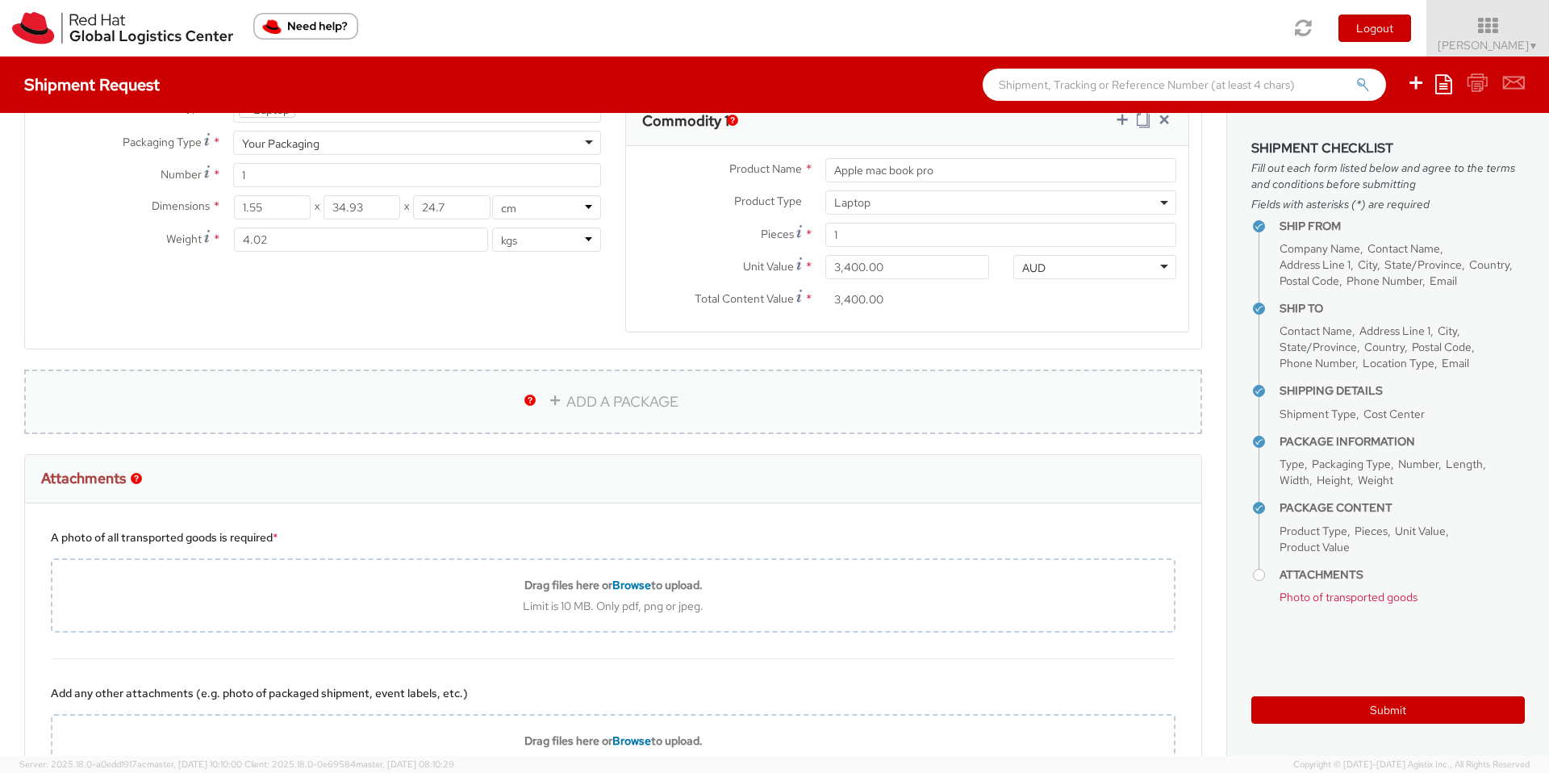
scroll to position [876, 0]
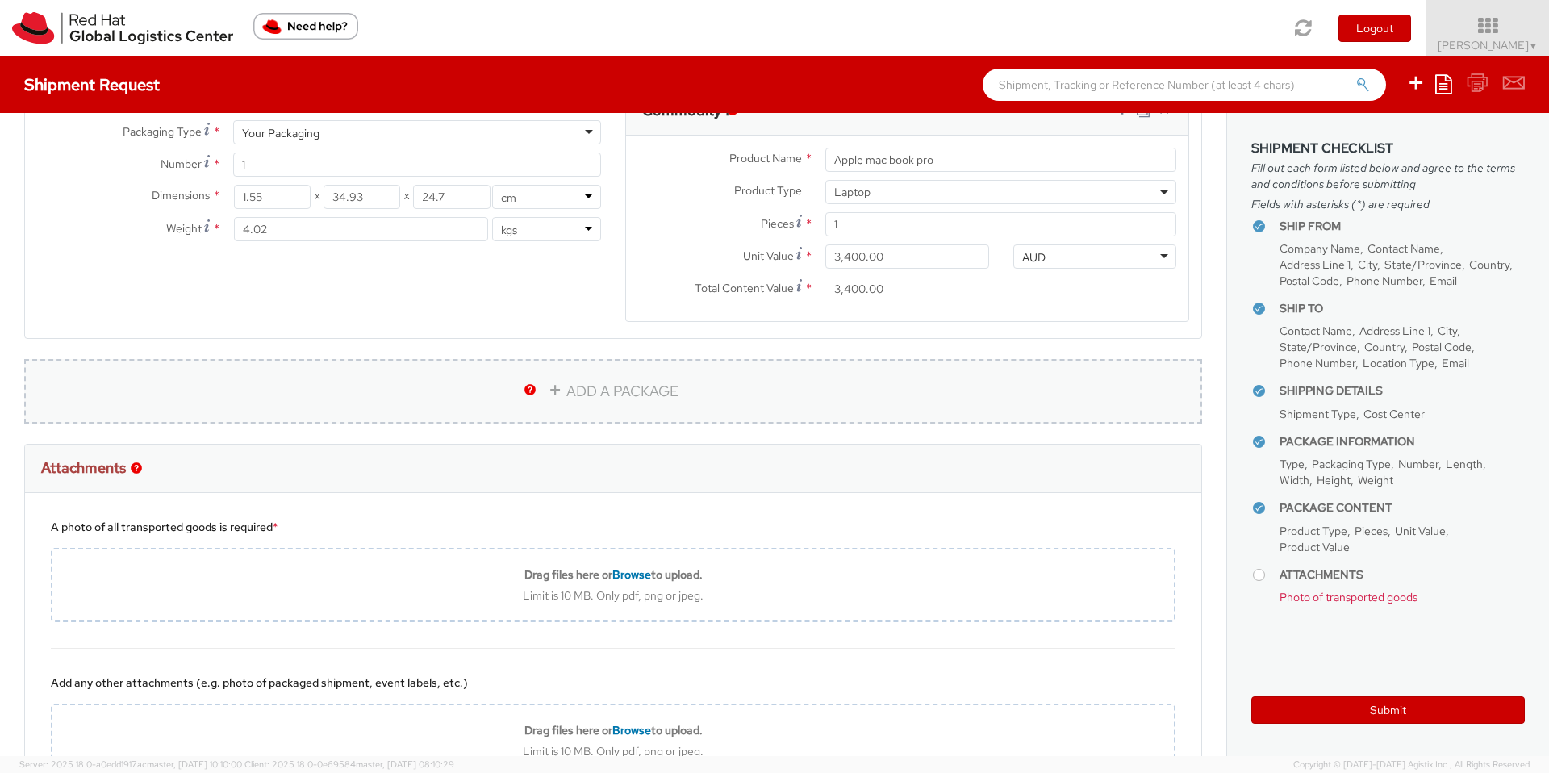
click at [598, 383] on link "ADD A PACKAGE" at bounding box center [613, 391] width 1178 height 65
select select
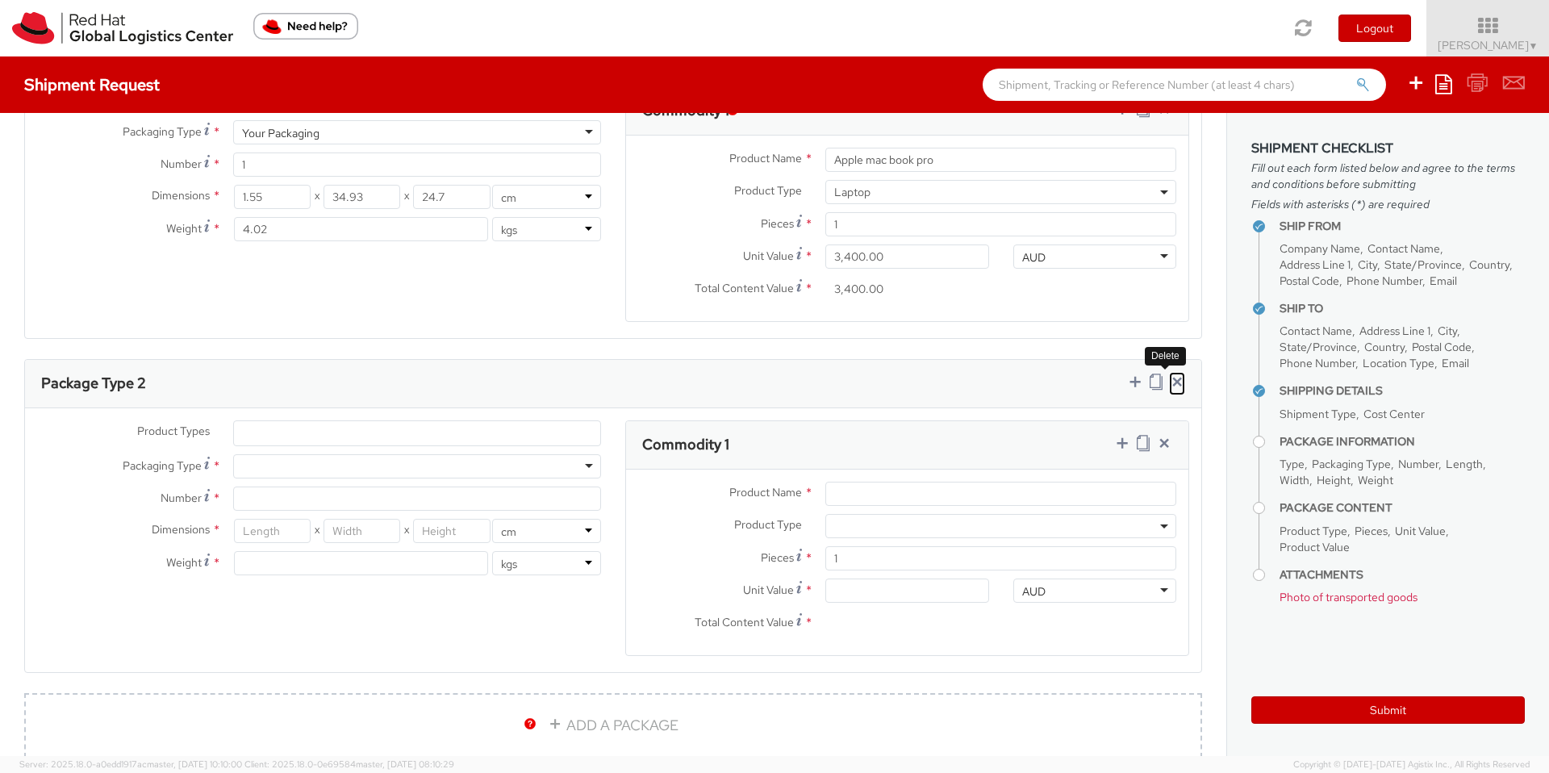
click at [1170, 380] on icon at bounding box center [1177, 381] width 16 height 16
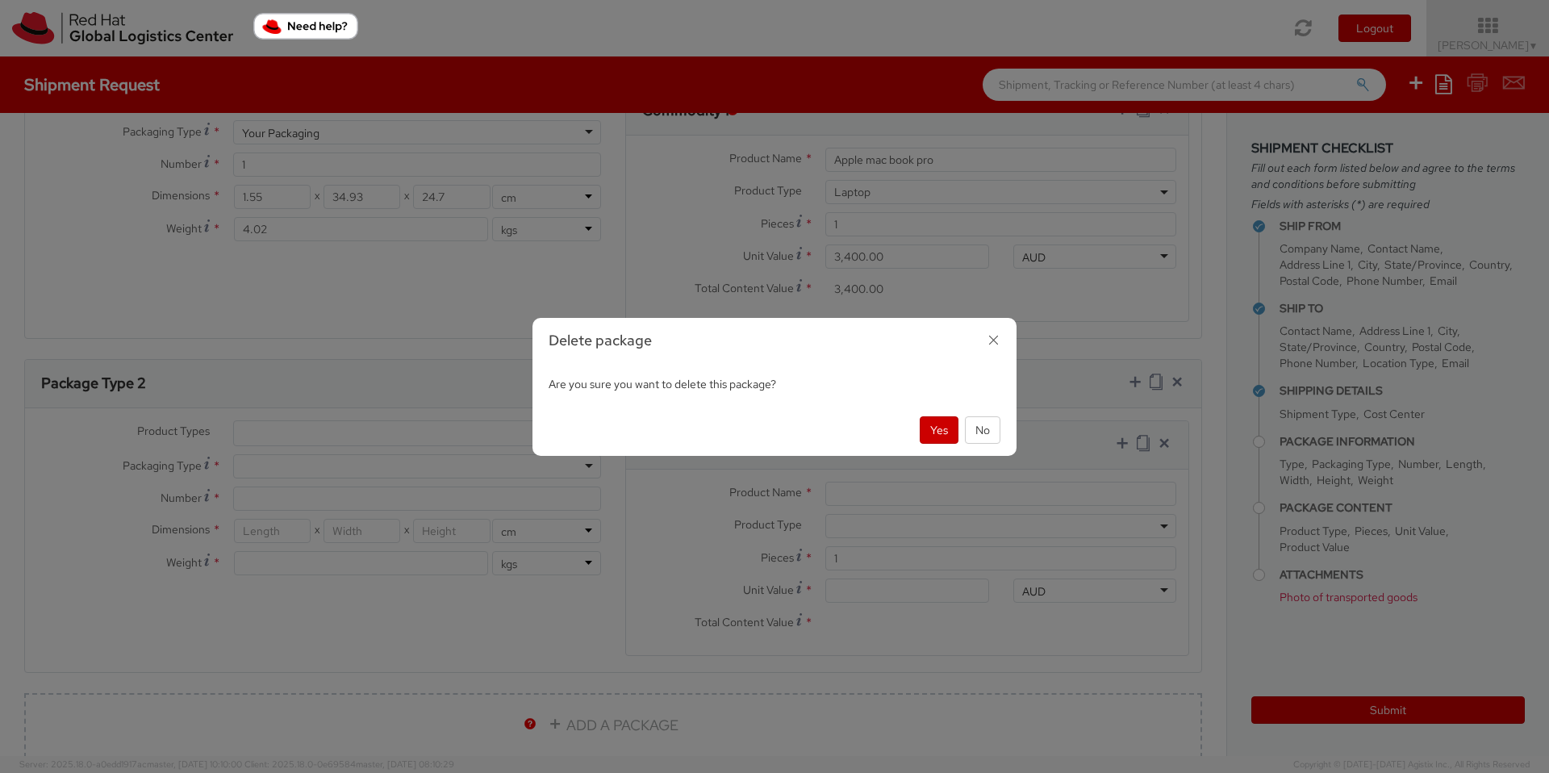
click at [1166, 384] on div "Delete package Are you sure you want to delete this package? Yes No" at bounding box center [774, 386] width 1549 height 773
click at [943, 427] on button "Yes" at bounding box center [938, 429] width 39 height 27
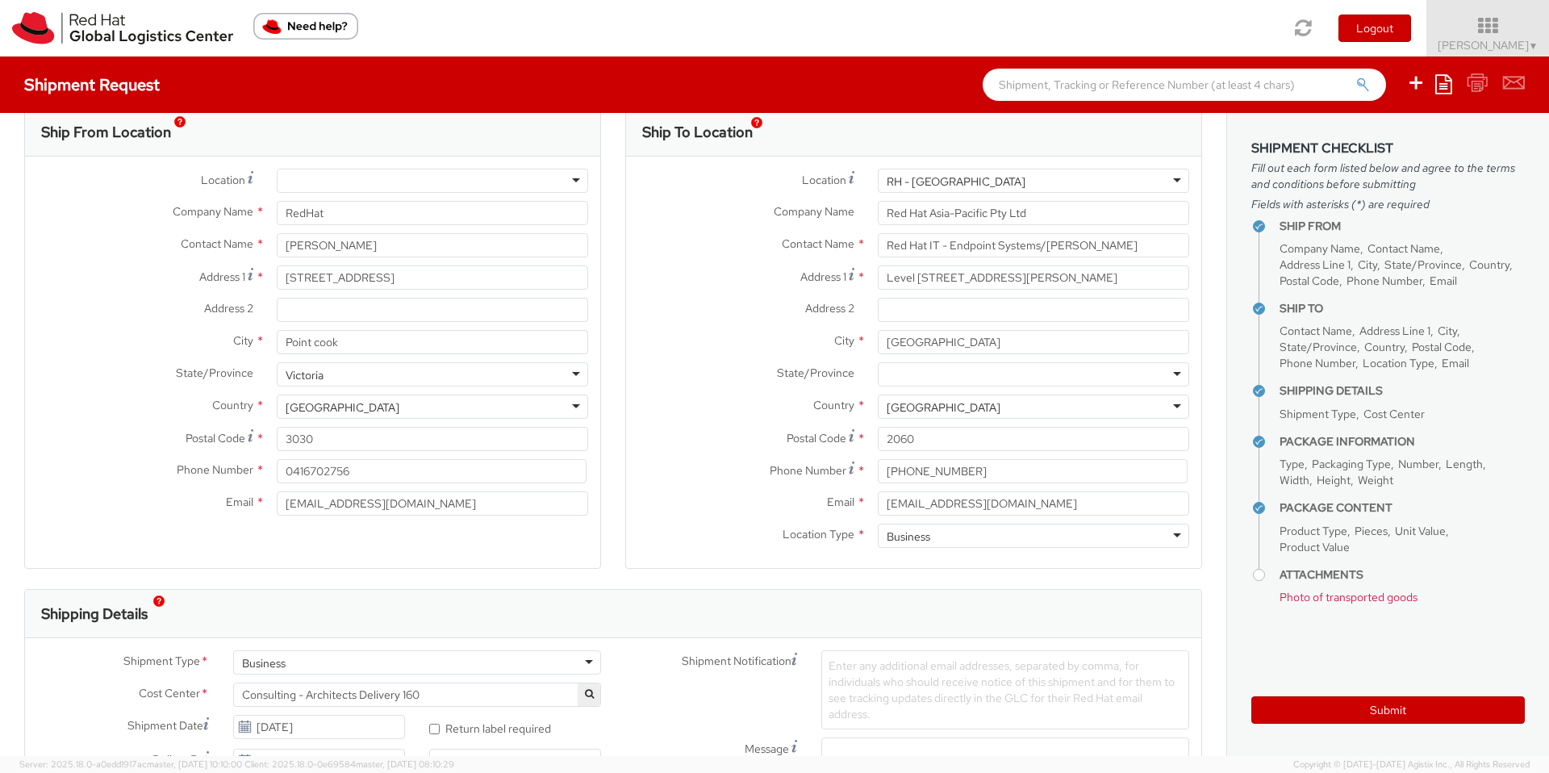
scroll to position [0, 0]
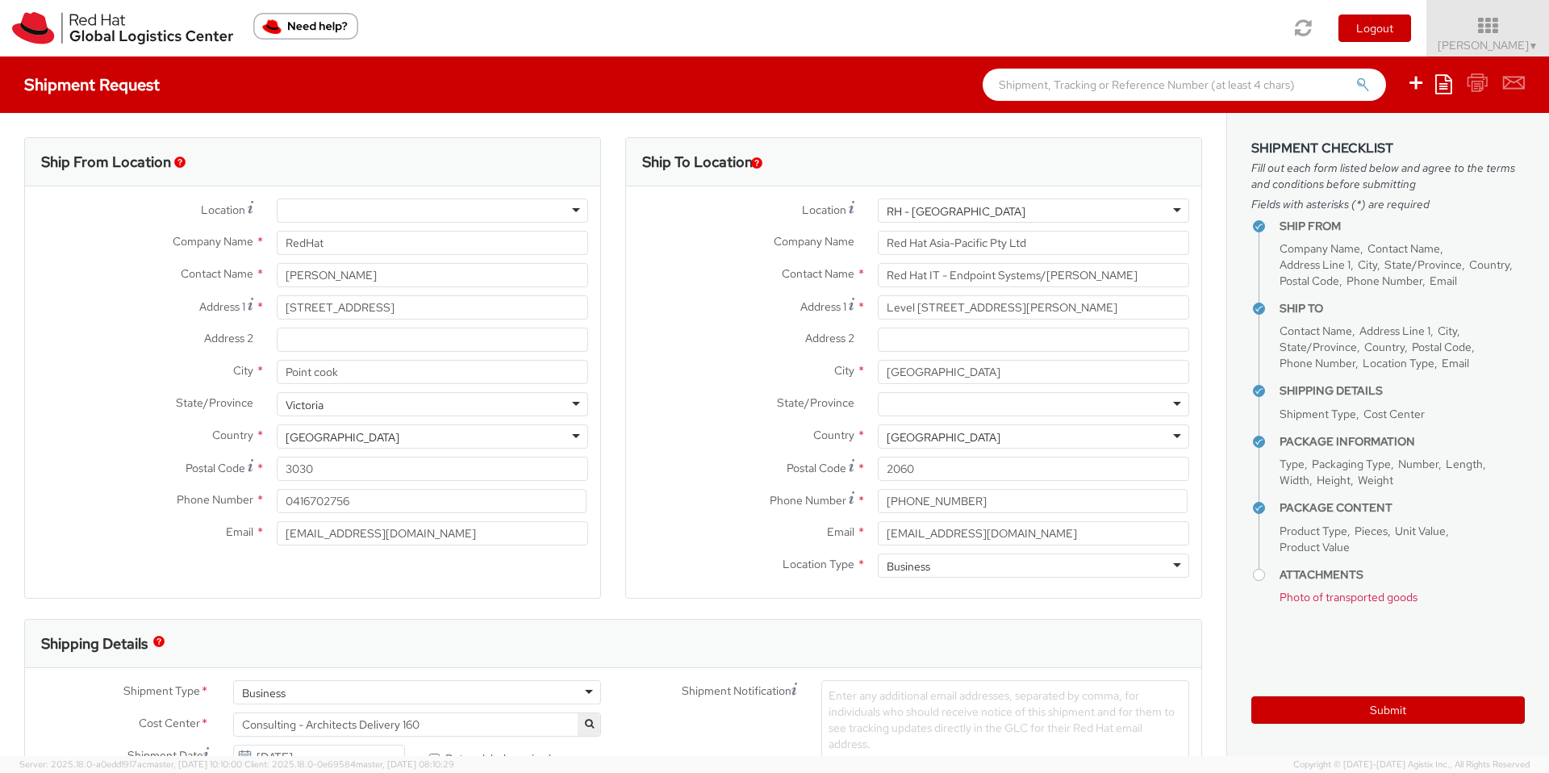
click at [569, 206] on div at bounding box center [432, 210] width 311 height 24
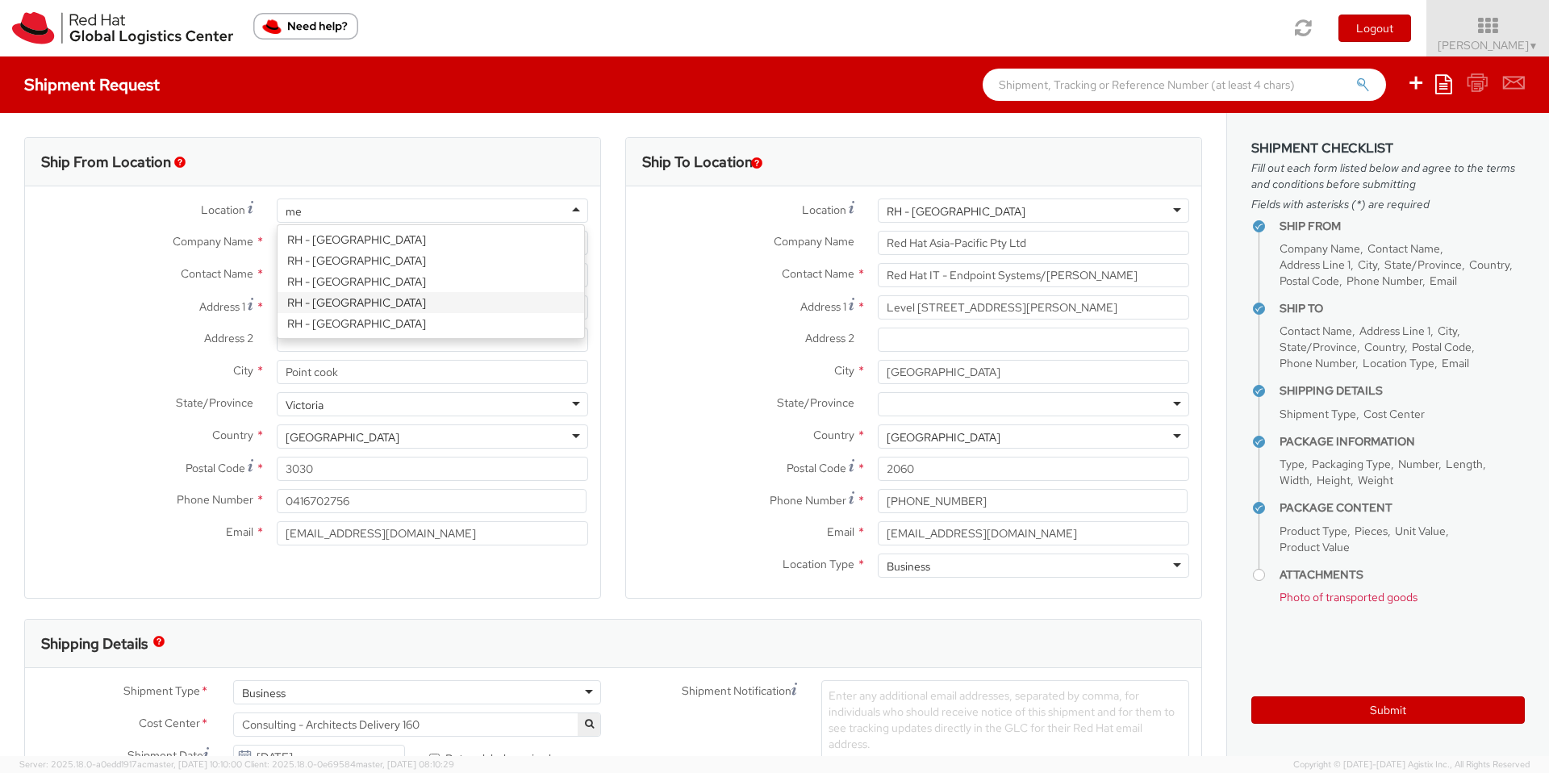
type input "[PERSON_NAME]"
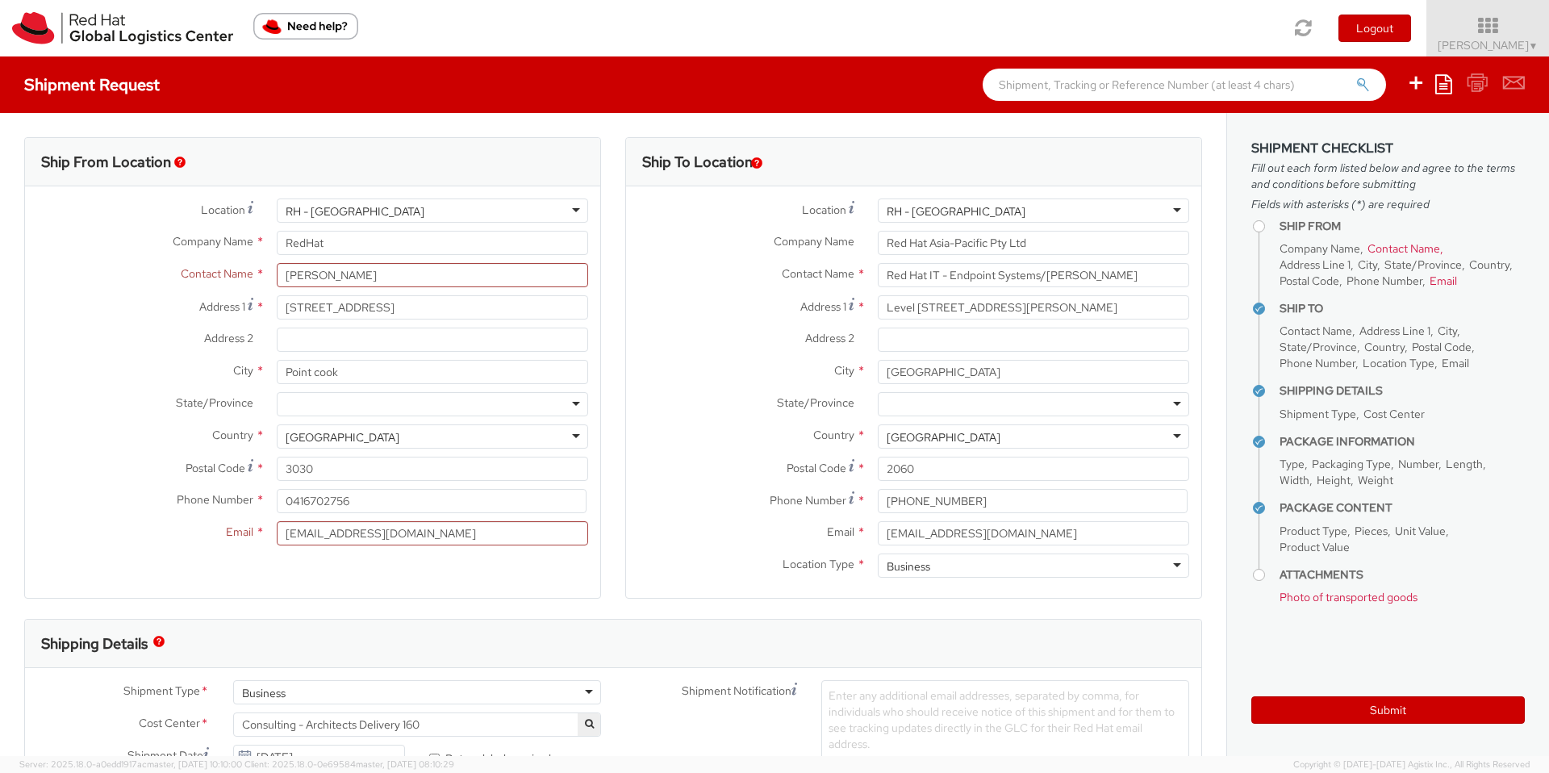
type input "Red Hat Asia-Pacific Pty Ltd."
type input "[STREET_ADDRESS][PERSON_NAME]"
type input "Part Level 24"
type input "[GEOGRAPHIC_DATA]"
type input "3000"
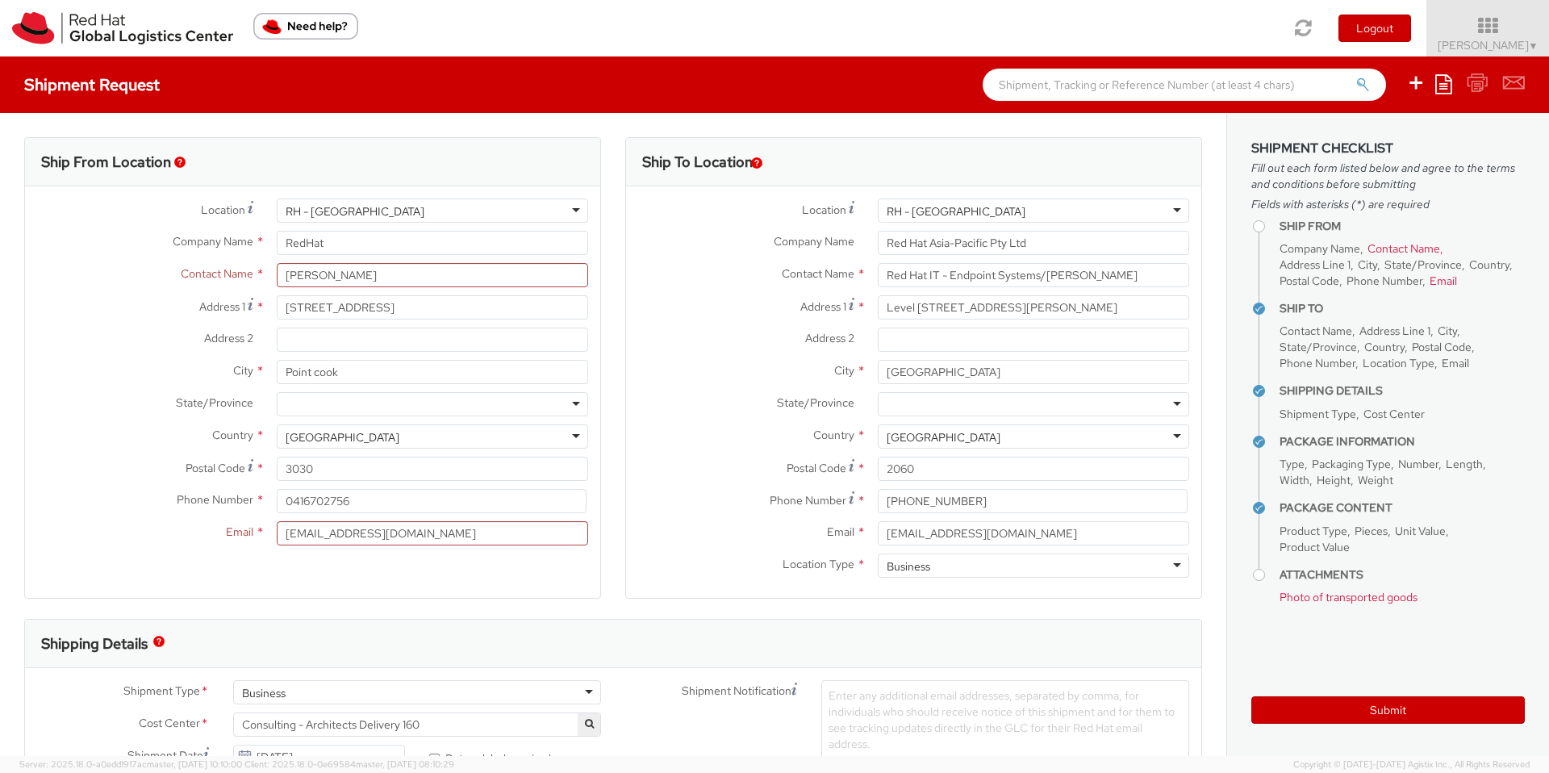
type input "61 3 9624 8100"
click at [319, 540] on input "Email *" at bounding box center [432, 533] width 311 height 24
type input "r"
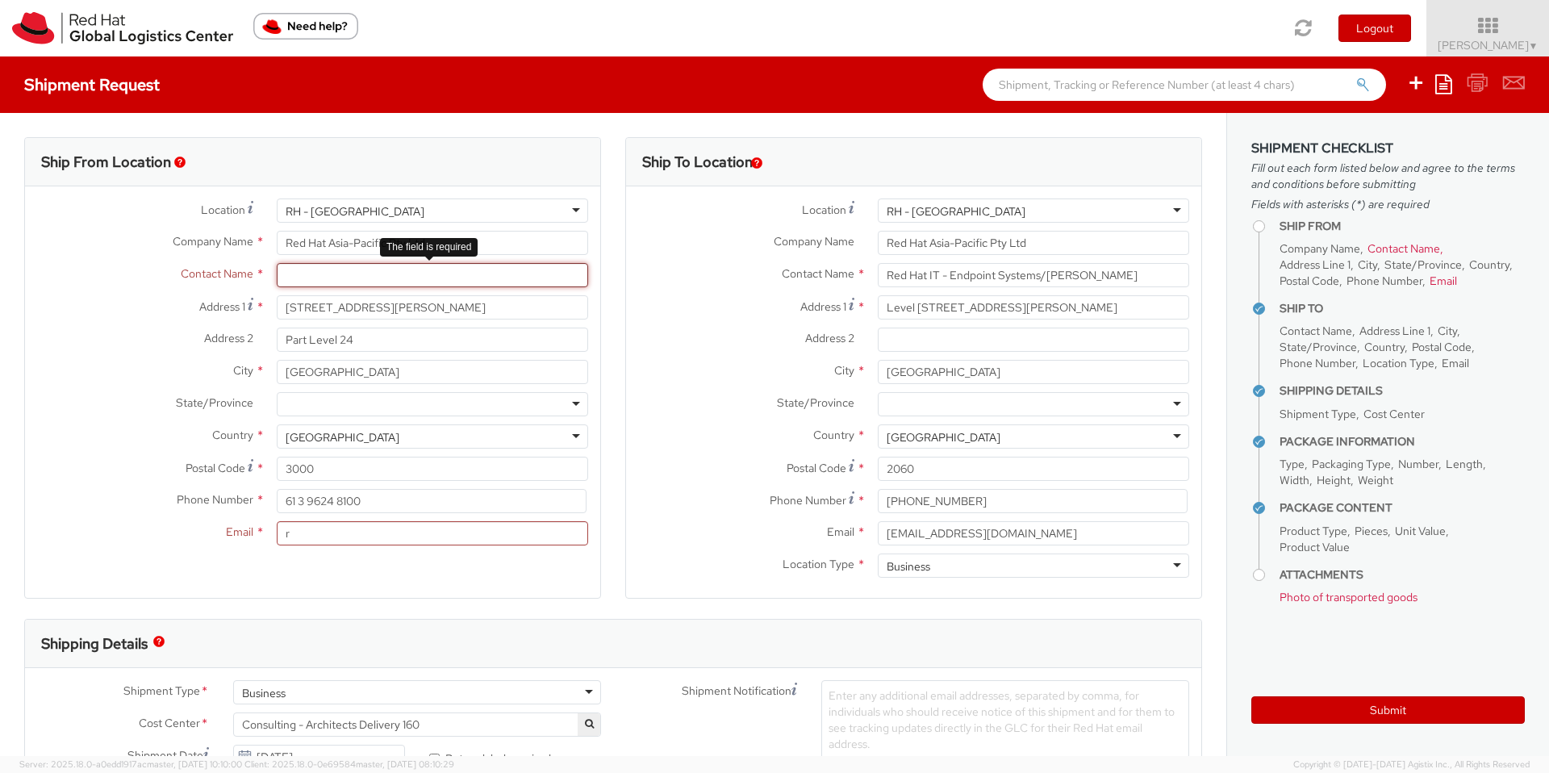
click at [382, 269] on input "text" at bounding box center [432, 275] width 311 height 24
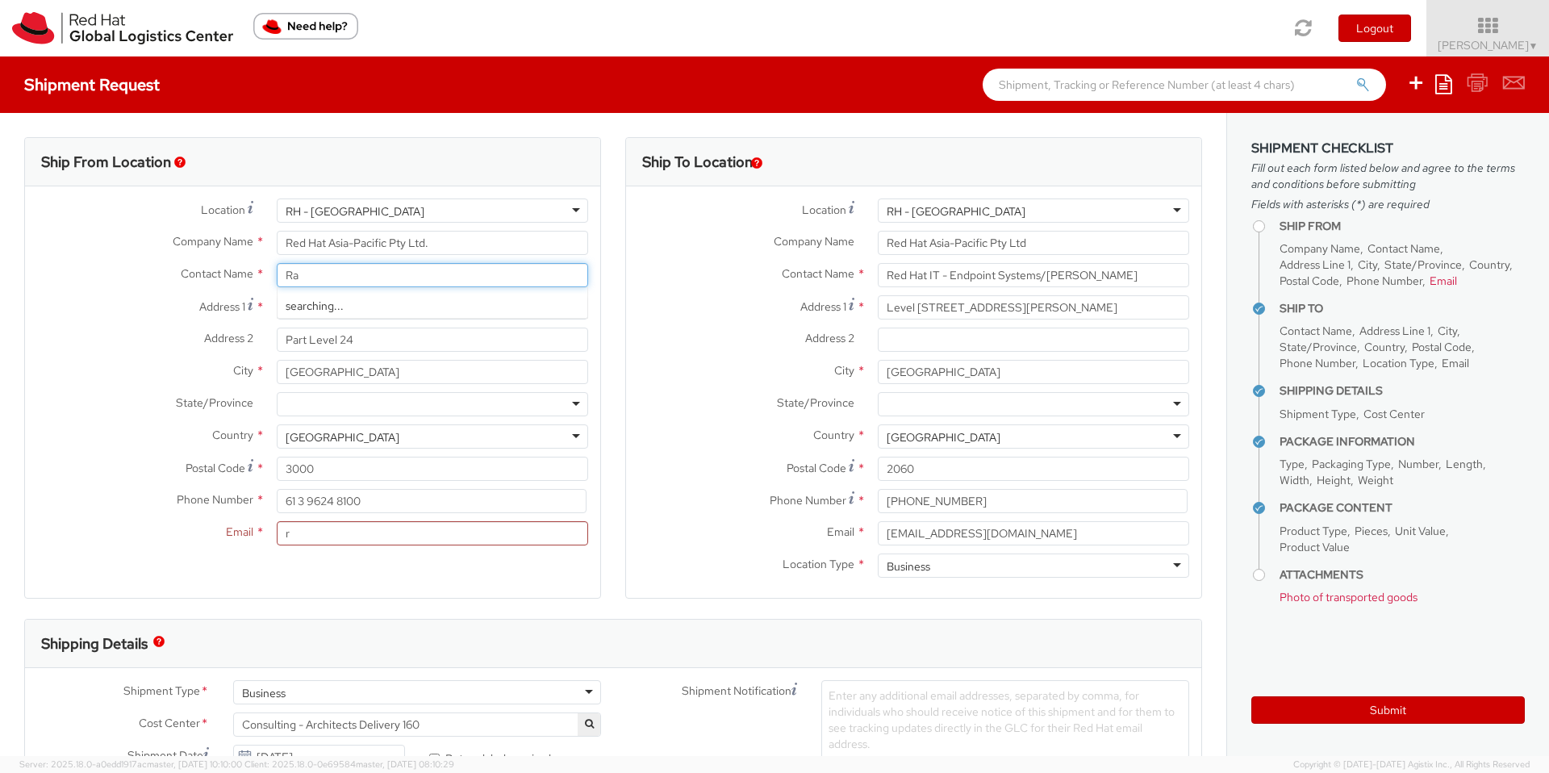
type input "[PERSON_NAME]"
type input "RedHat"
type input "[STREET_ADDRESS]"
type input "Point cook"
type input "3030"
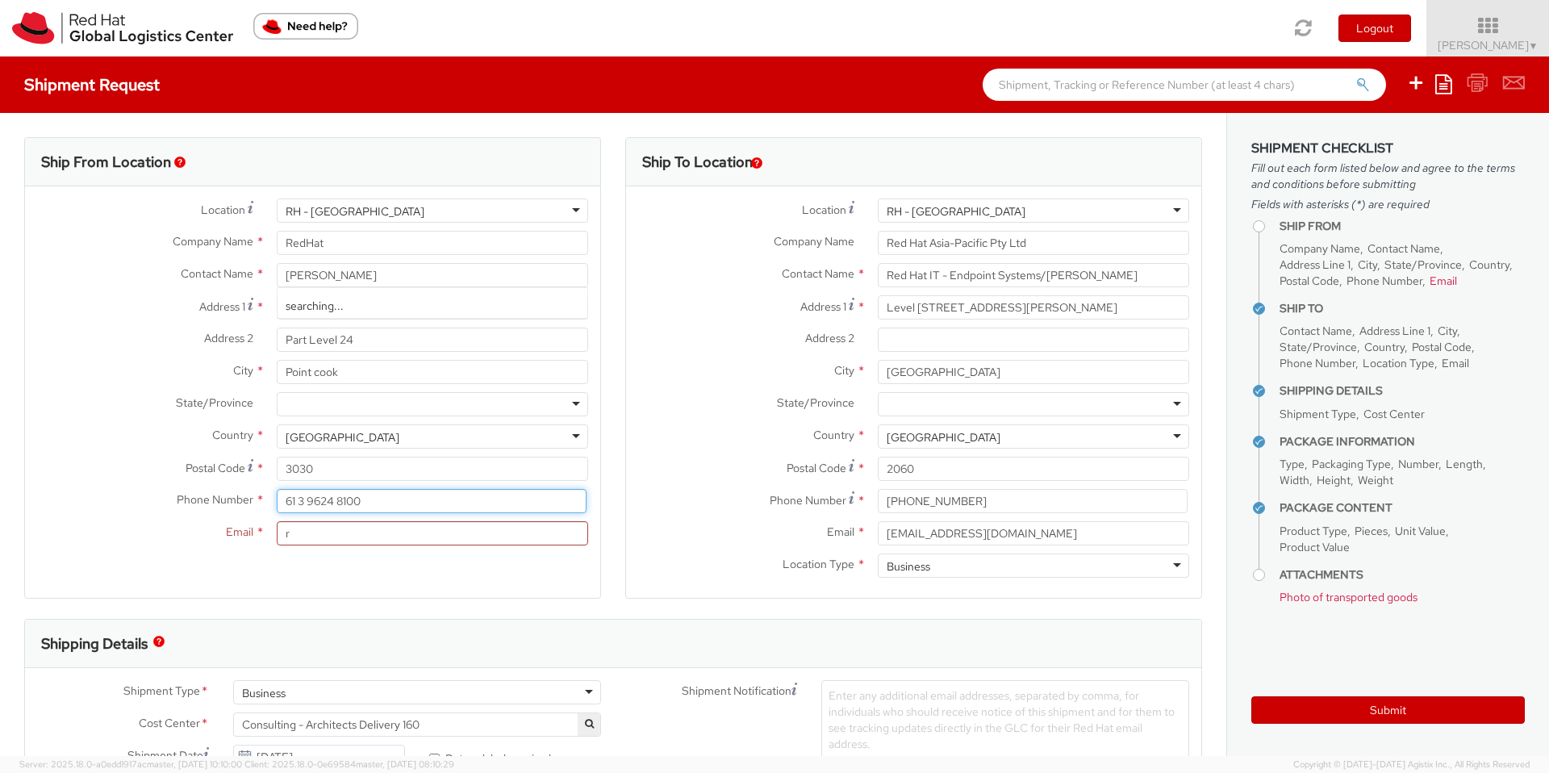
type input "0416702756"
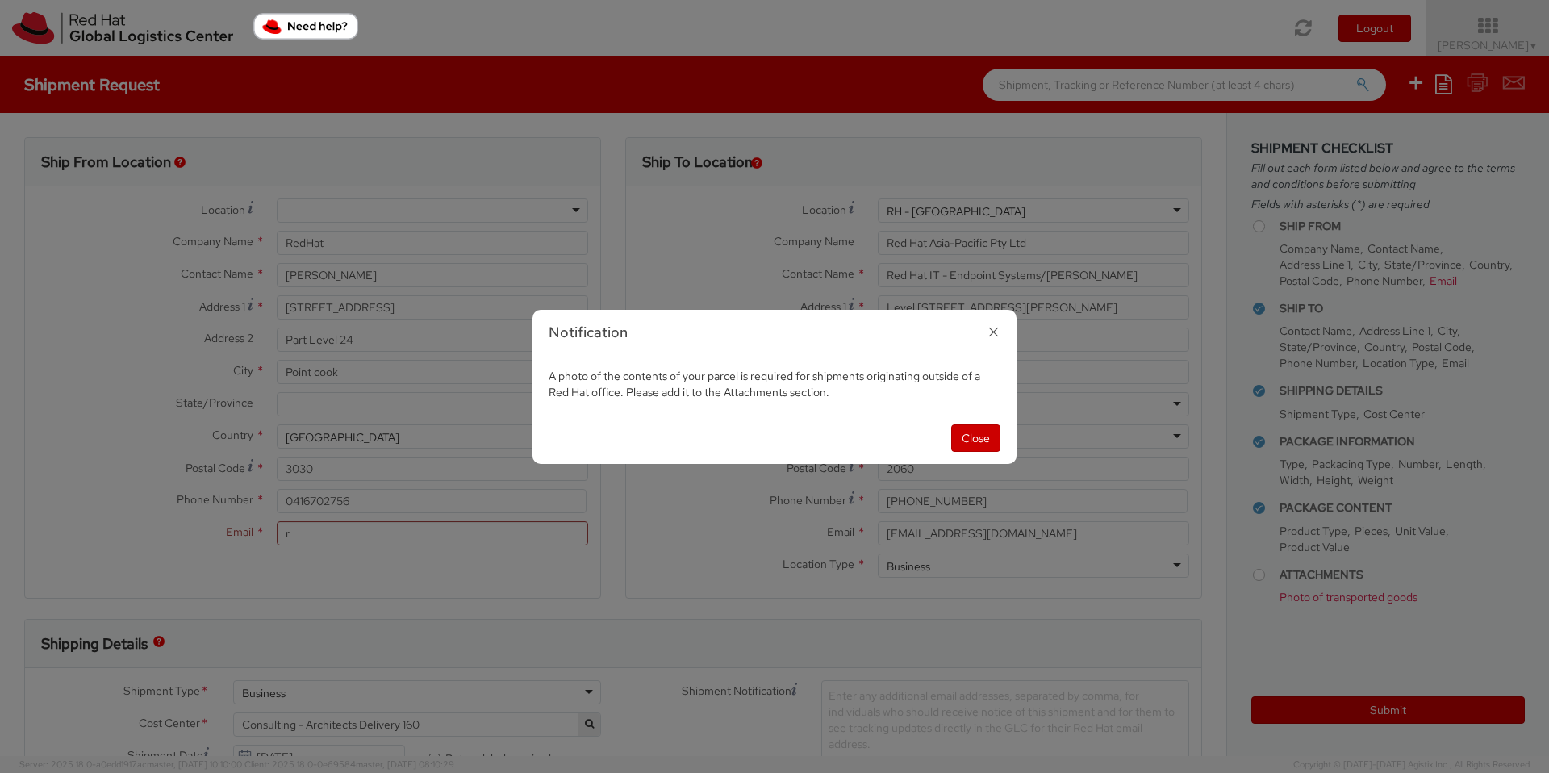
click at [995, 330] on icon "button" at bounding box center [993, 331] width 23 height 23
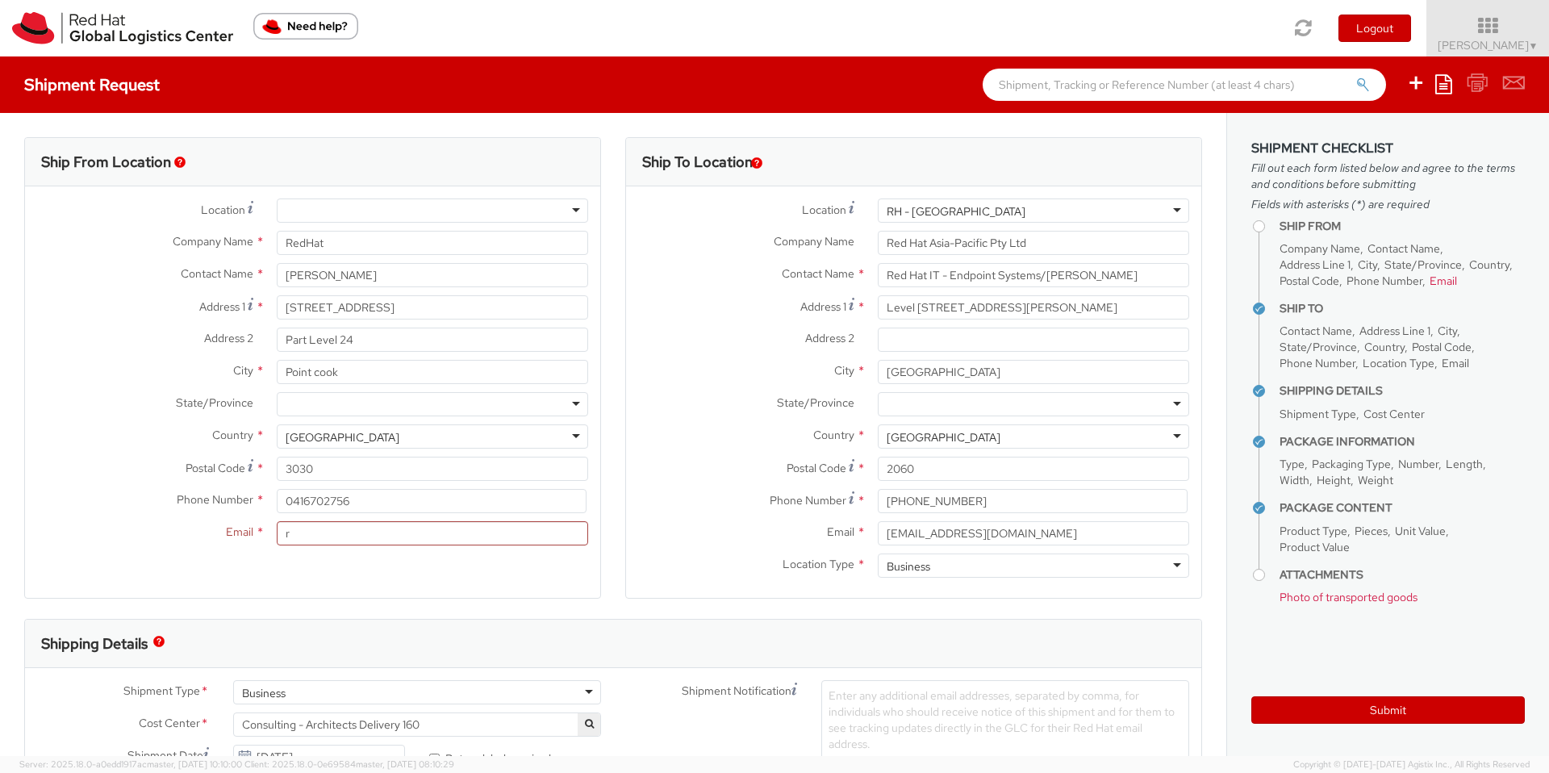
click at [561, 208] on div at bounding box center [432, 210] width 311 height 24
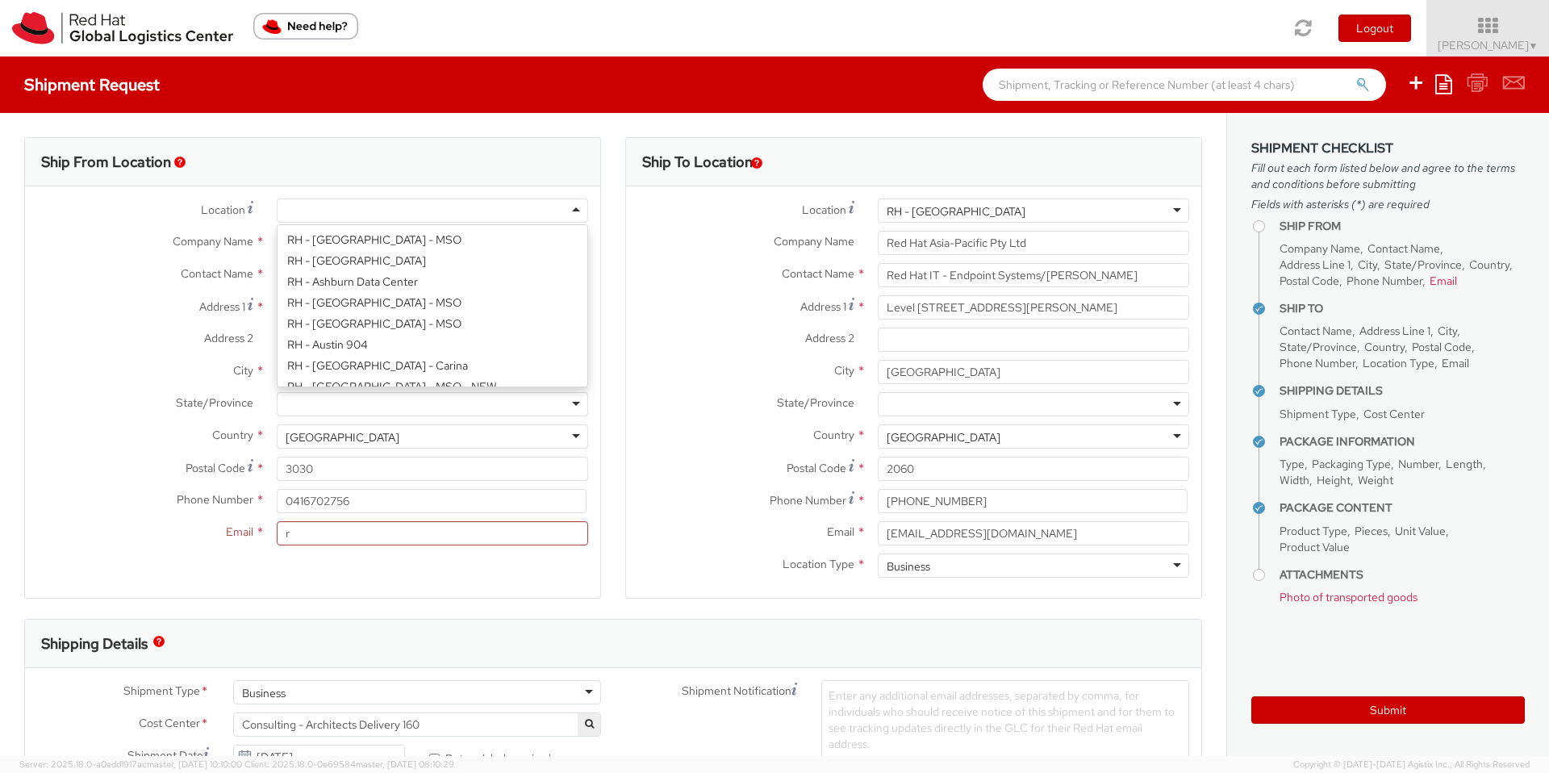
type input "Red Hat Asia-Pacific Pty Ltd."
type input "[STREET_ADDRESS][PERSON_NAME]"
type input "[GEOGRAPHIC_DATA]"
type input "3000"
type input "61 3 9624 8100"
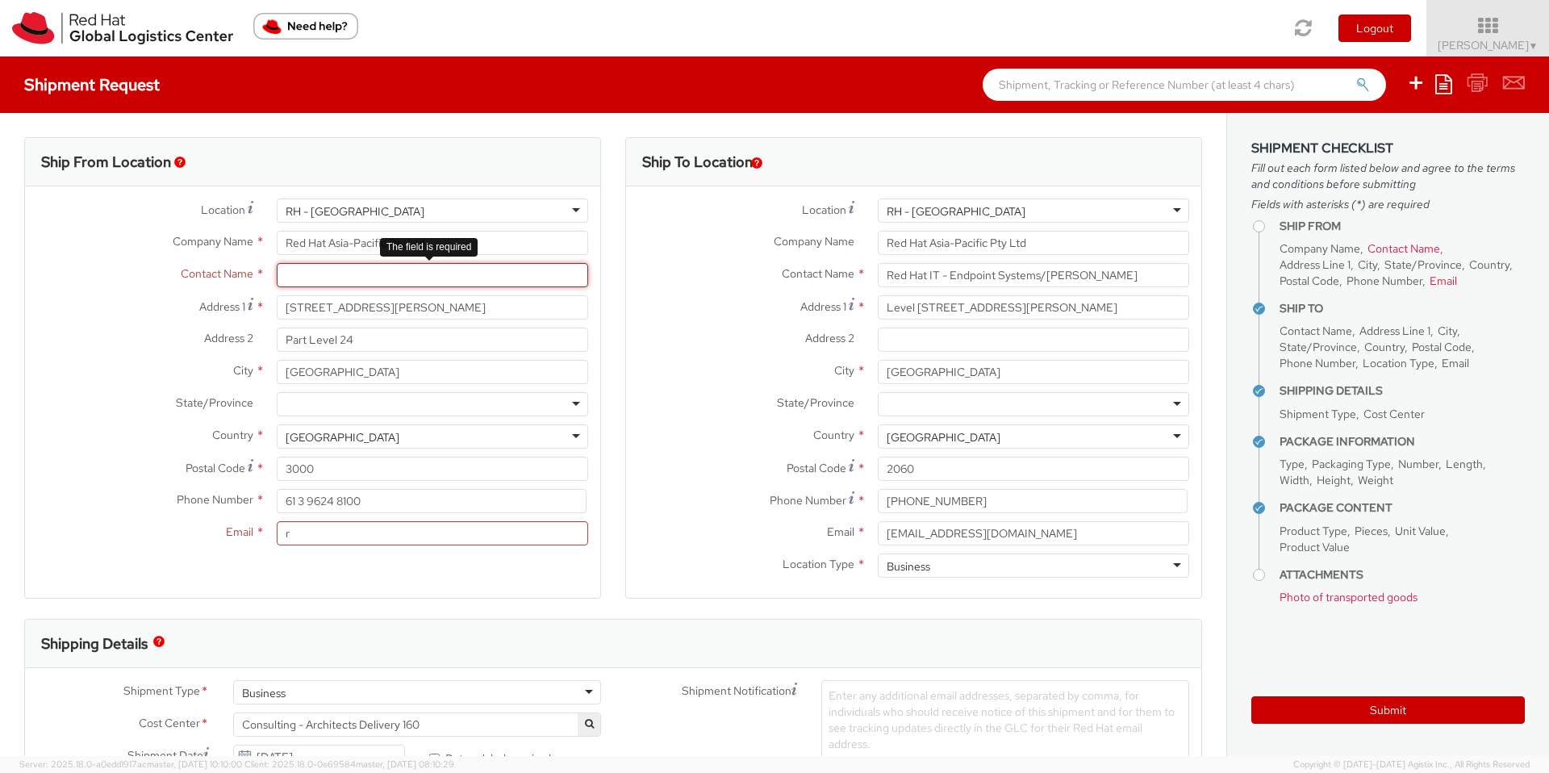
click at [314, 267] on input "text" at bounding box center [432, 275] width 311 height 24
click at [314, 271] on input "text" at bounding box center [432, 275] width 311 height 24
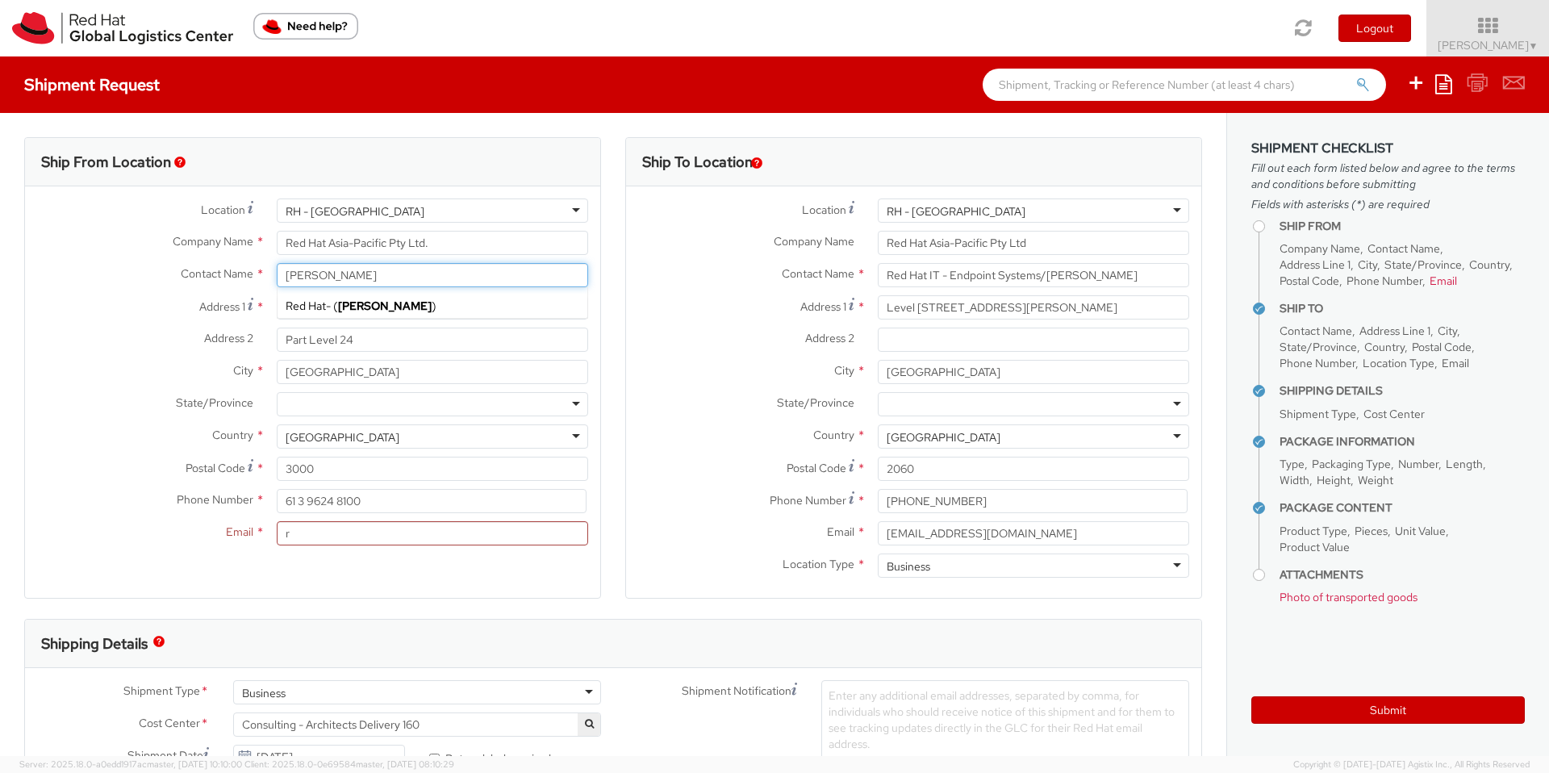
type input "[PERSON_NAME]"
click at [108, 324] on div "Address [STREET_ADDRESS][PERSON_NAME]" at bounding box center [312, 311] width 575 height 32
click at [430, 322] on div "Address [STREET_ADDRESS][PERSON_NAME]" at bounding box center [312, 311] width 575 height 32
click at [436, 317] on input "[STREET_ADDRESS][PERSON_NAME]" at bounding box center [432, 307] width 311 height 24
click at [442, 313] on input "[STREET_ADDRESS][PERSON_NAME]" at bounding box center [432, 307] width 311 height 24
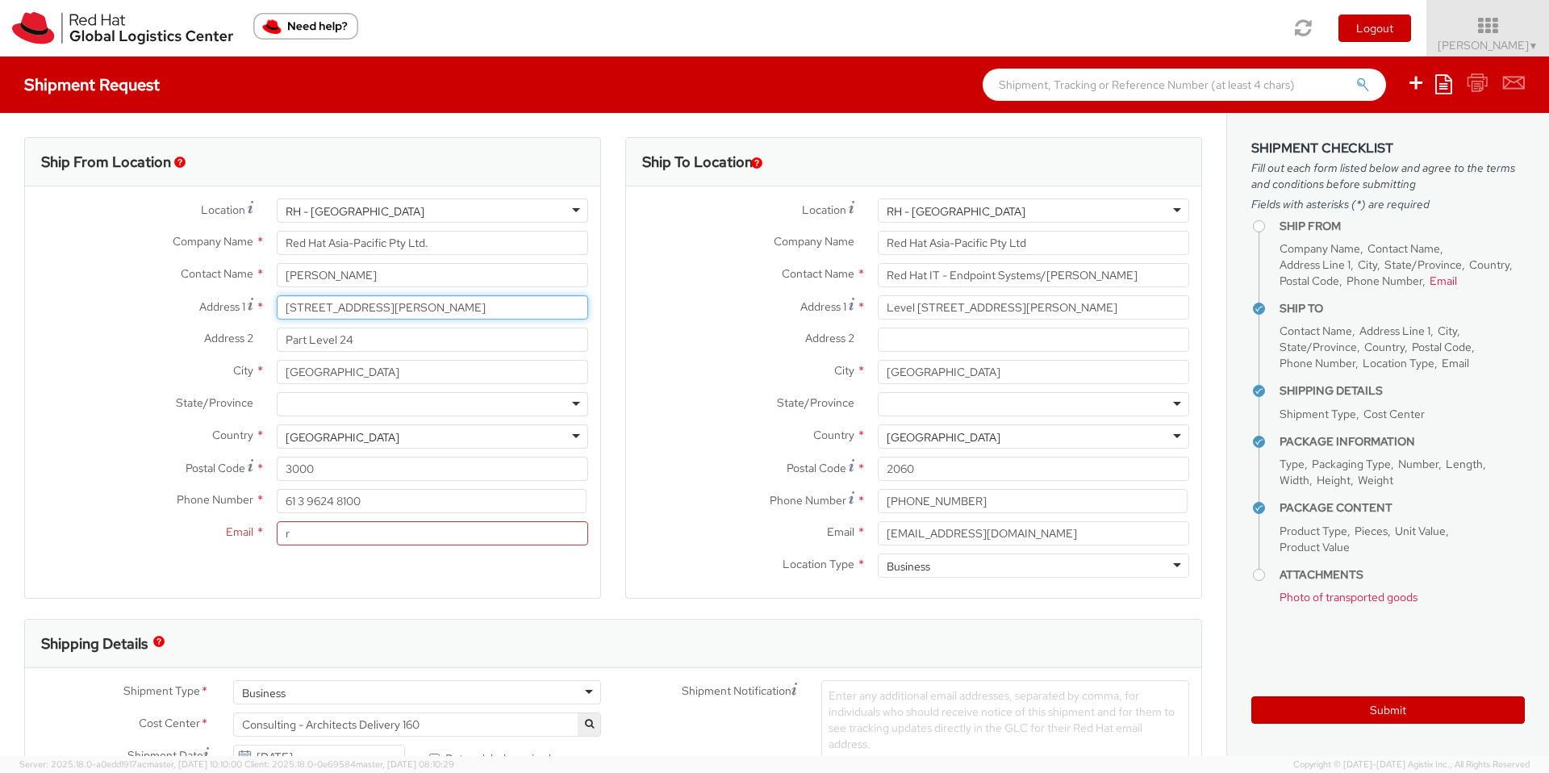
drag, startPoint x: 443, startPoint y: 312, endPoint x: 269, endPoint y: 306, distance: 173.5
click at [269, 306] on div "[STREET_ADDRESS][PERSON_NAME]" at bounding box center [433, 307] width 336 height 24
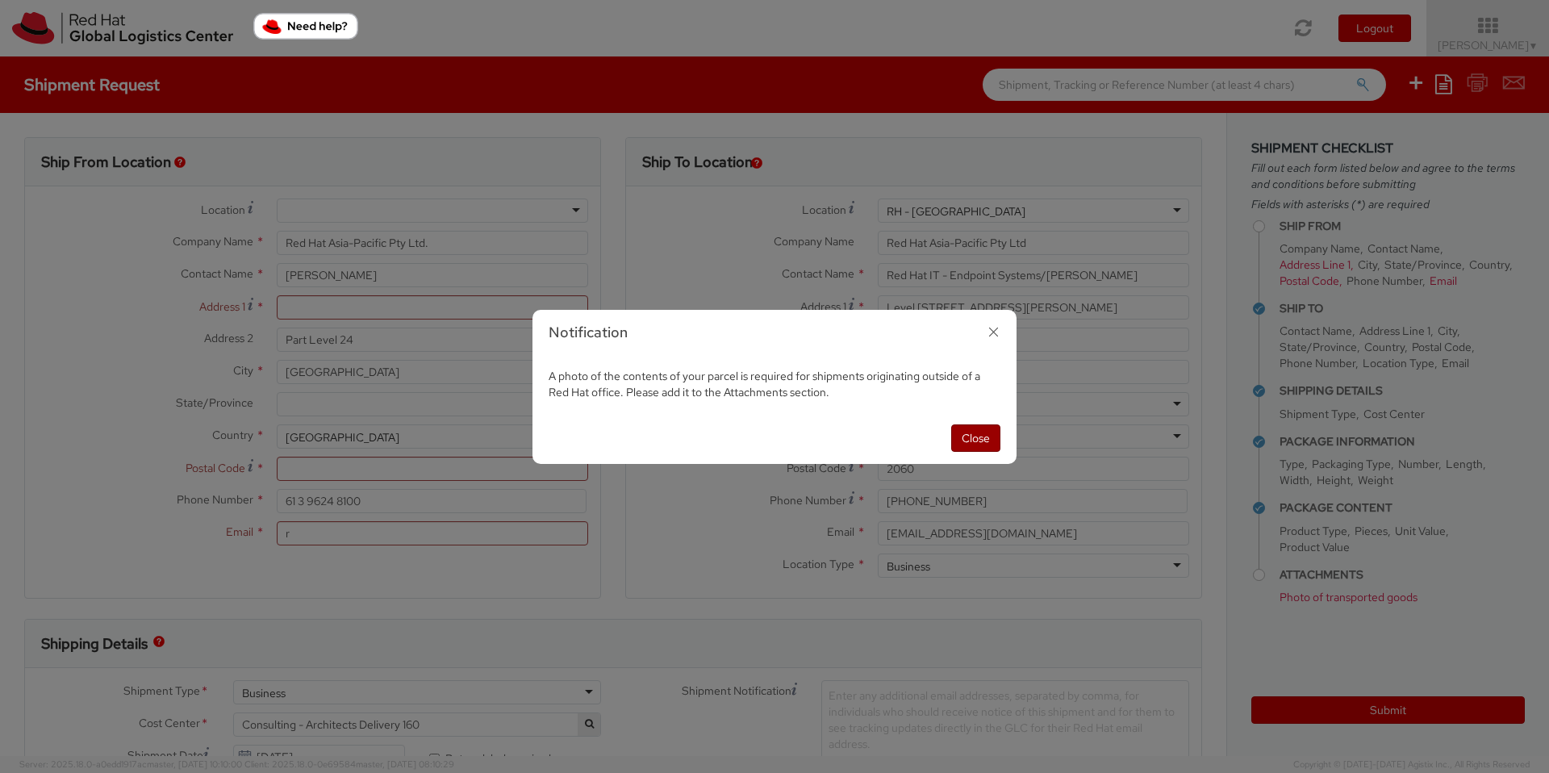
click at [974, 434] on button "Close" at bounding box center [975, 437] width 49 height 27
